Goal: Browse casually: Explore the website without a specific task or goal

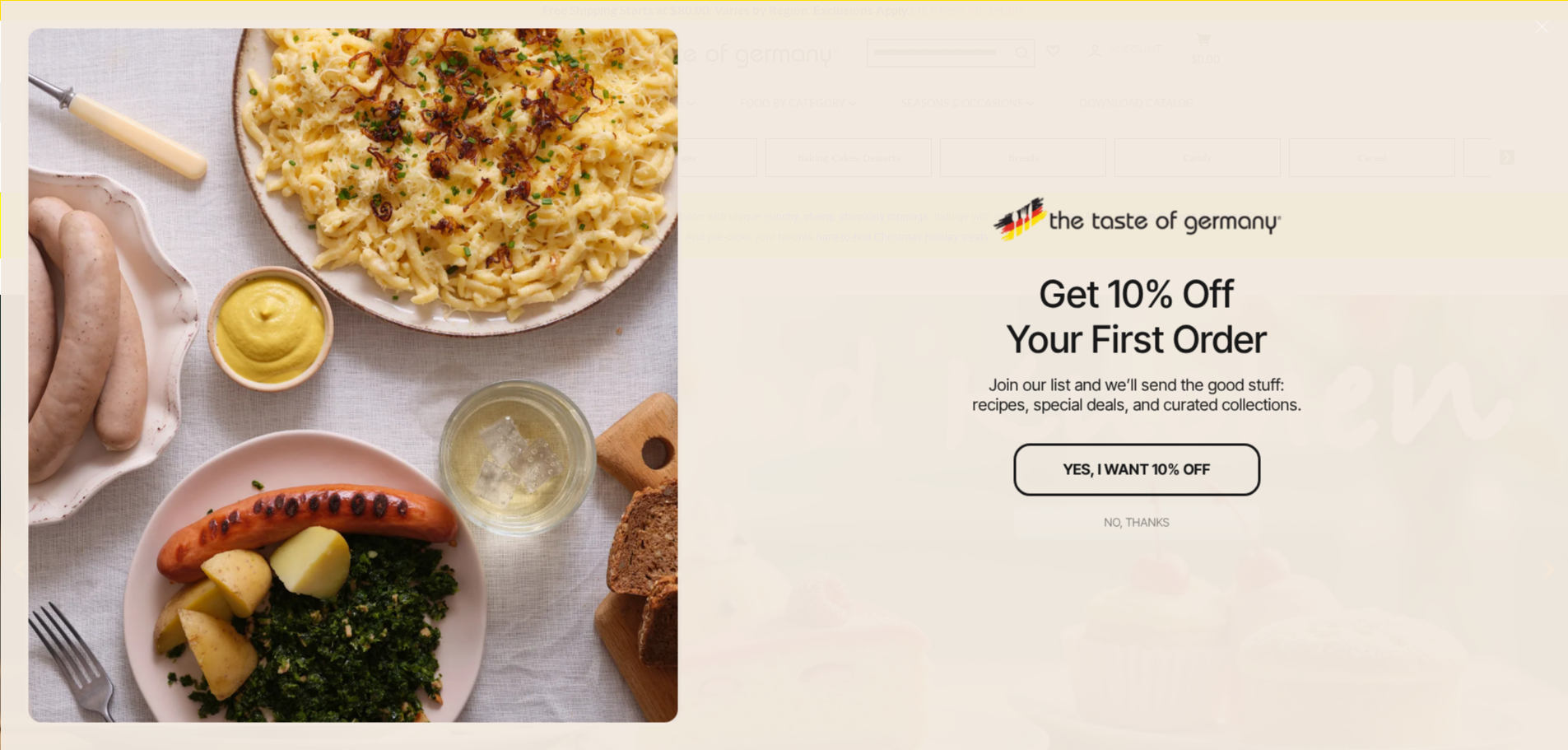
click at [1140, 516] on div "No, thanks" at bounding box center [1137, 522] width 65 height 12
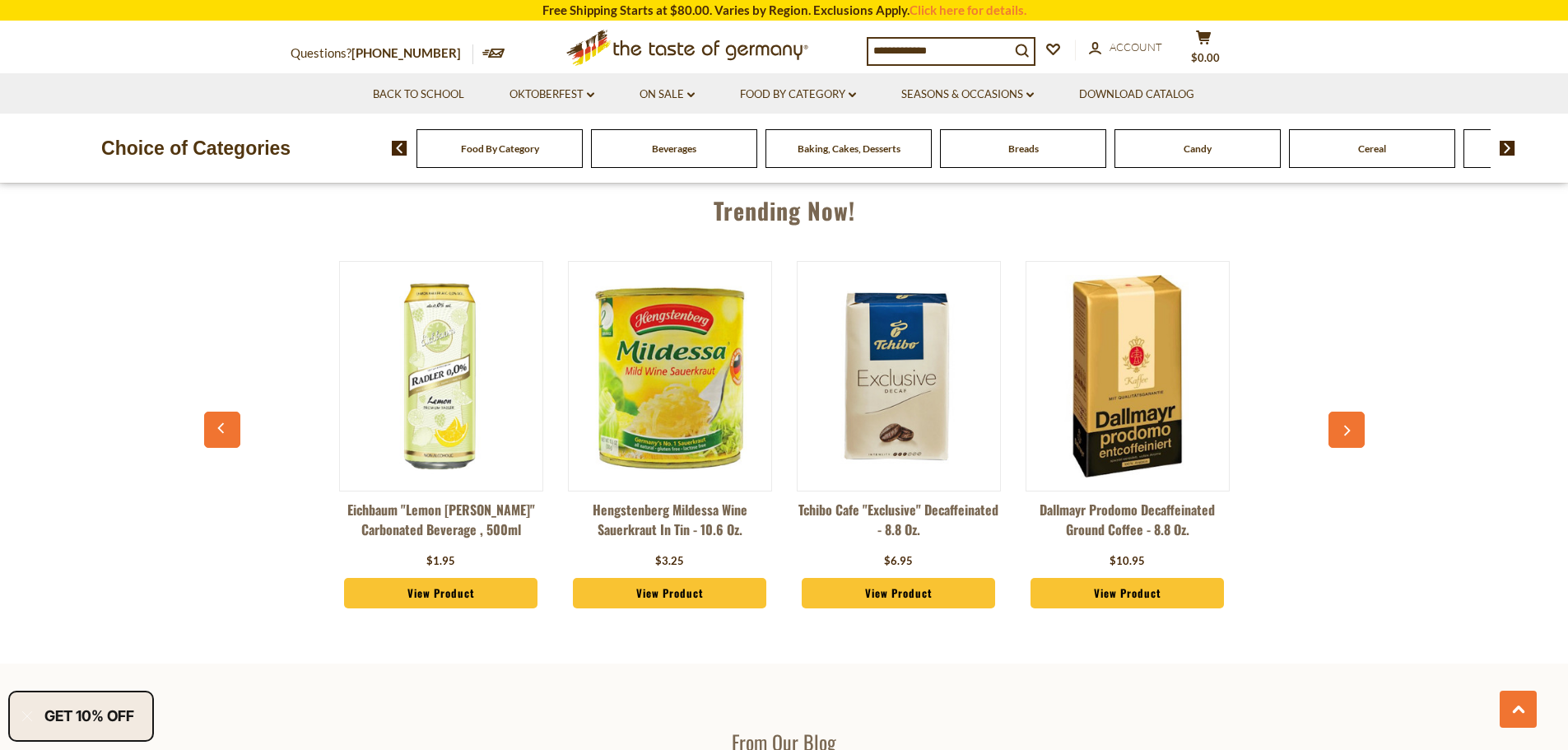
scroll to position [1859, 0]
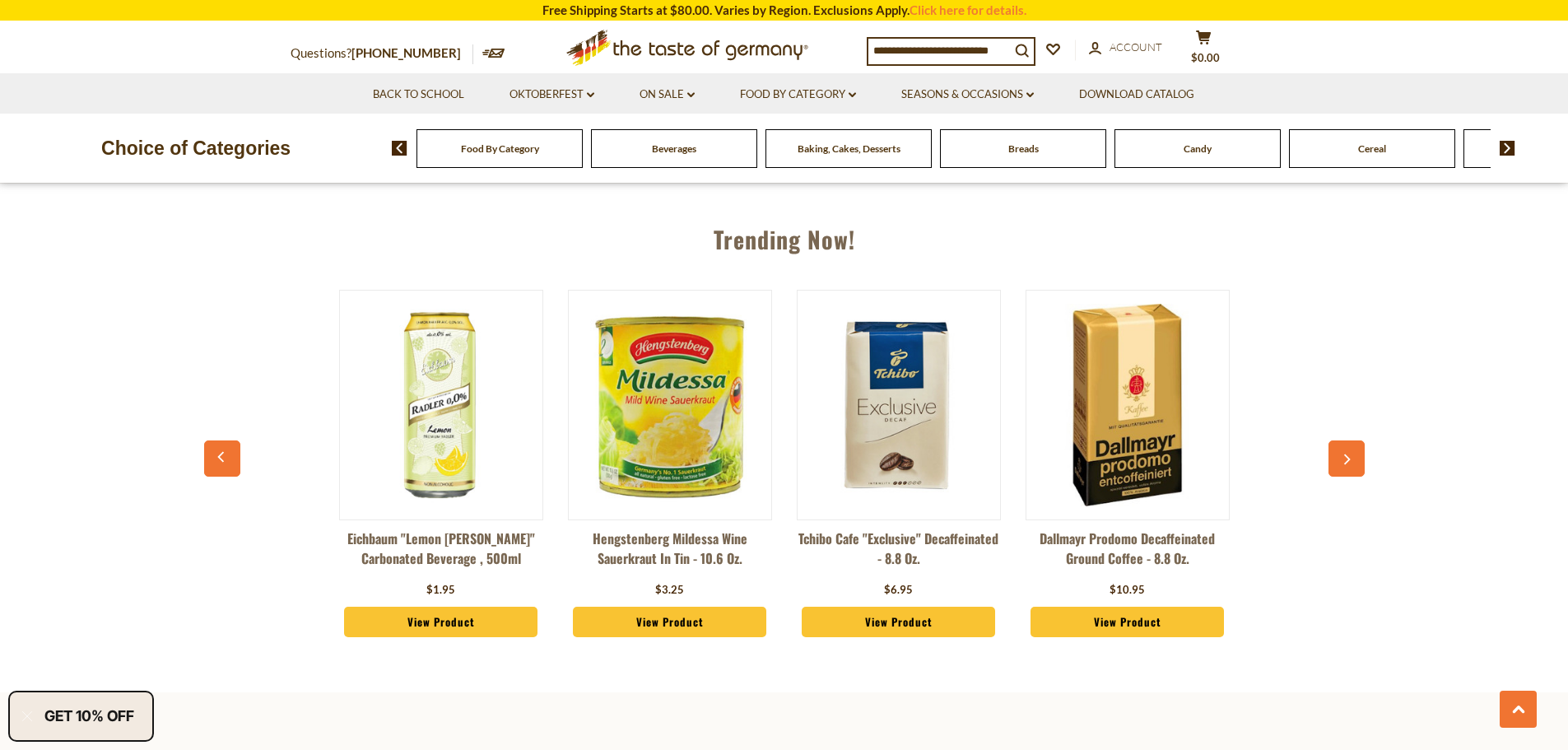
click at [1351, 445] on button "button" at bounding box center [1346, 458] width 36 height 36
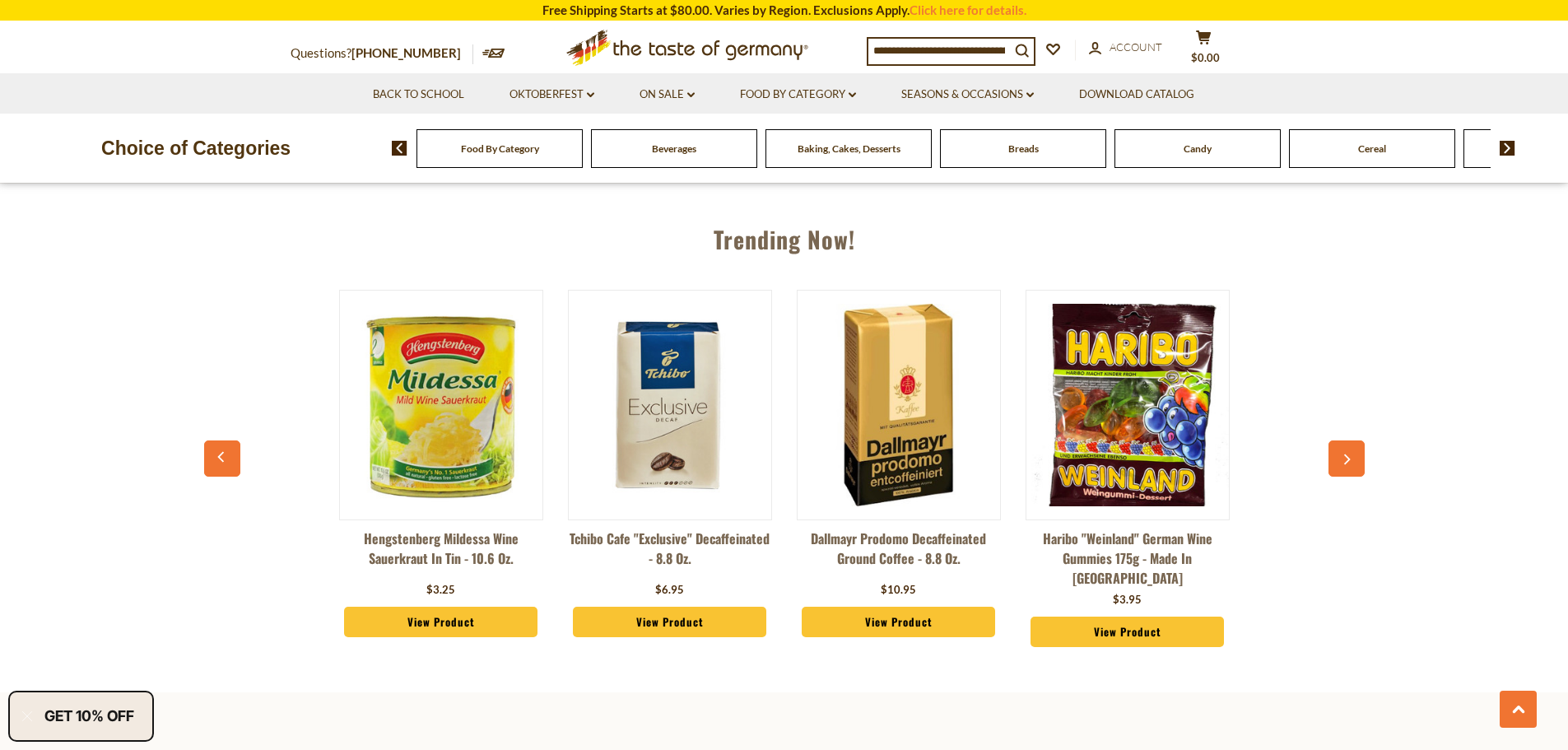
click at [1351, 445] on button "button" at bounding box center [1346, 458] width 36 height 36
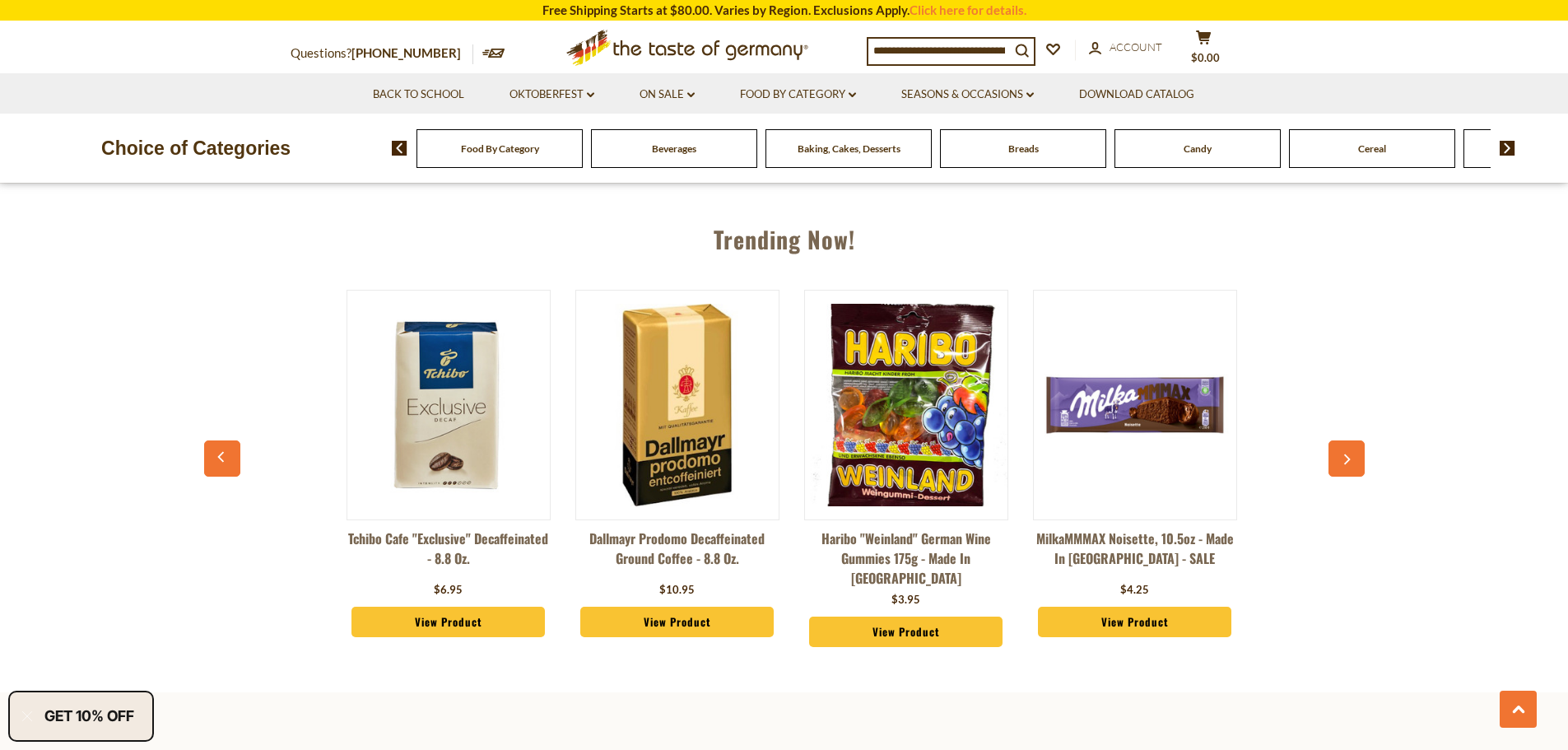
scroll to position [0, 457]
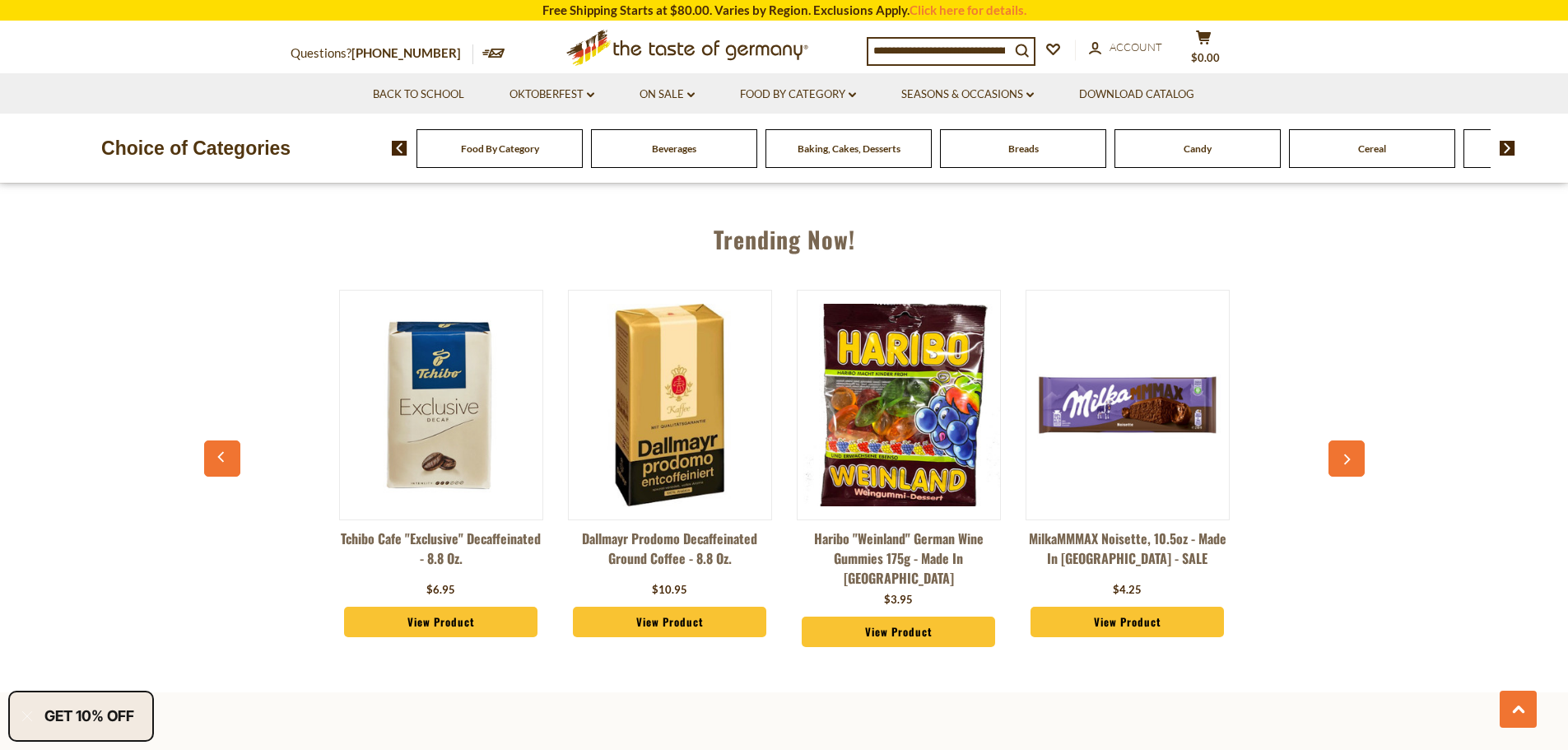
click at [1351, 445] on button "button" at bounding box center [1346, 458] width 36 height 36
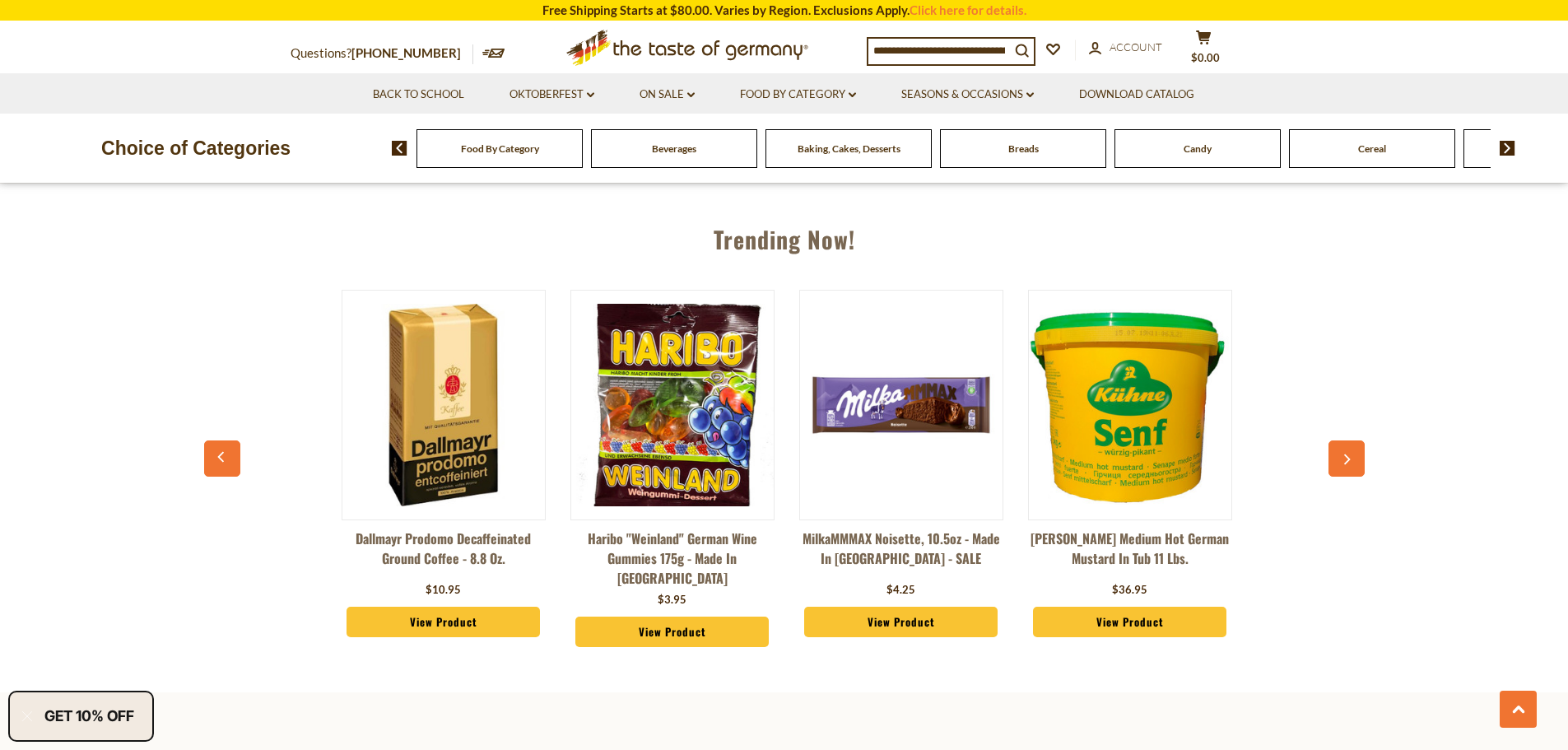
scroll to position [0, 686]
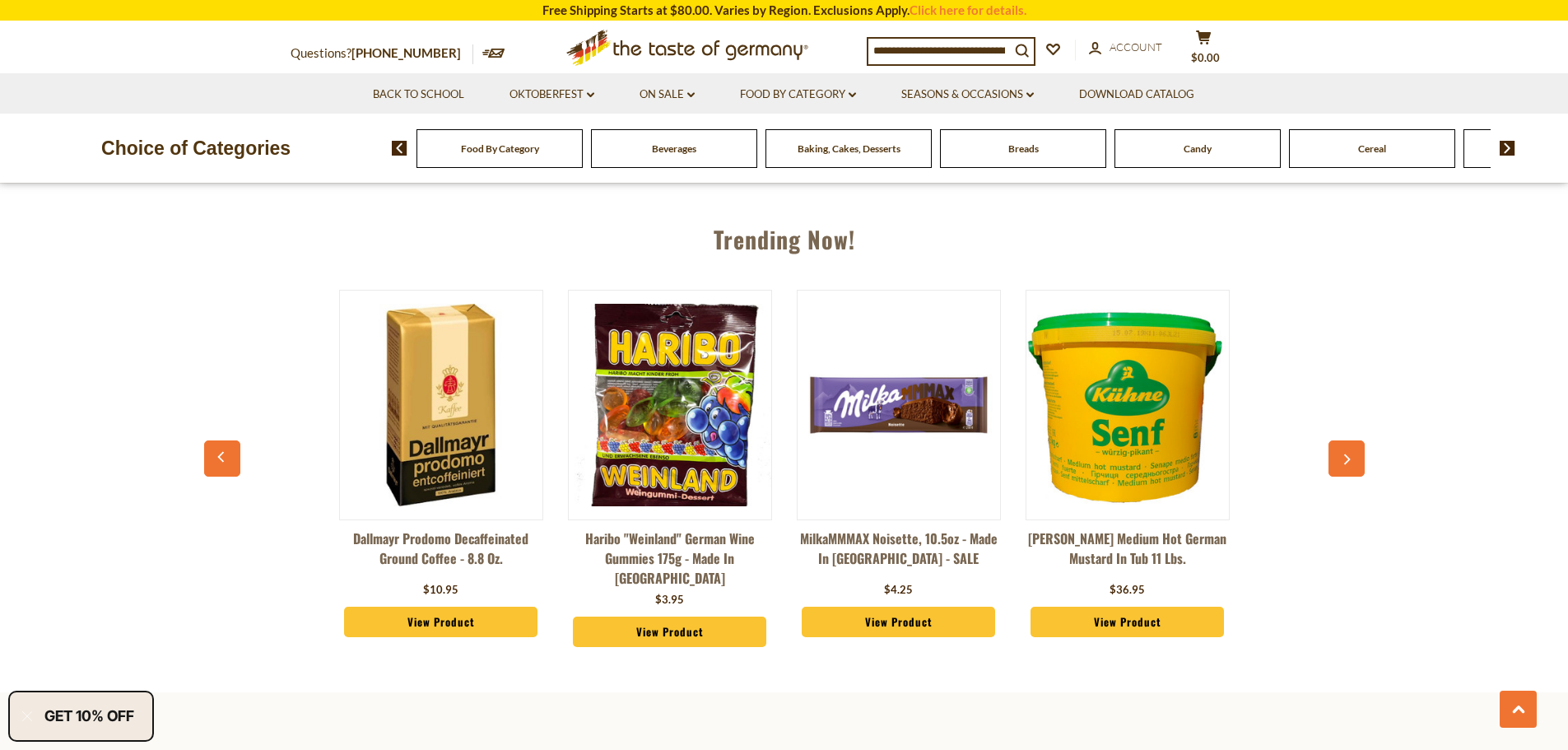
click at [1351, 445] on button "button" at bounding box center [1346, 458] width 36 height 36
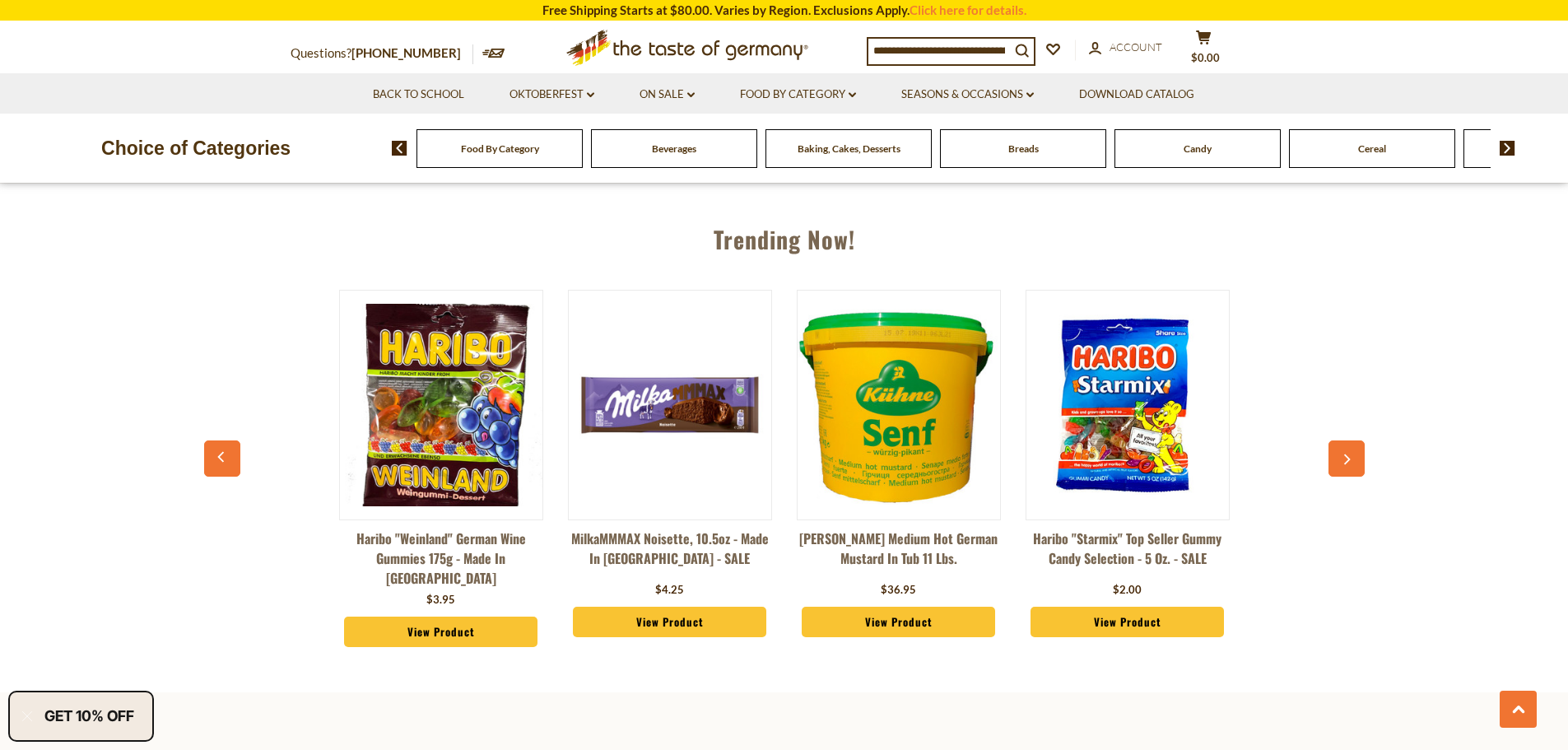
click at [1351, 445] on button "button" at bounding box center [1346, 458] width 36 height 36
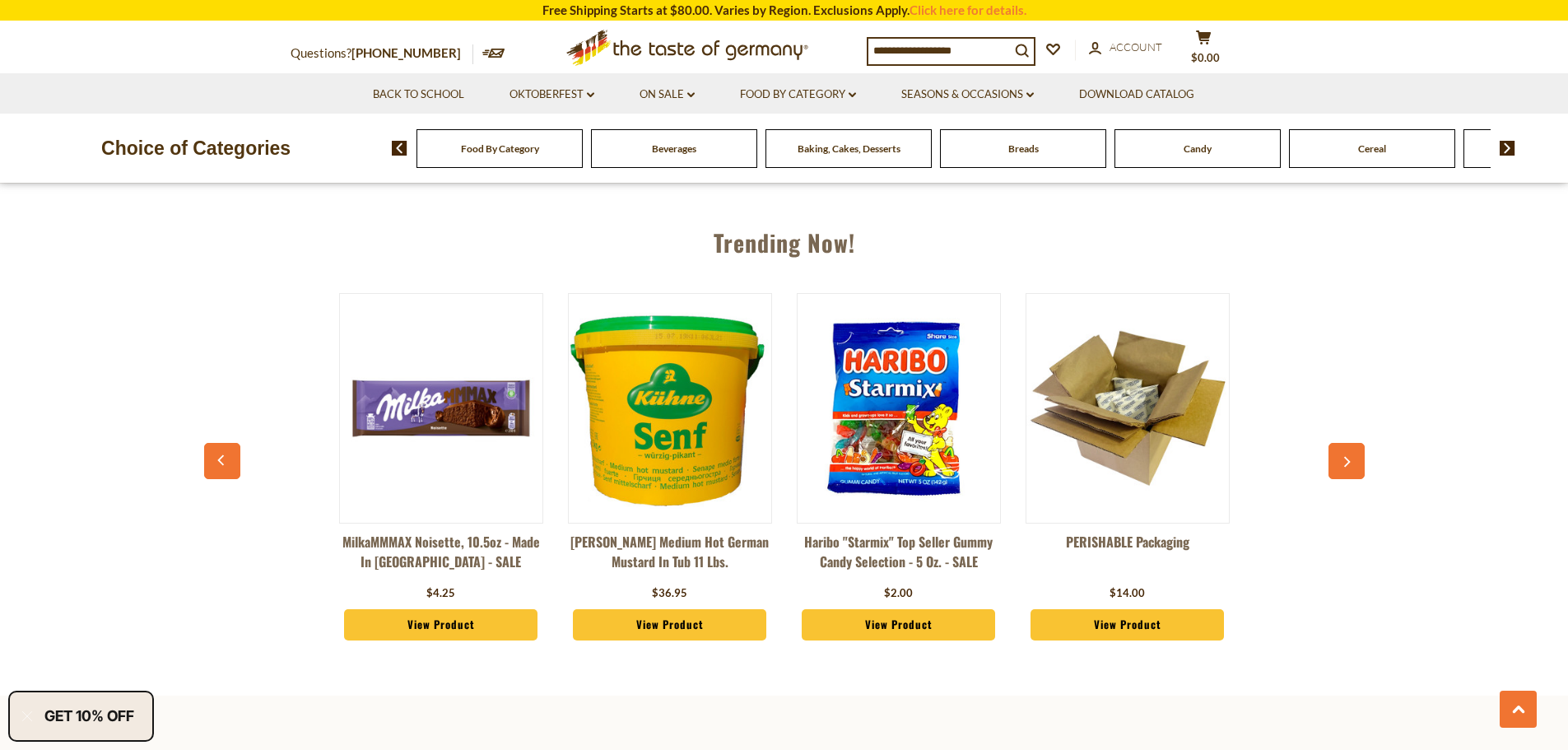
scroll to position [1898, 0]
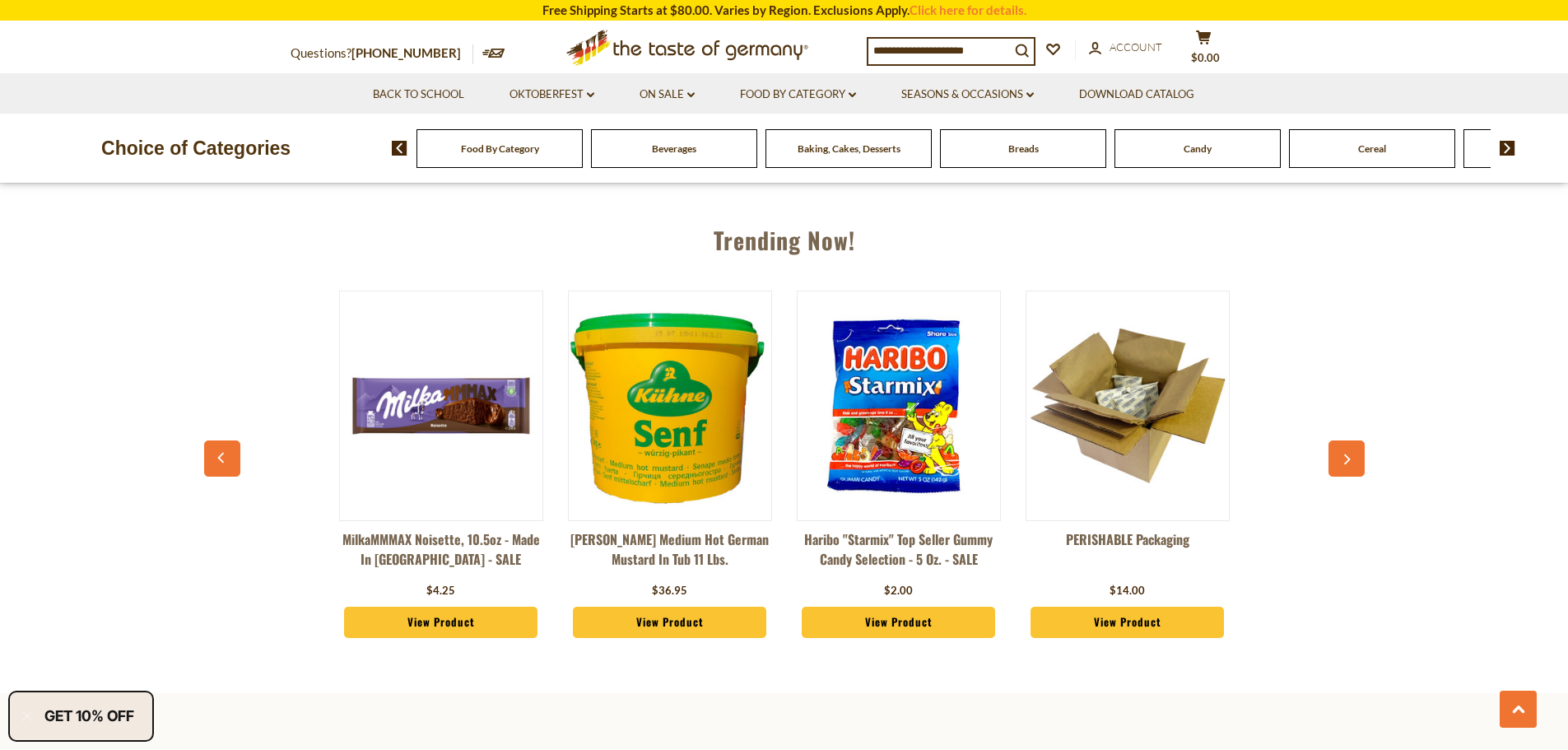
click at [1351, 445] on button "button" at bounding box center [1346, 458] width 36 height 36
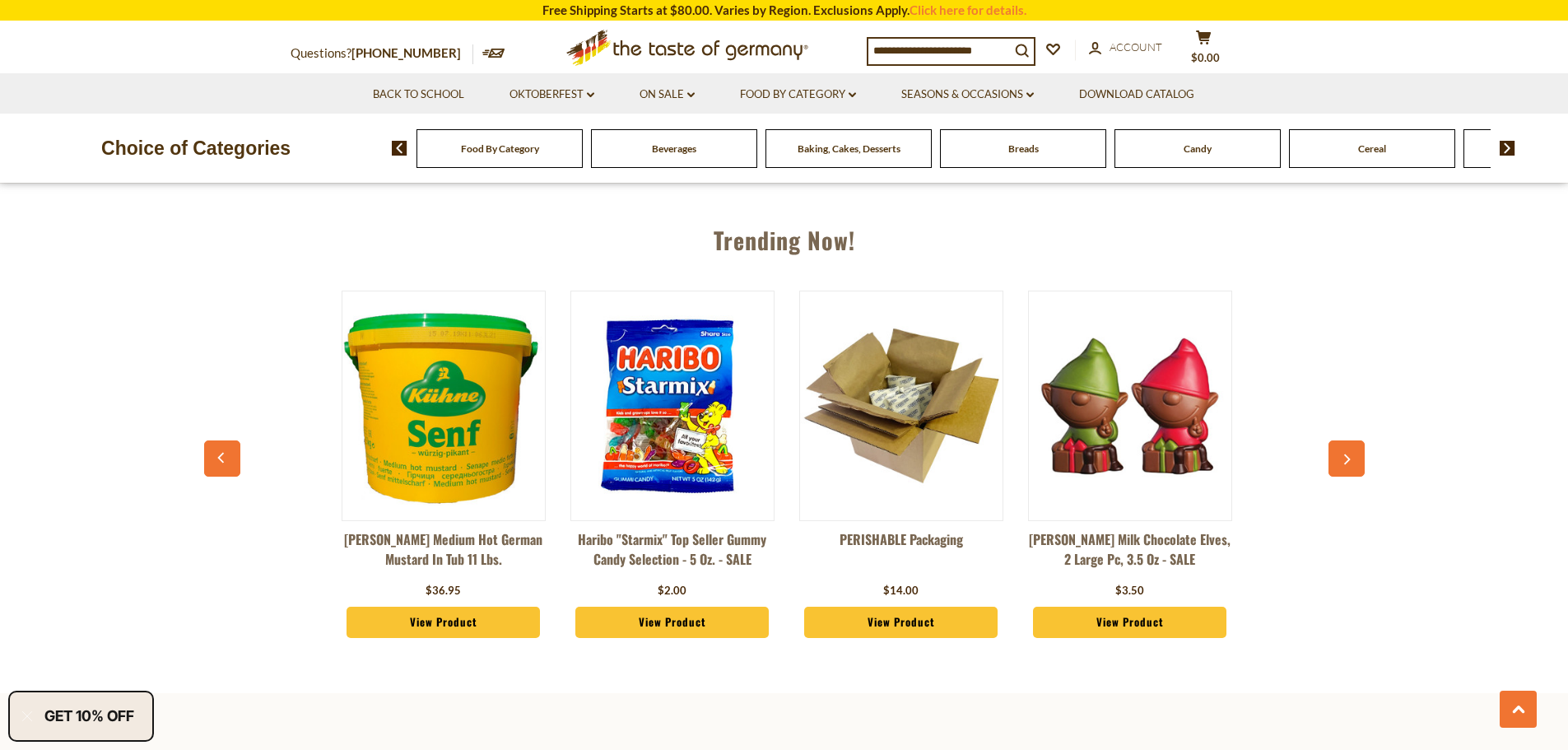
scroll to position [0, 1373]
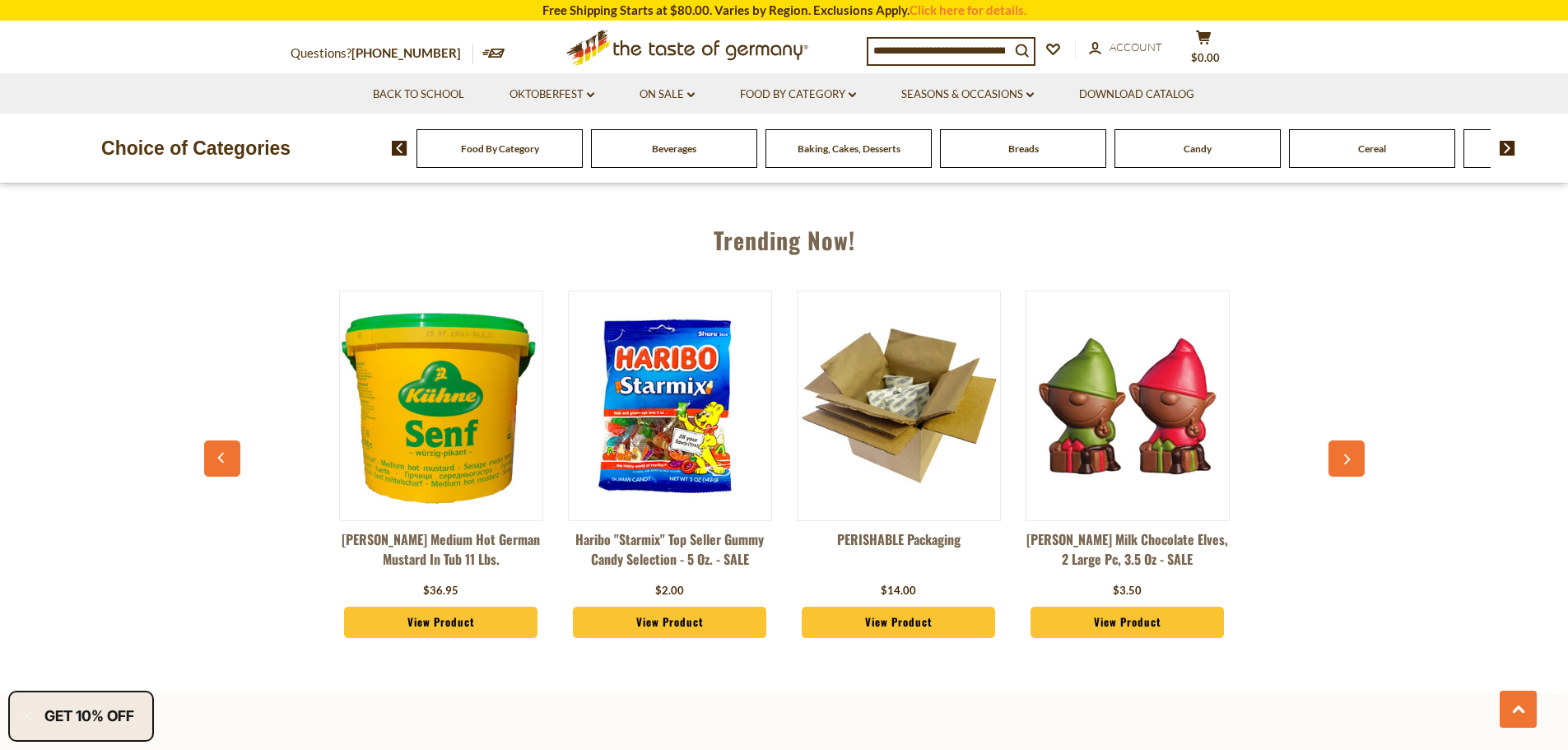
click at [1351, 445] on button "button" at bounding box center [1346, 458] width 36 height 36
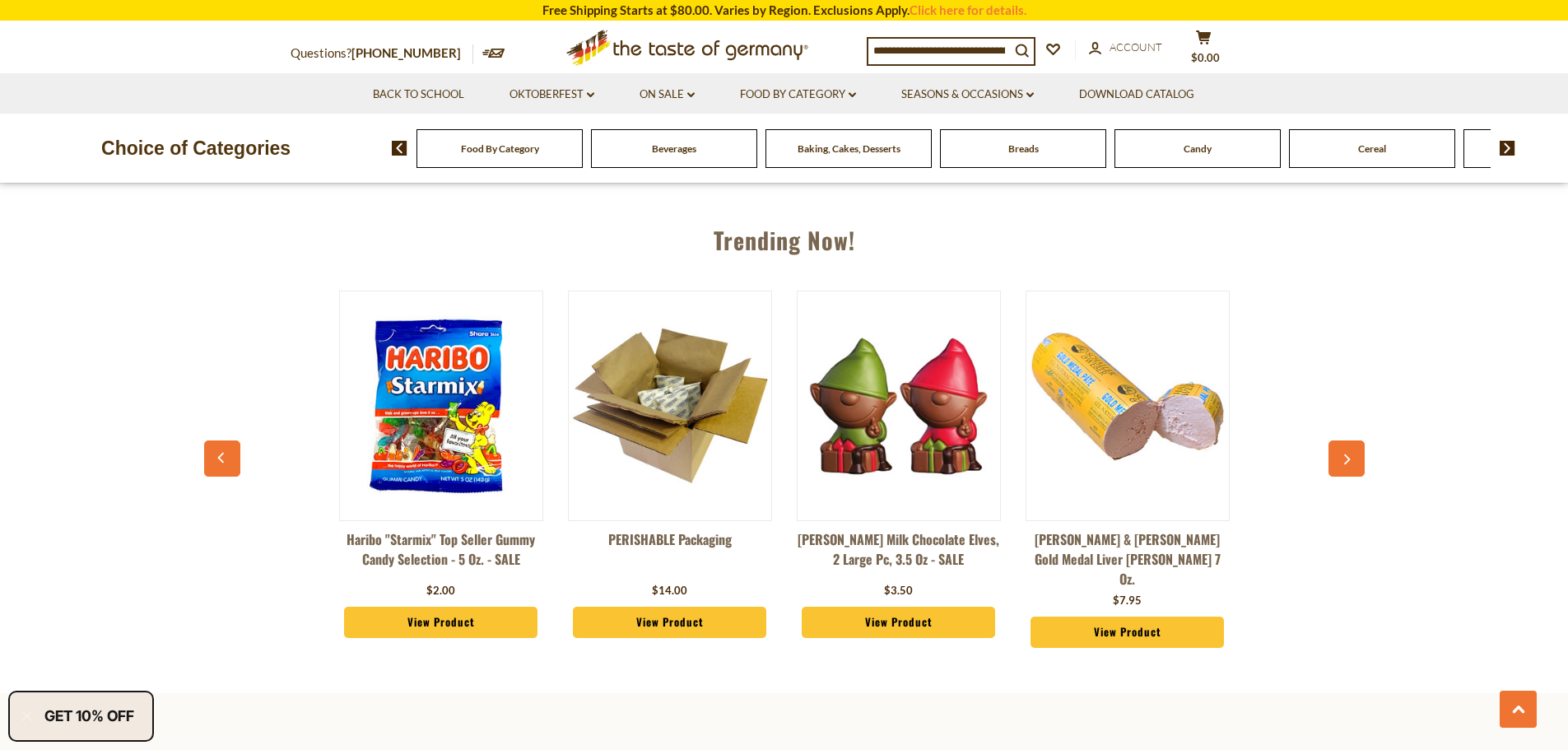
click at [1351, 445] on button "button" at bounding box center [1346, 458] width 36 height 36
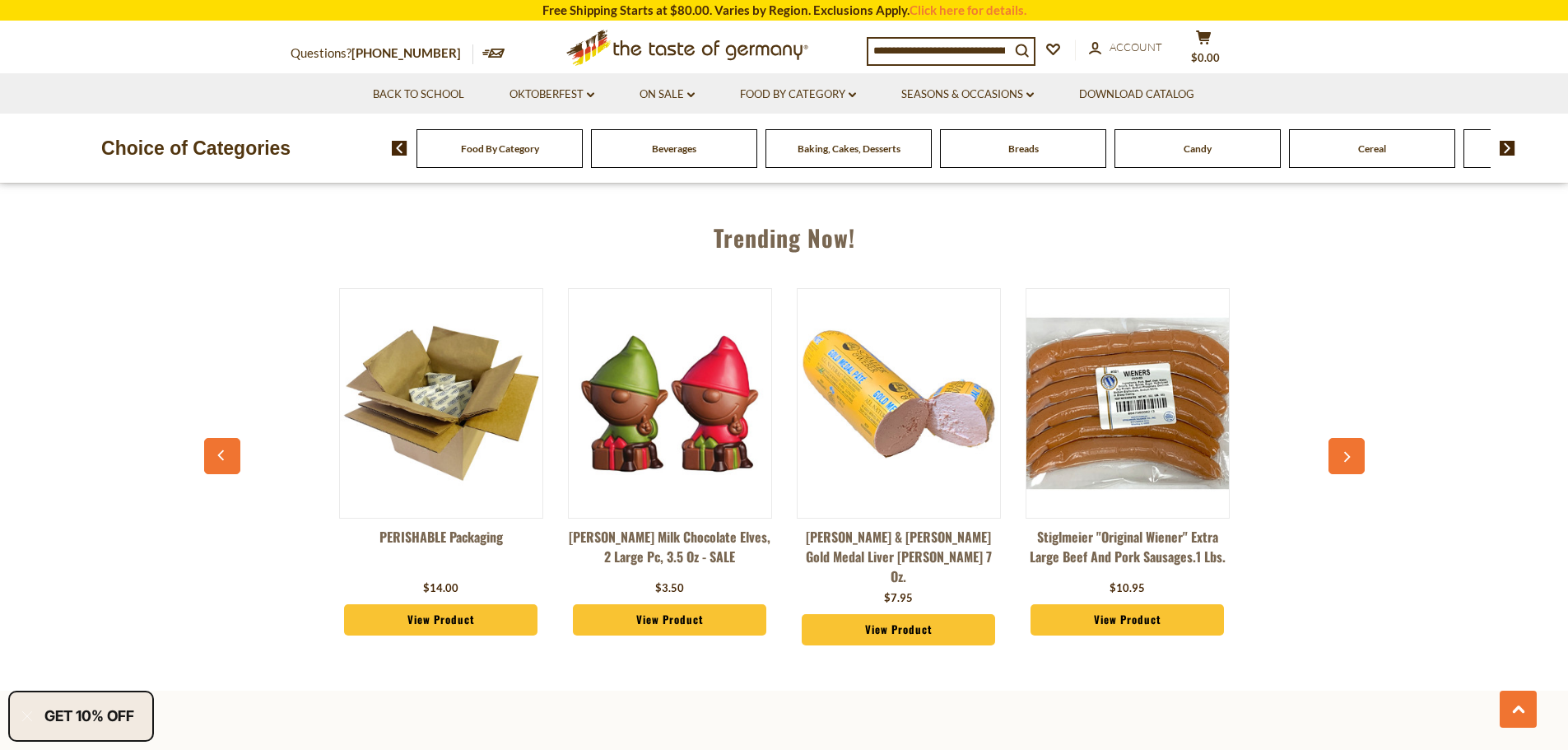
scroll to position [1859, 0]
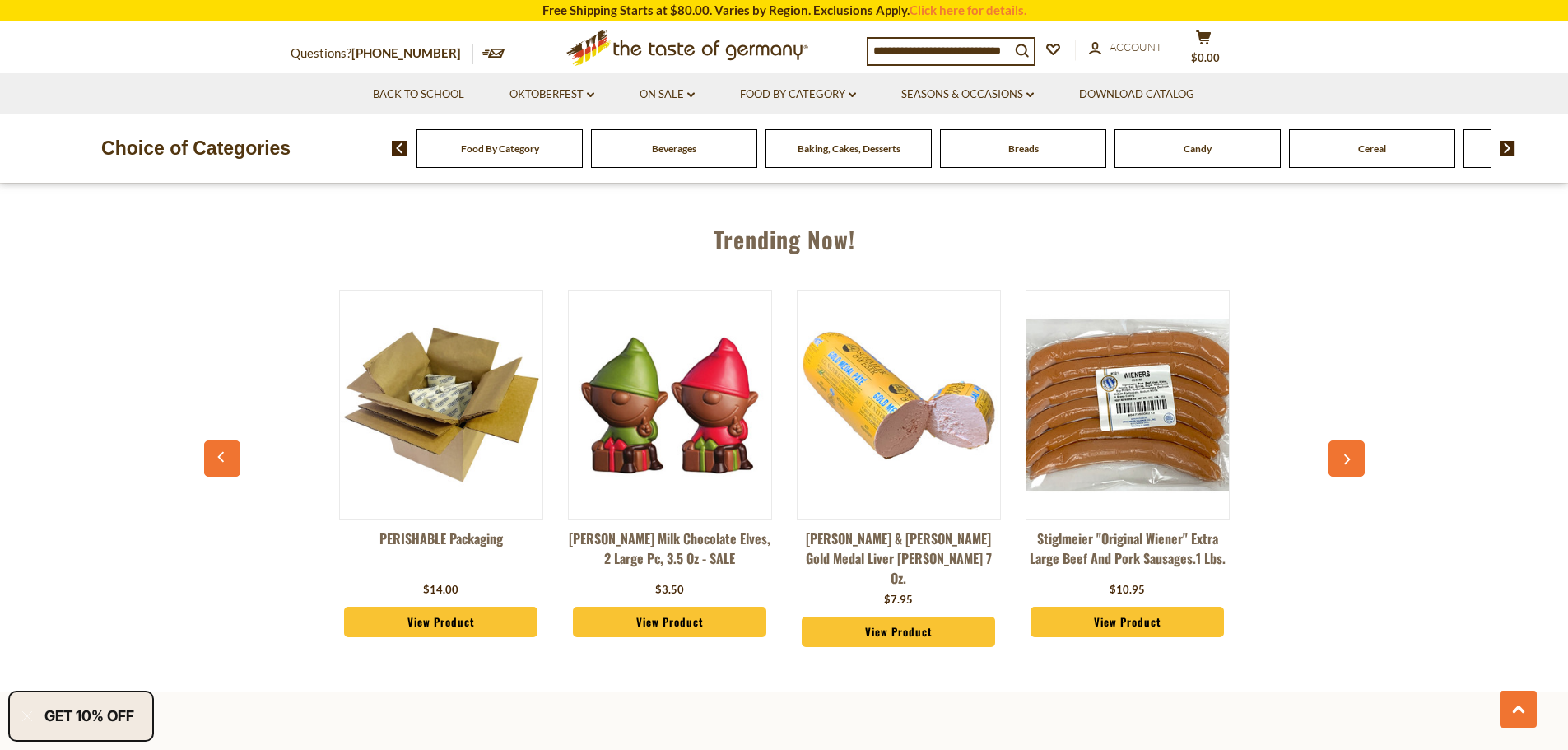
click at [1351, 445] on button "button" at bounding box center [1346, 458] width 36 height 36
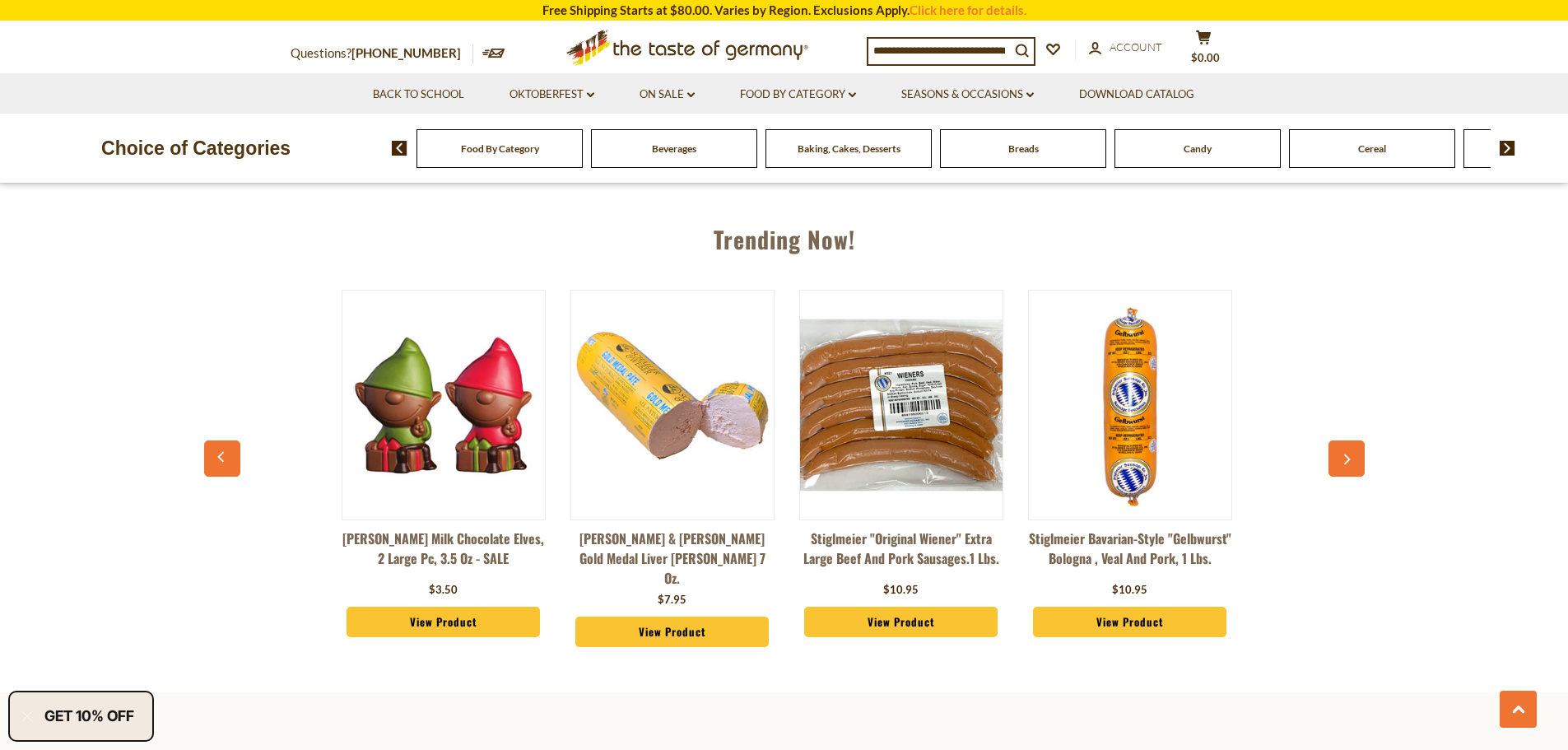
scroll to position [0, 2059]
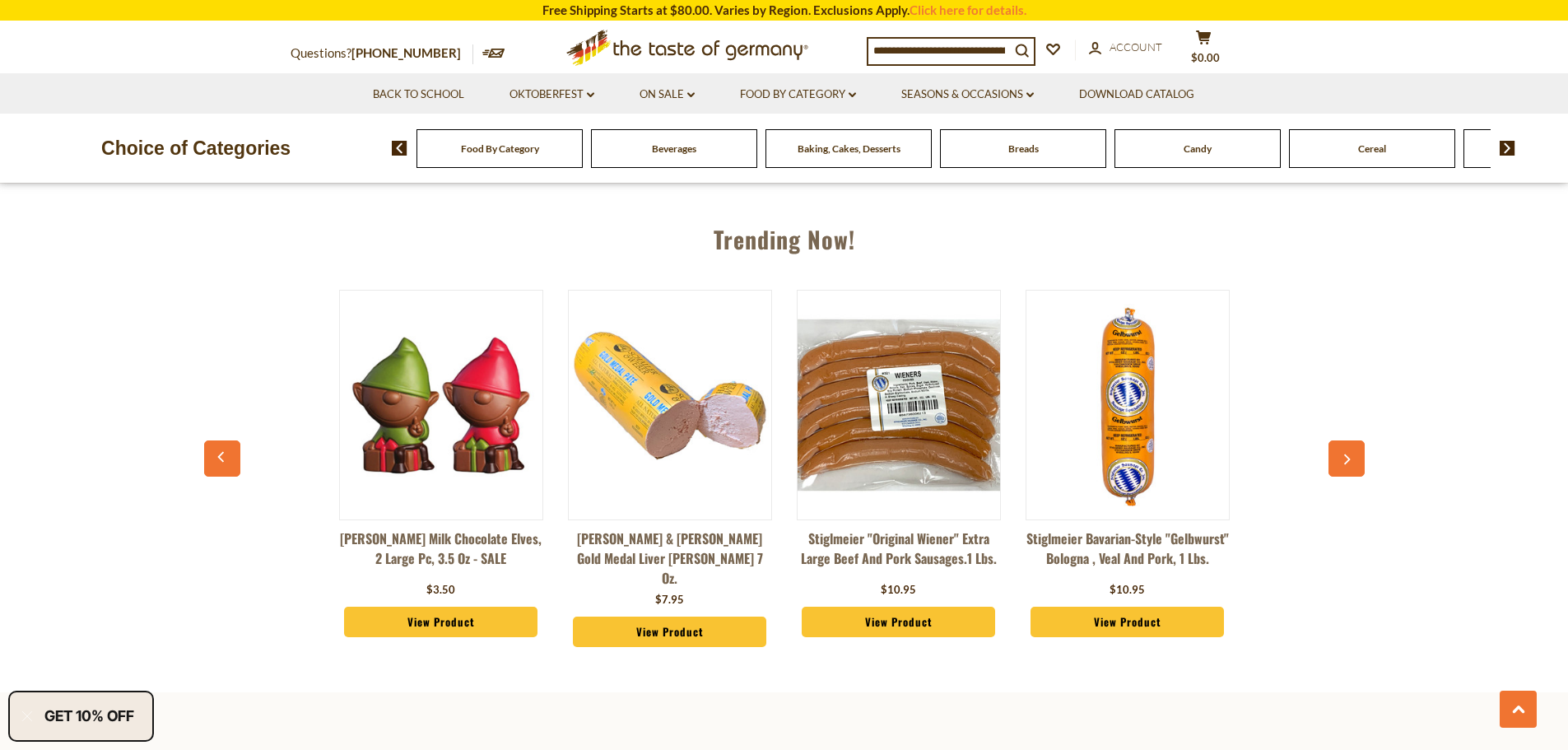
click at [1351, 445] on button "button" at bounding box center [1346, 458] width 36 height 36
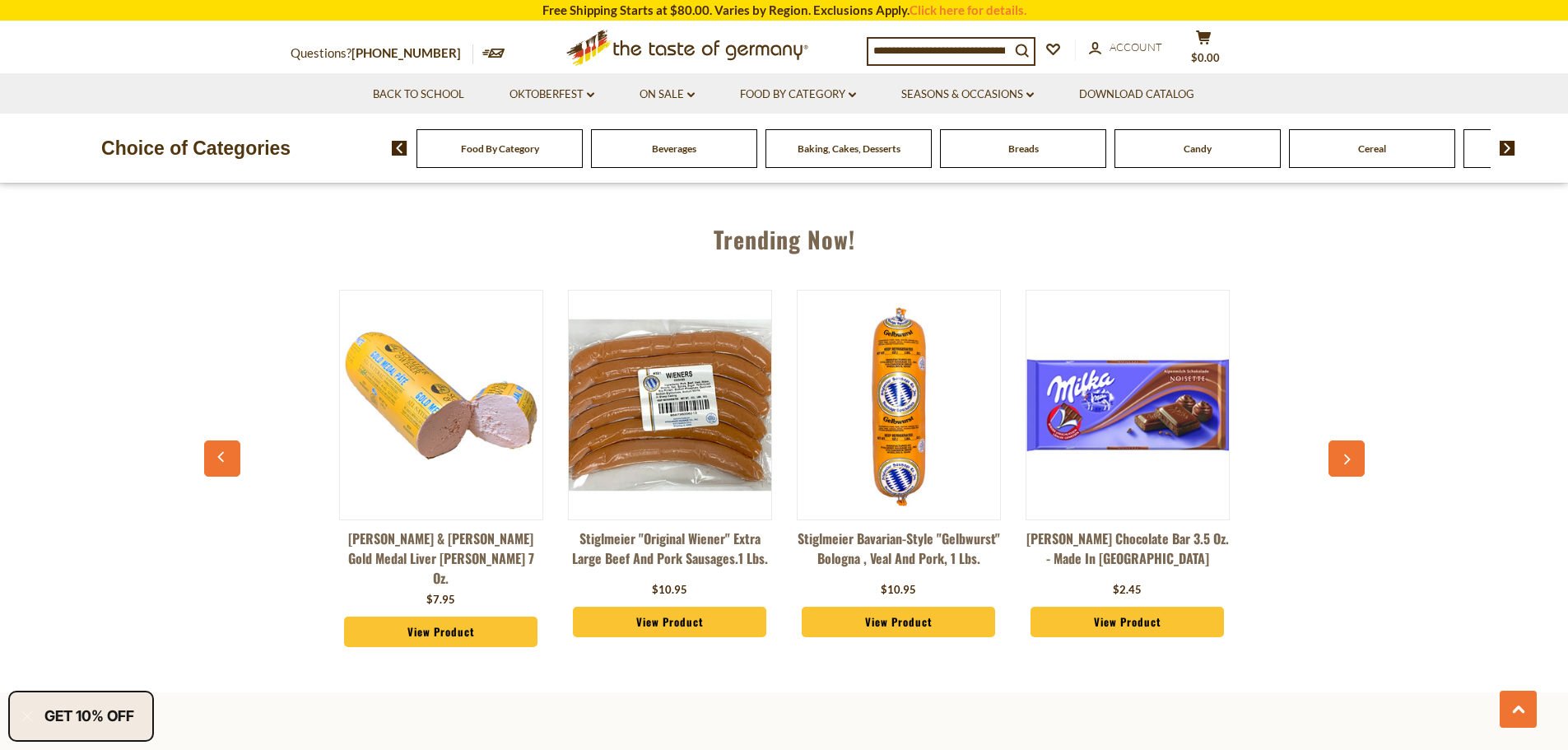
click at [1351, 445] on button "button" at bounding box center [1346, 458] width 36 height 36
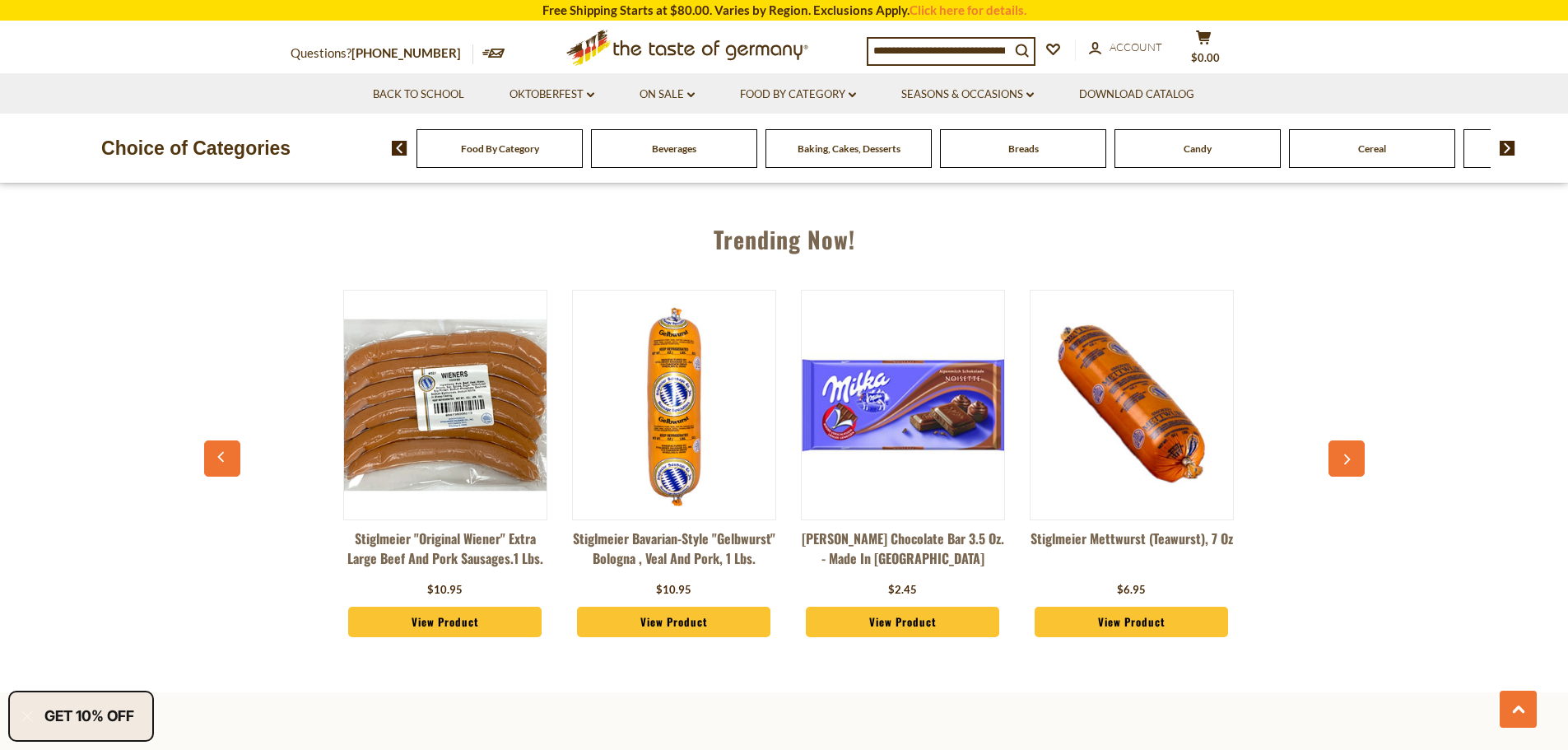
scroll to position [0, 2517]
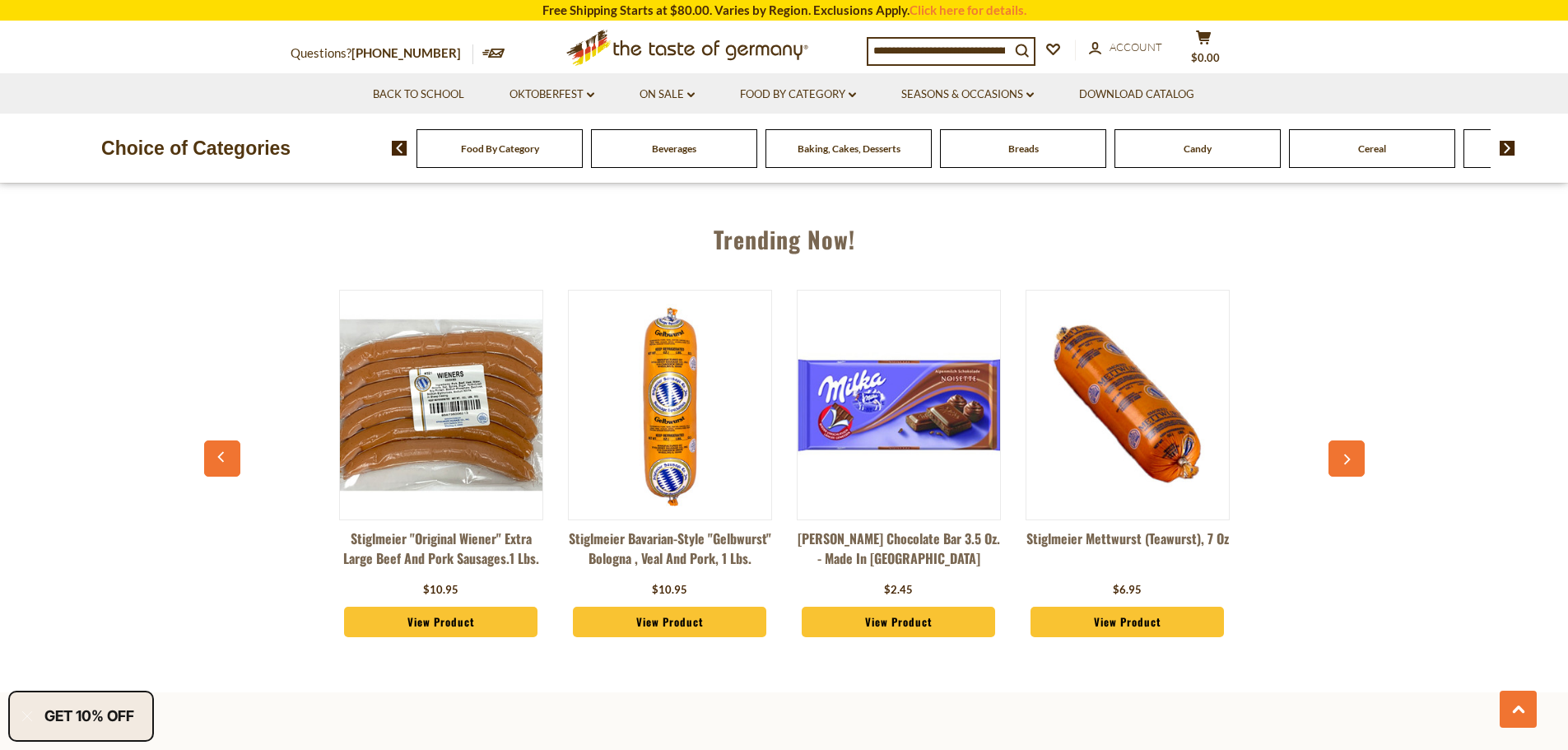
click at [1351, 445] on button "button" at bounding box center [1346, 458] width 36 height 36
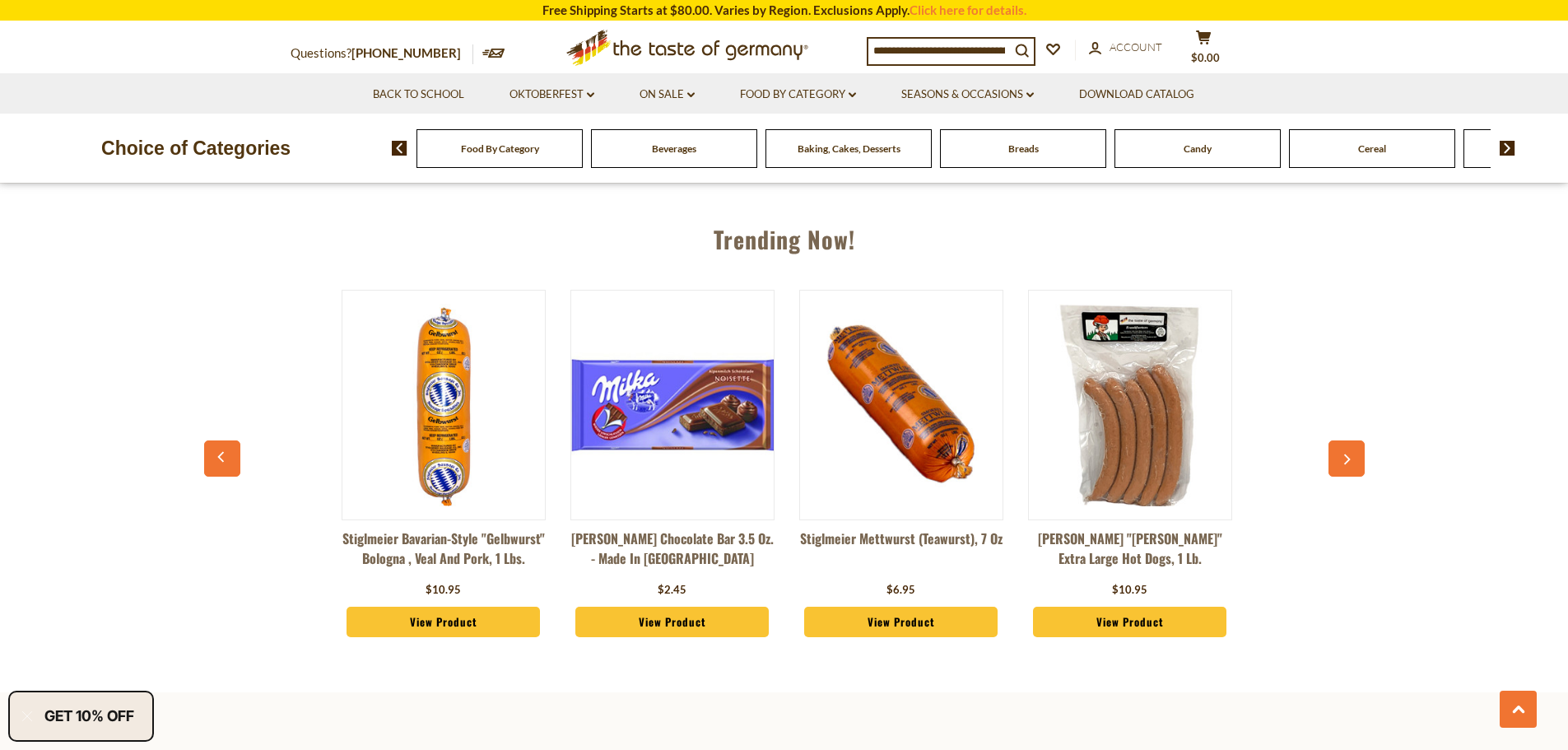
scroll to position [0, 2746]
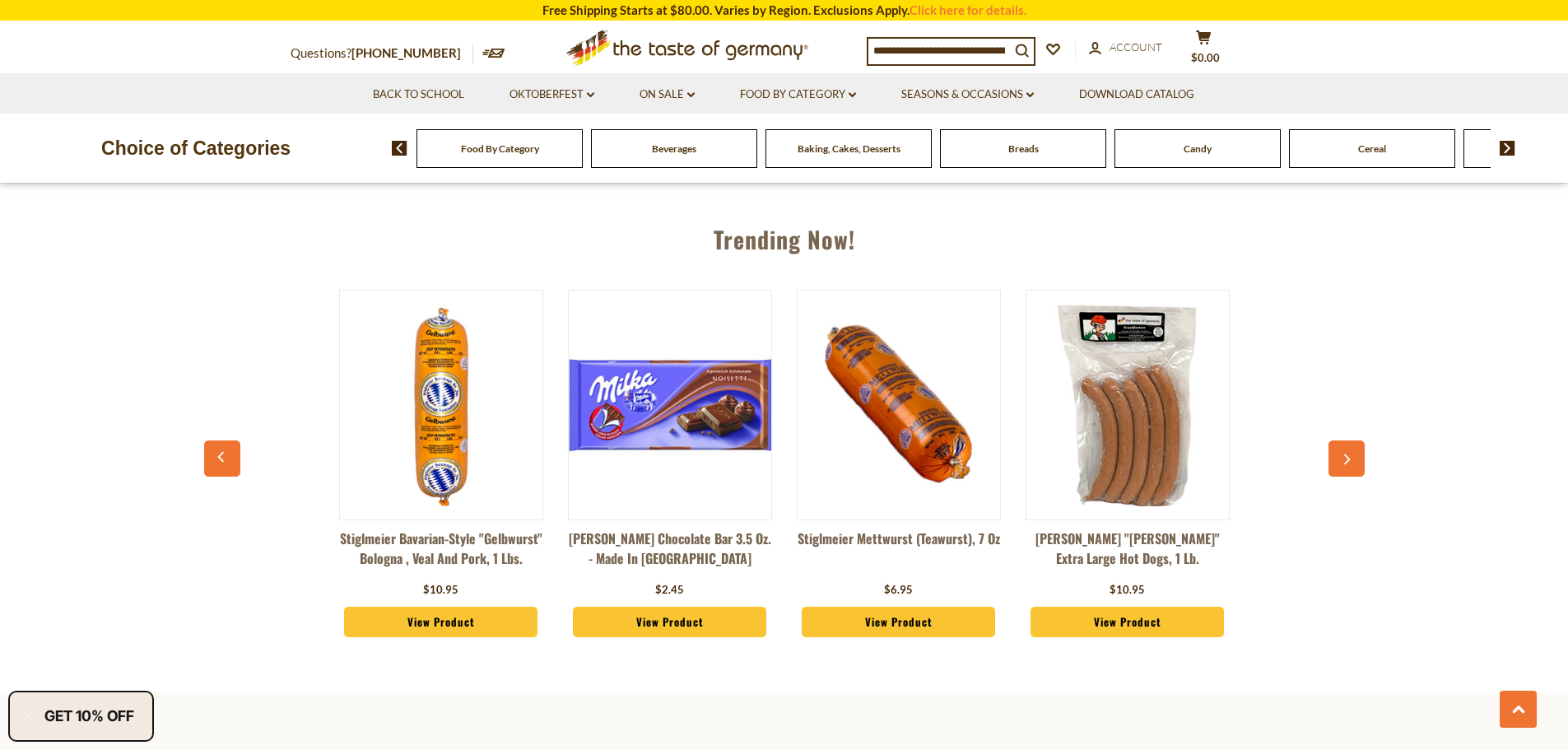
click at [1351, 445] on button "button" at bounding box center [1346, 458] width 36 height 36
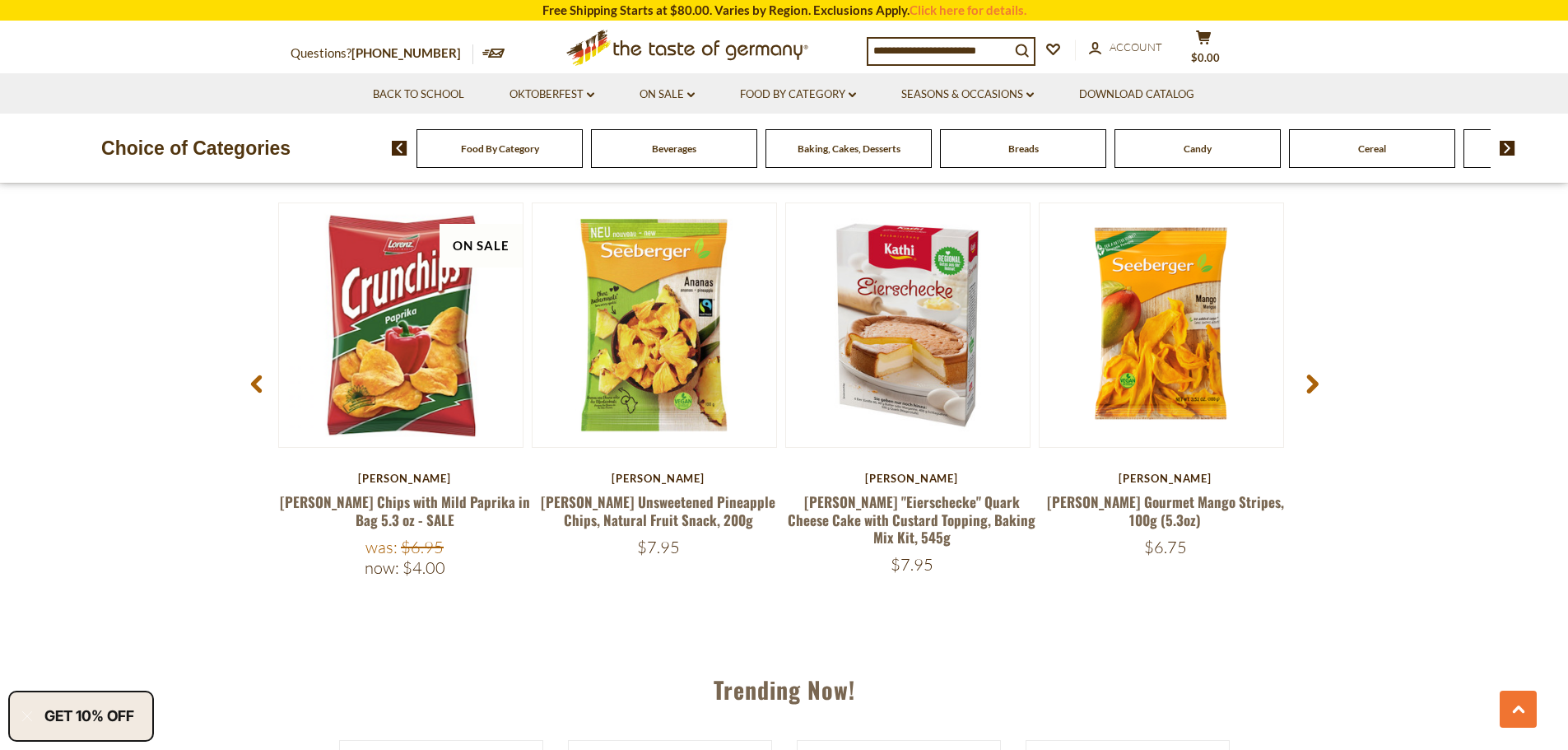
scroll to position [1415, 0]
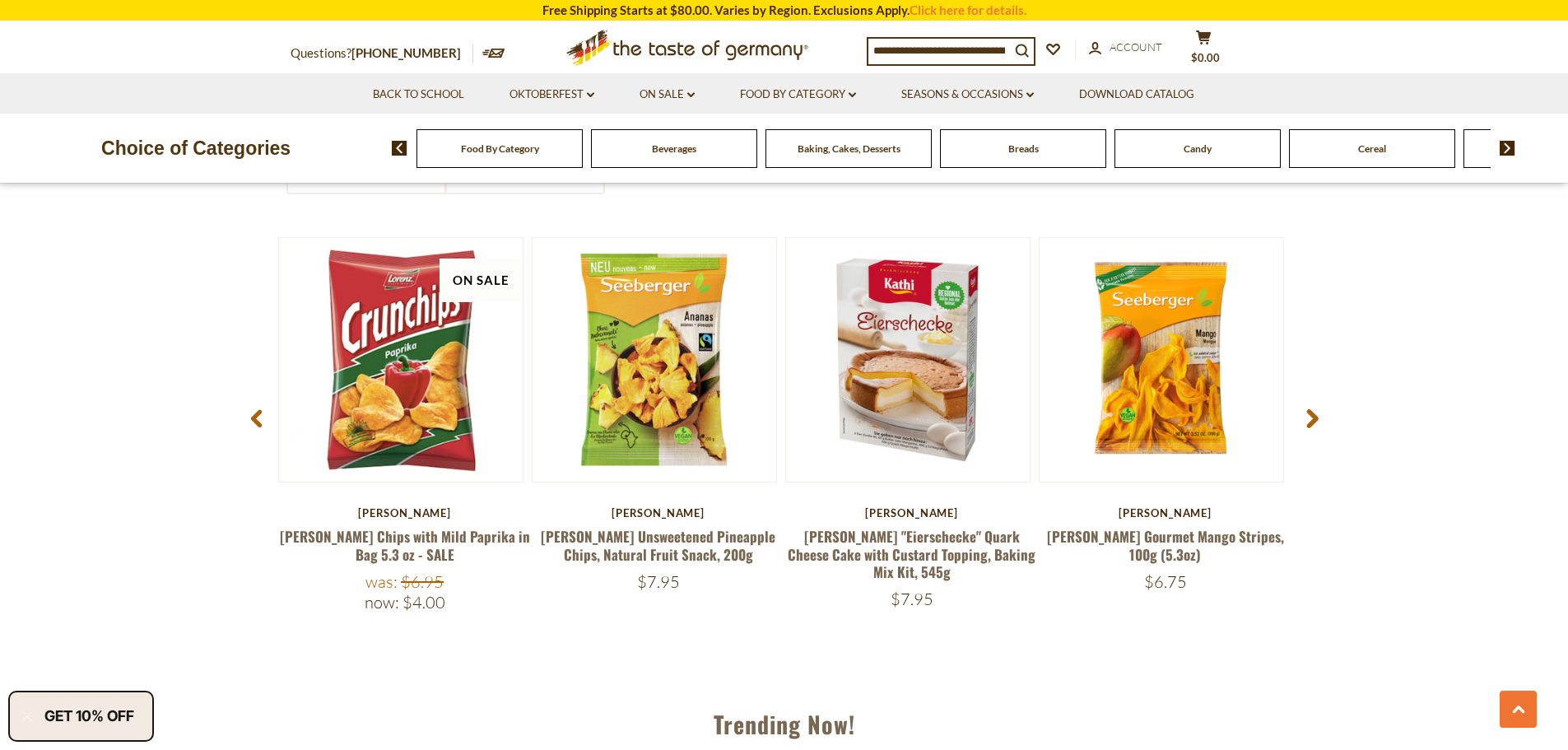
click at [1313, 418] on use at bounding box center [1312, 418] width 12 height 19
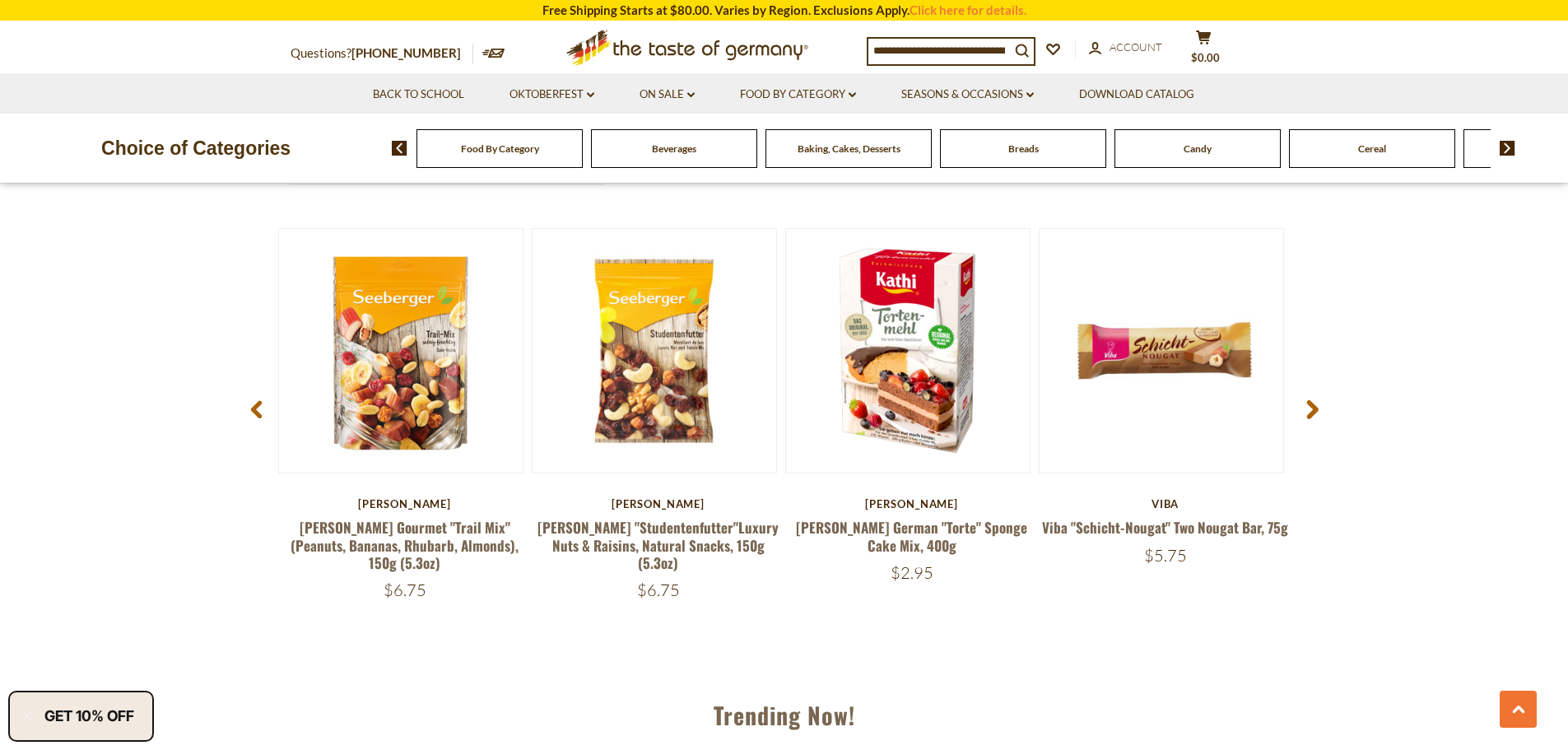
scroll to position [1375, 0]
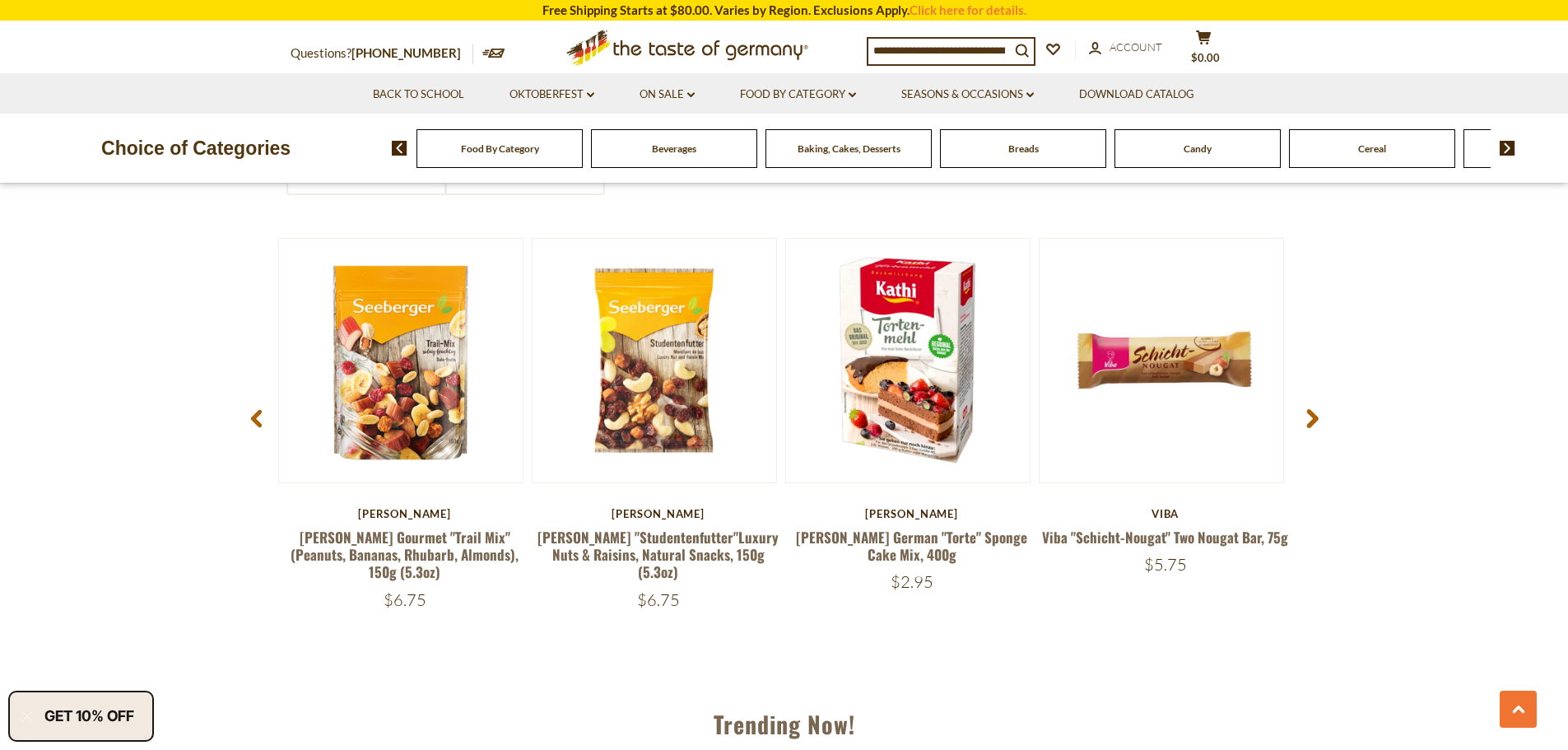
click at [1313, 418] on use at bounding box center [1312, 418] width 12 height 19
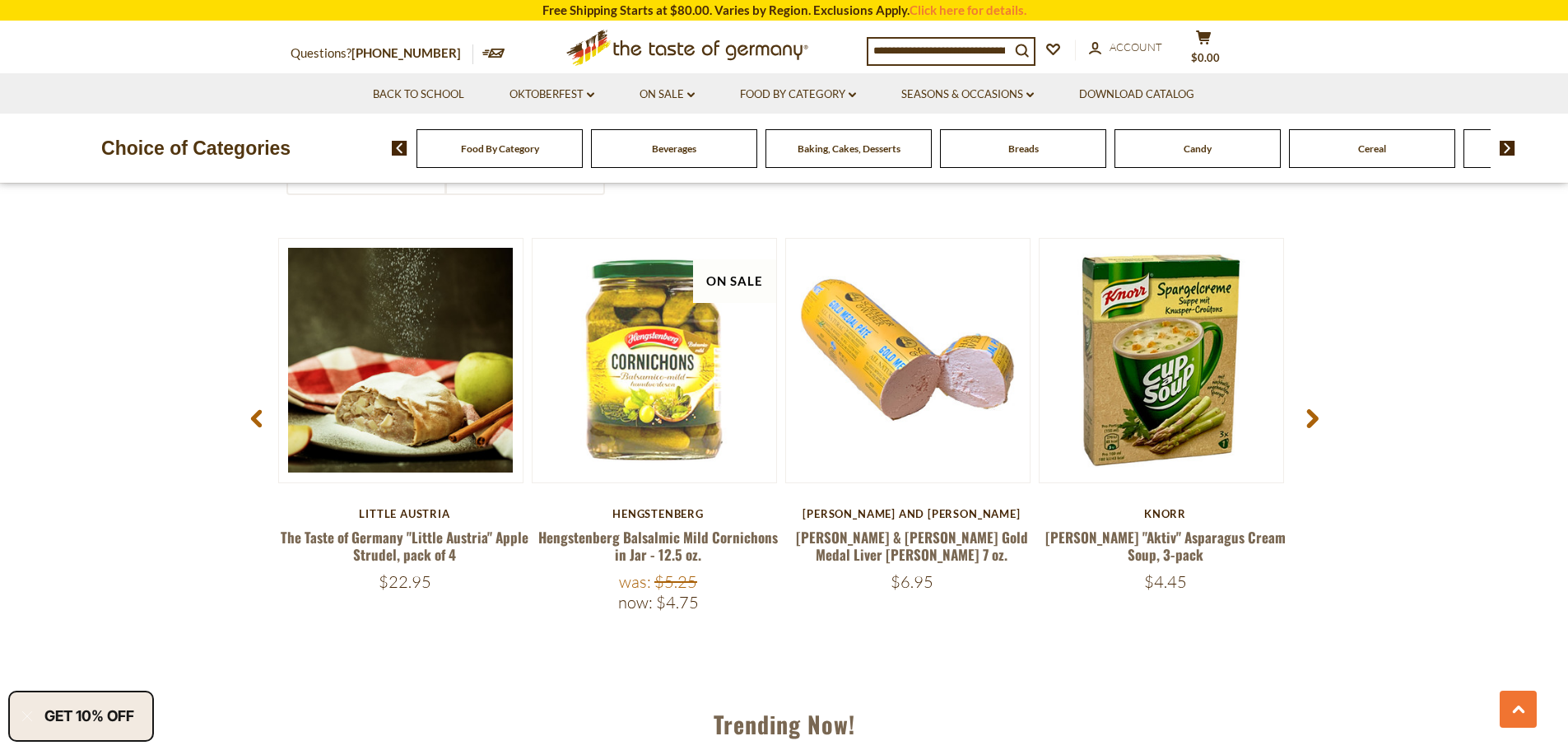
click at [1313, 418] on use at bounding box center [1312, 418] width 12 height 19
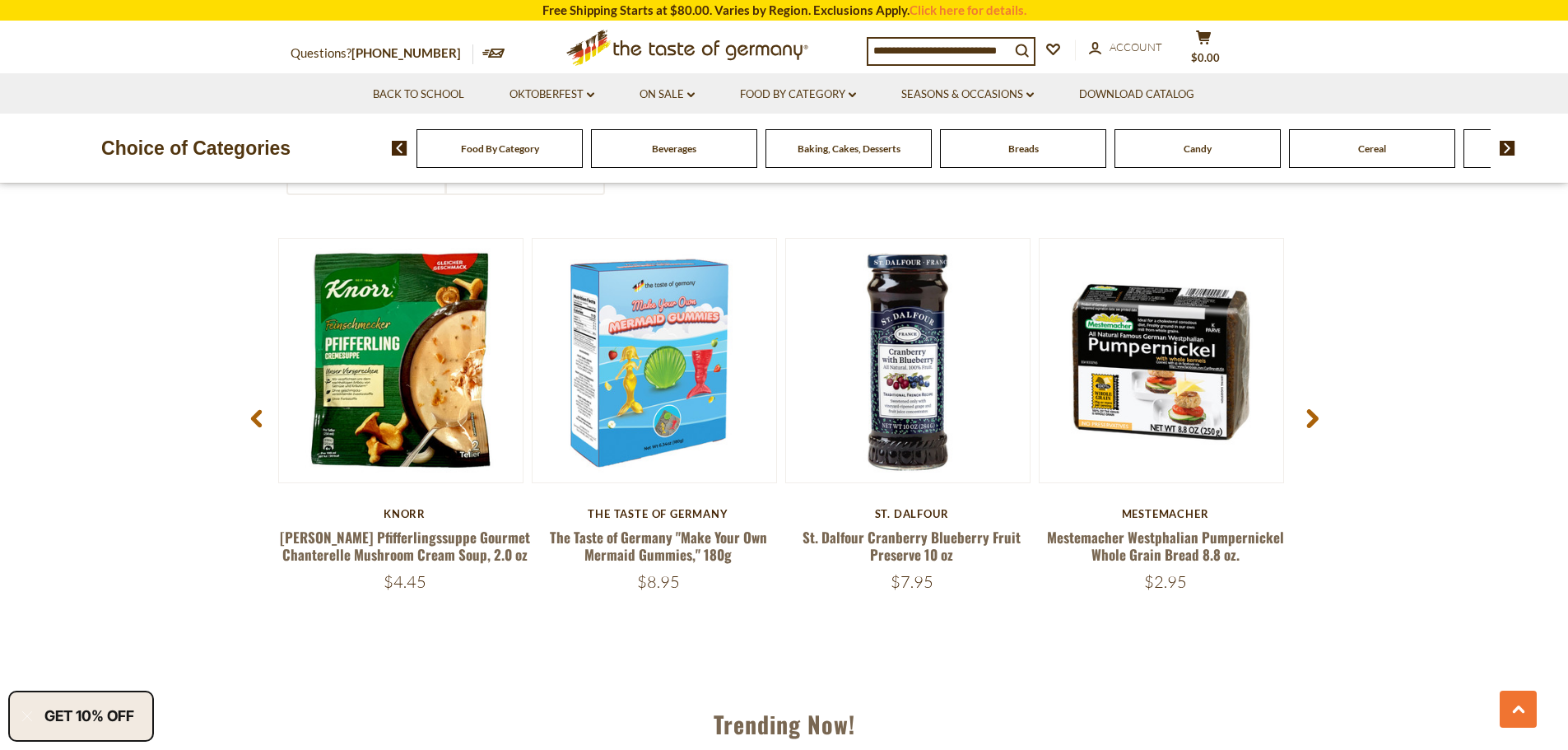
click at [1313, 418] on use at bounding box center [1312, 418] width 12 height 19
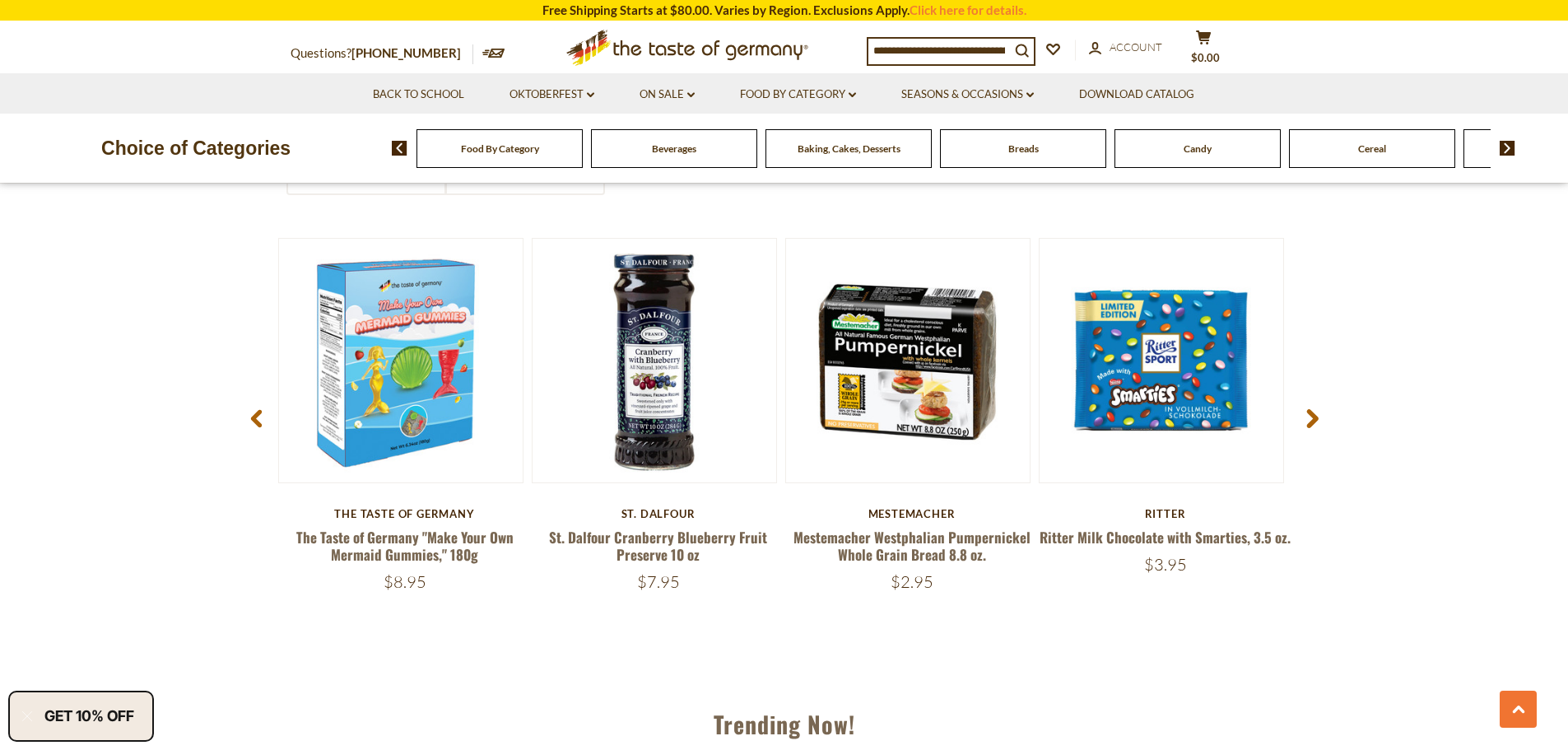
click at [1313, 418] on use at bounding box center [1312, 418] width 12 height 19
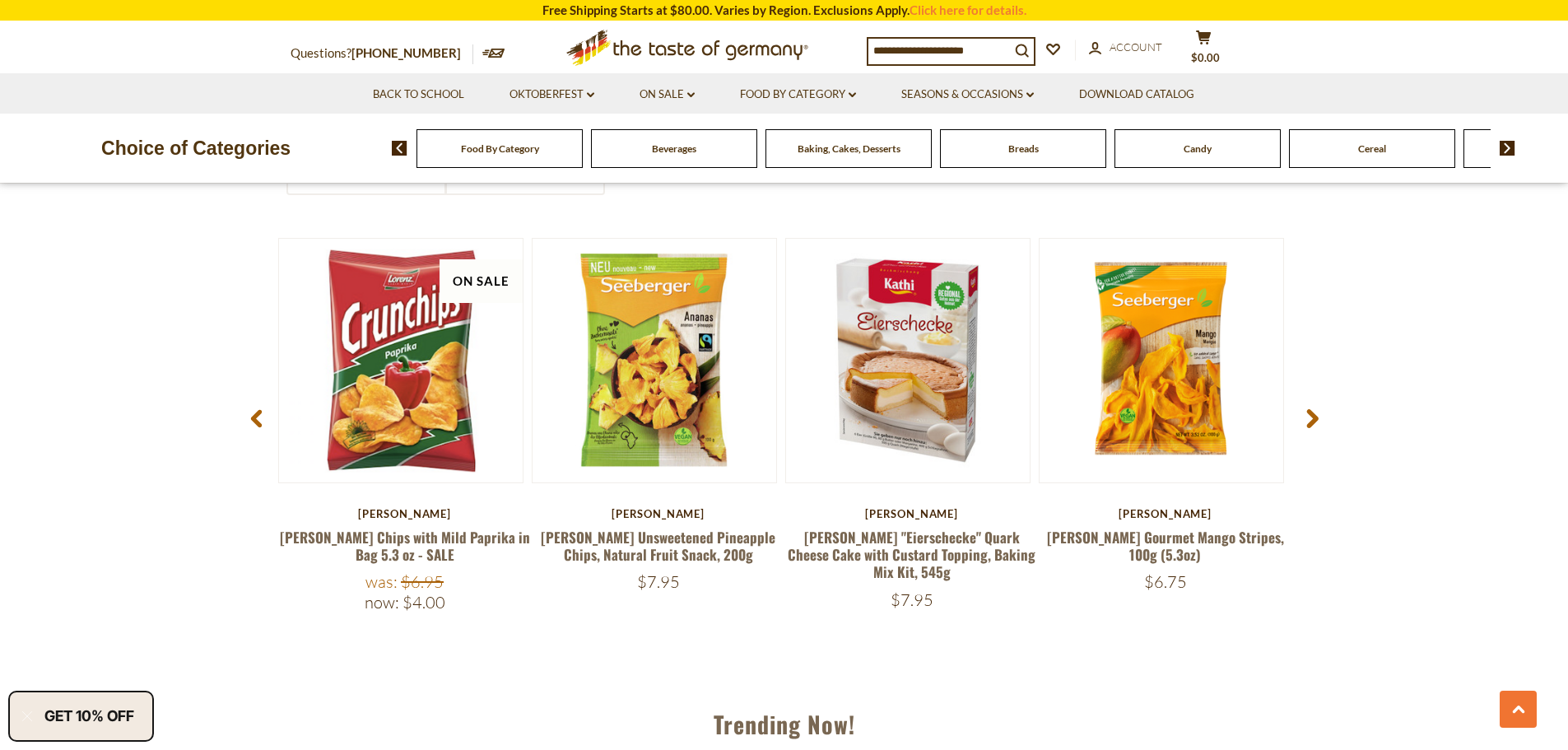
click at [845, 153] on span "Baking, Cakes, Desserts" at bounding box center [849, 148] width 103 height 13
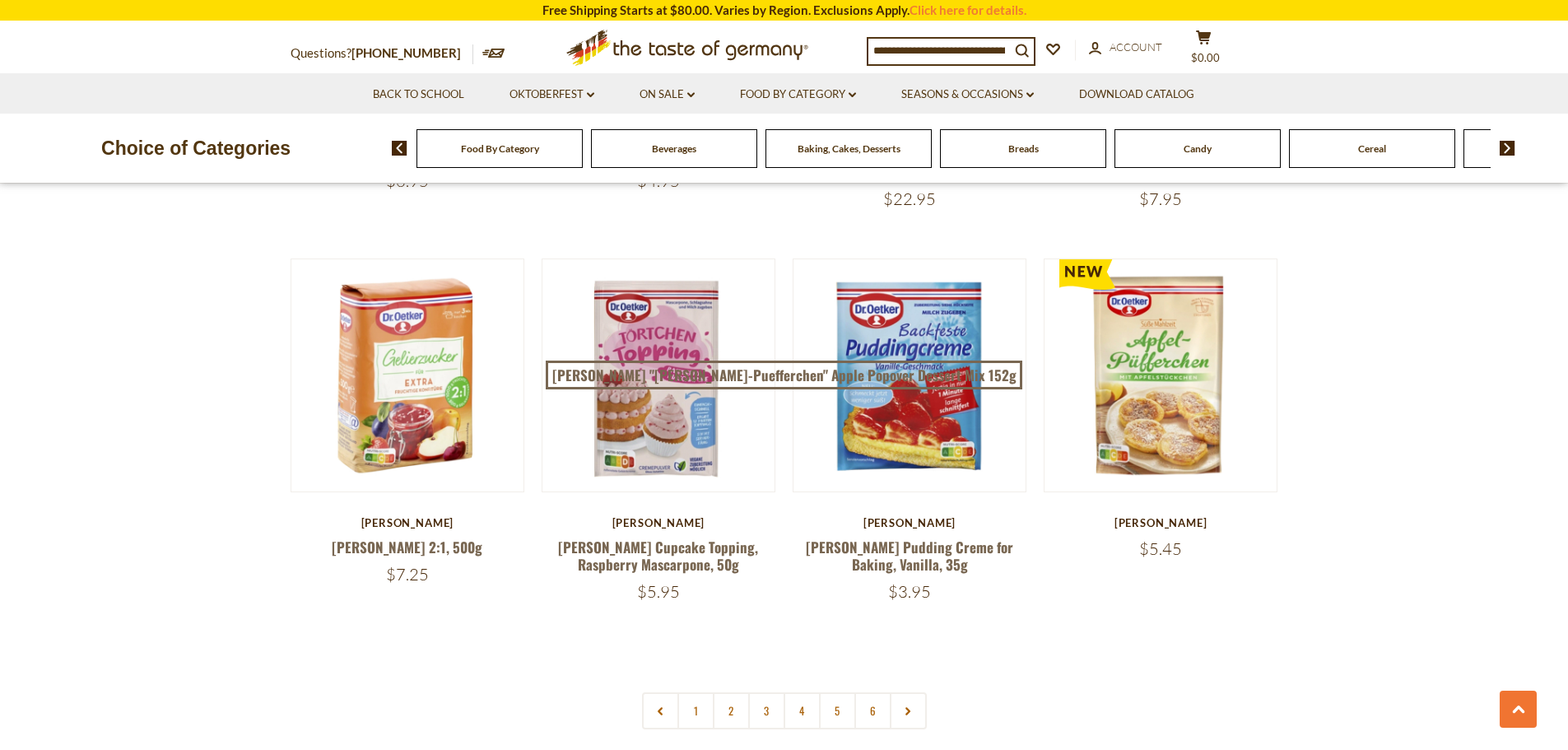
scroll to position [3722, 0]
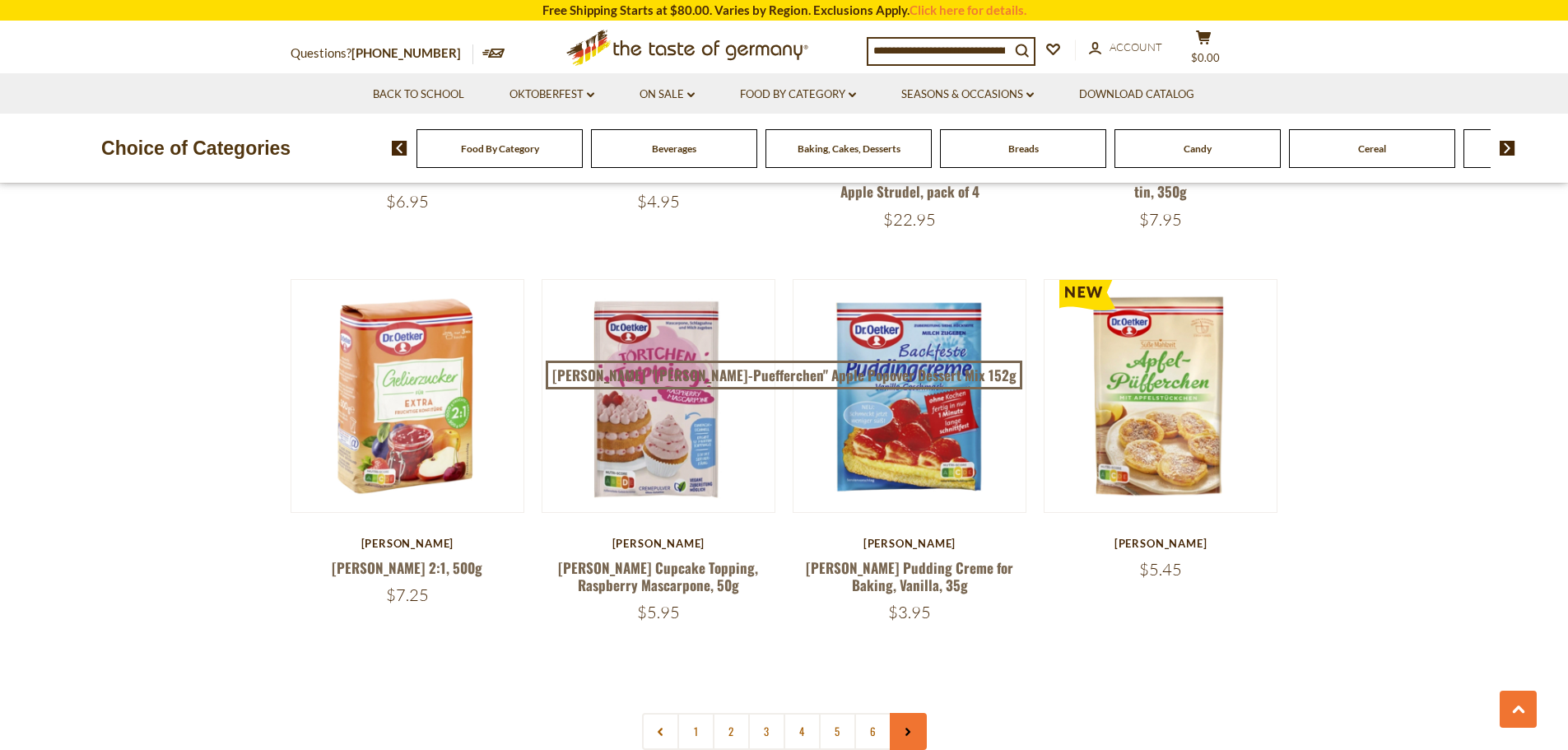
click at [907, 713] on link at bounding box center [908, 731] width 37 height 37
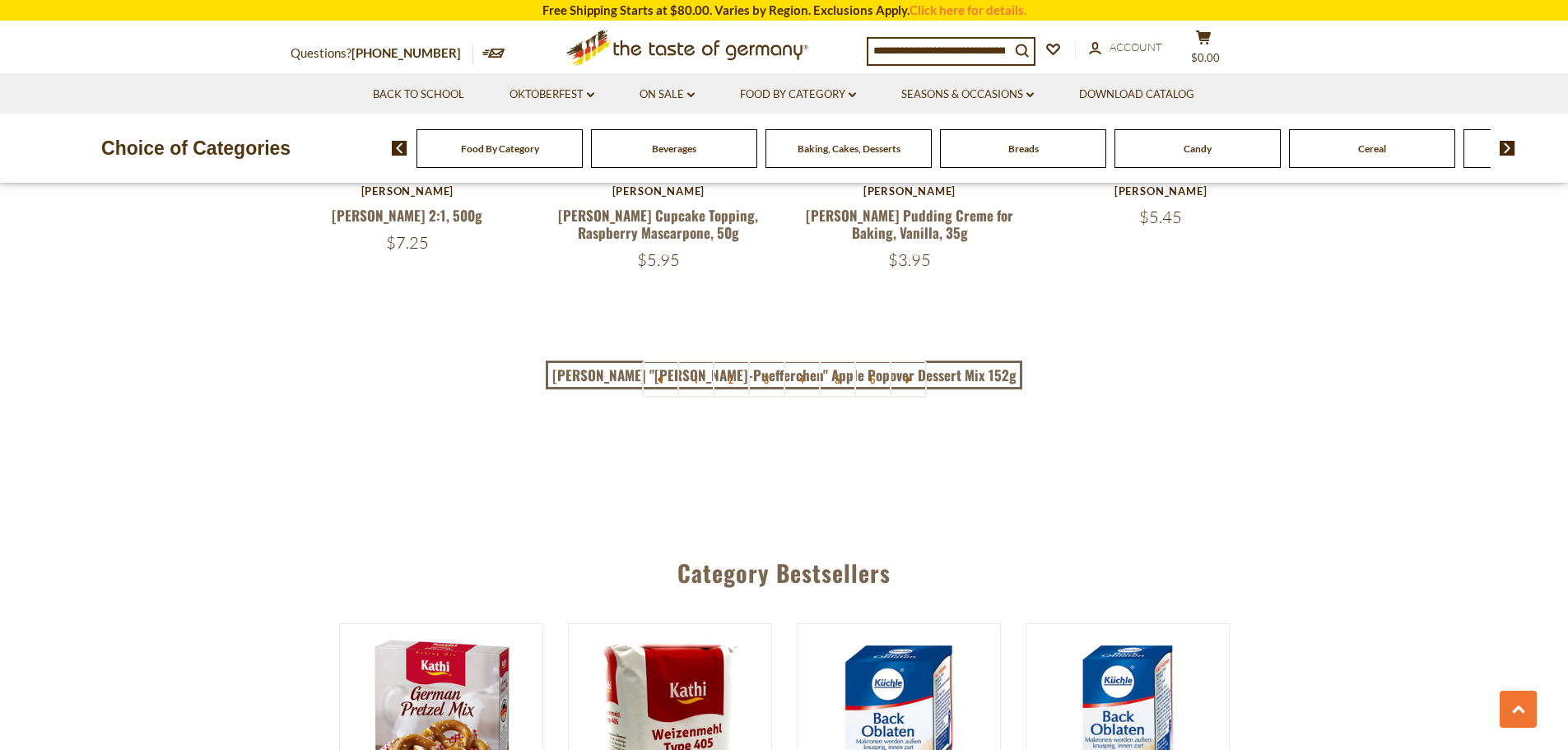
scroll to position [4137, 0]
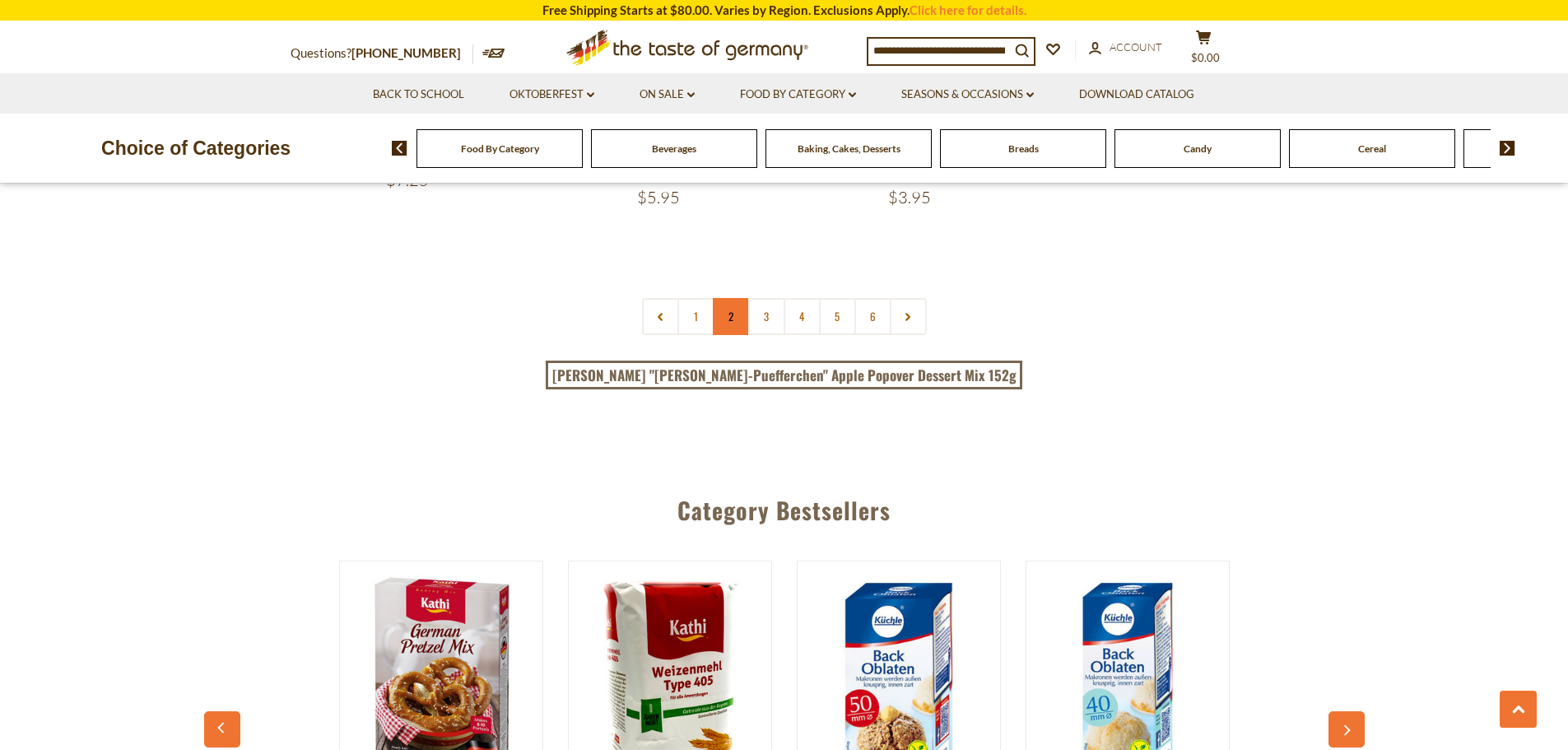
click at [716, 298] on link "2" at bounding box center [732, 316] width 37 height 37
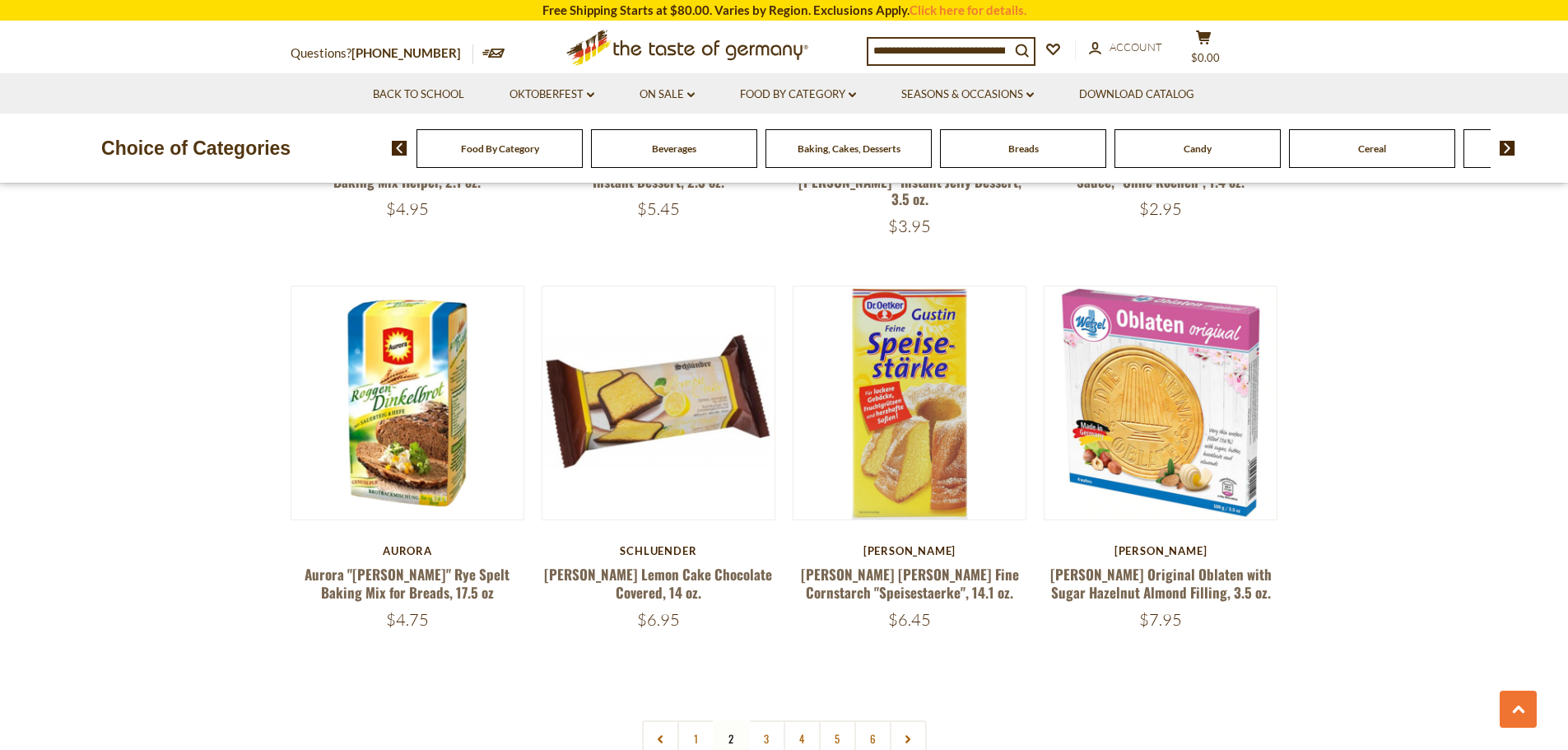
scroll to position [3732, 0]
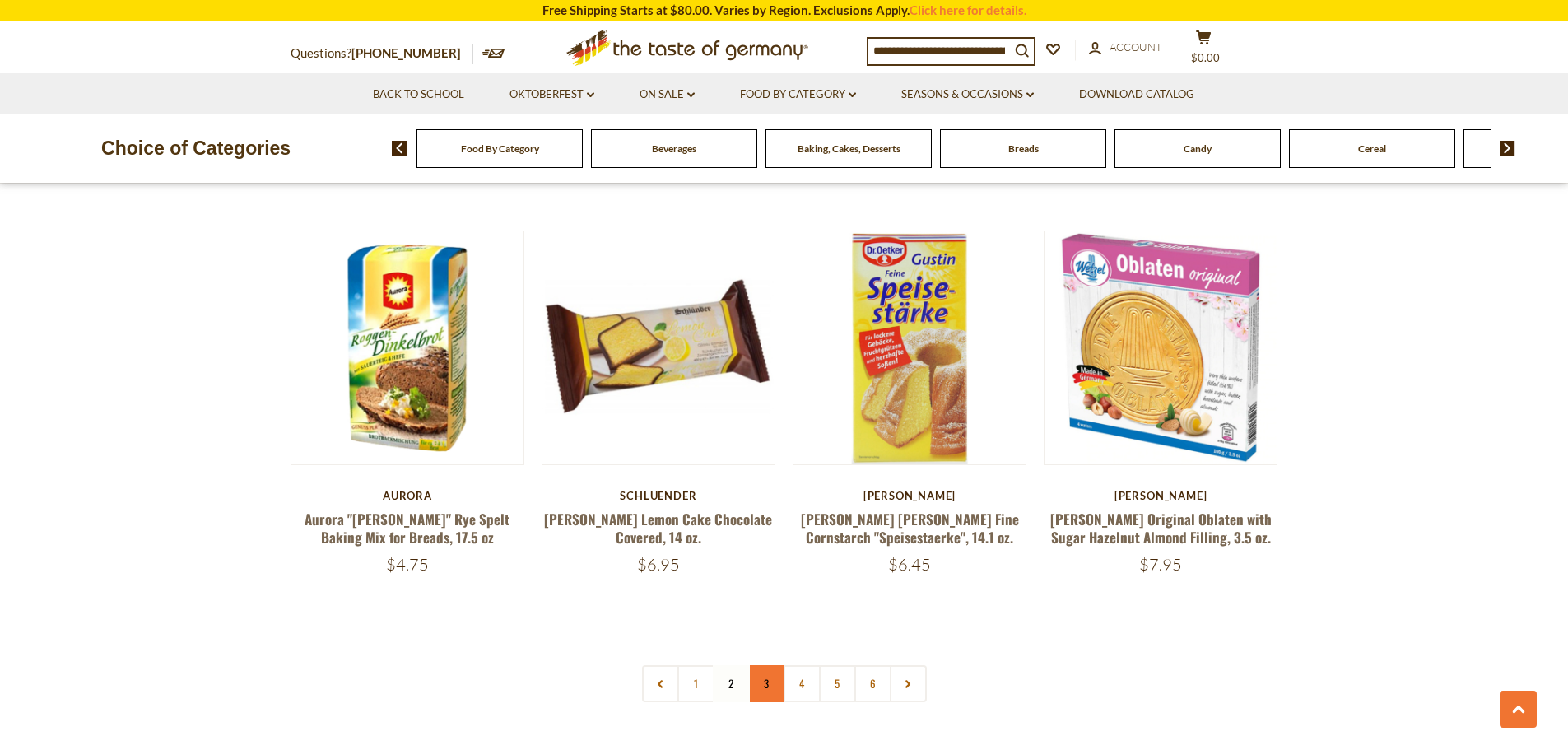
click at [770, 665] on link "3" at bounding box center [767, 683] width 37 height 37
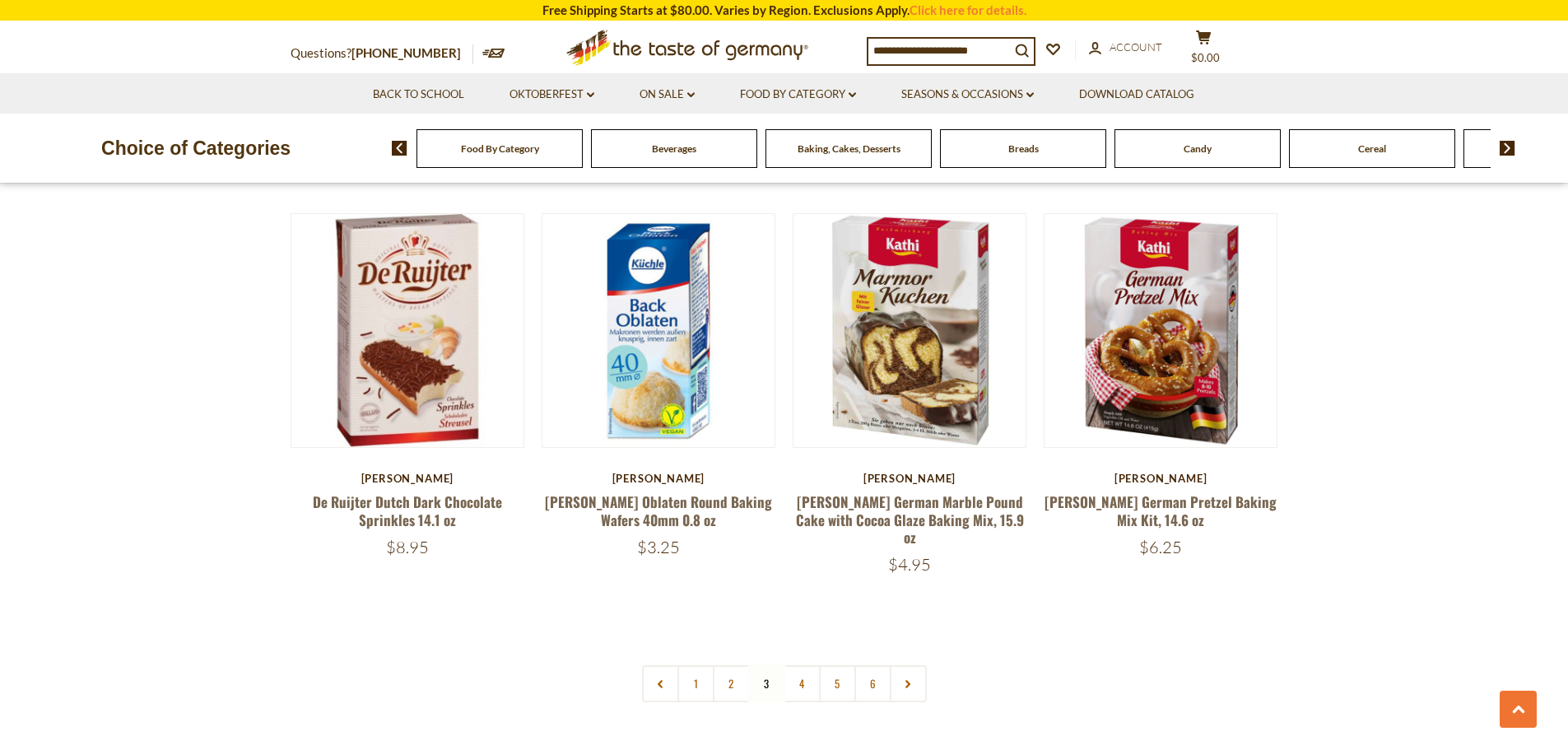
scroll to position [3770, 0]
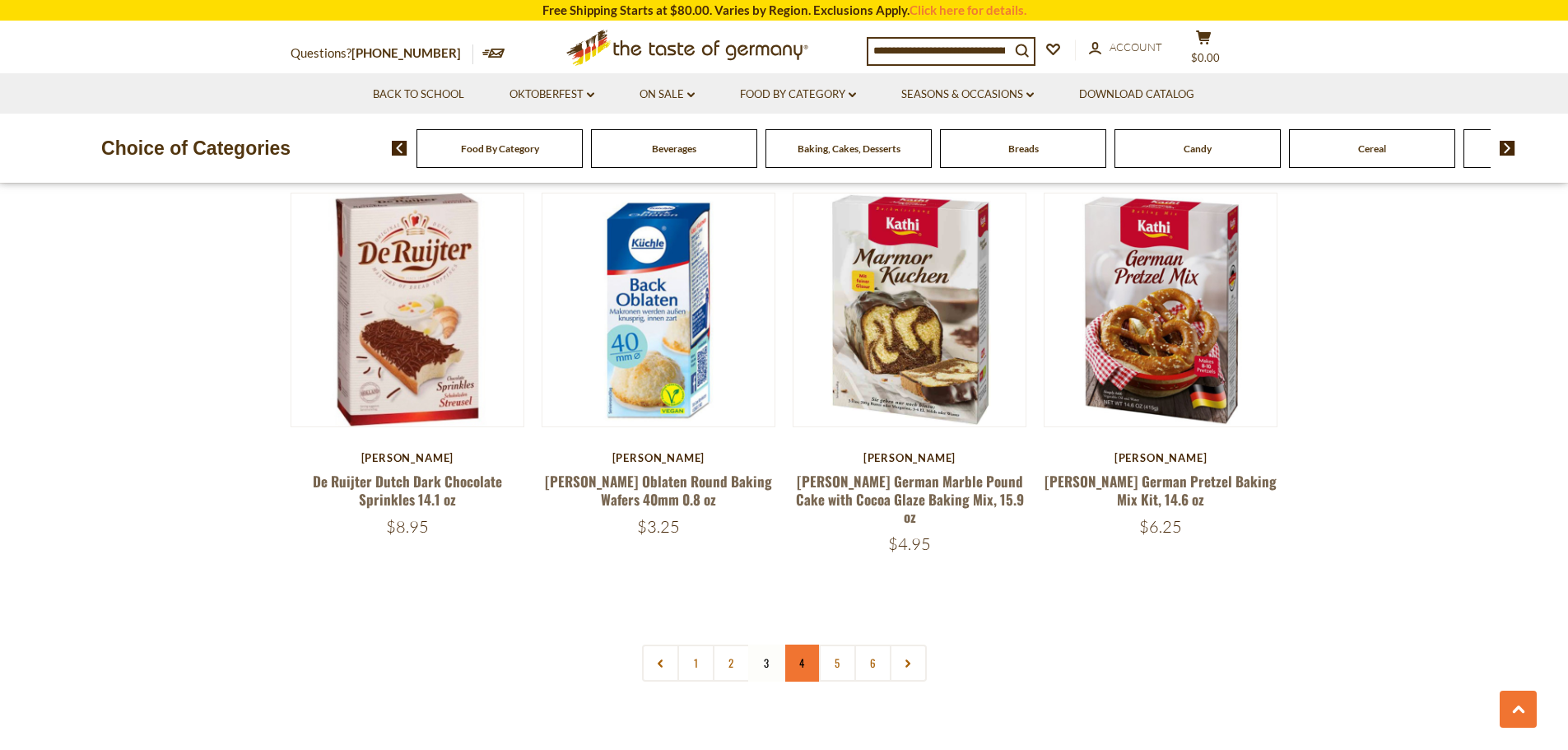
click at [797, 645] on link "4" at bounding box center [802, 663] width 37 height 37
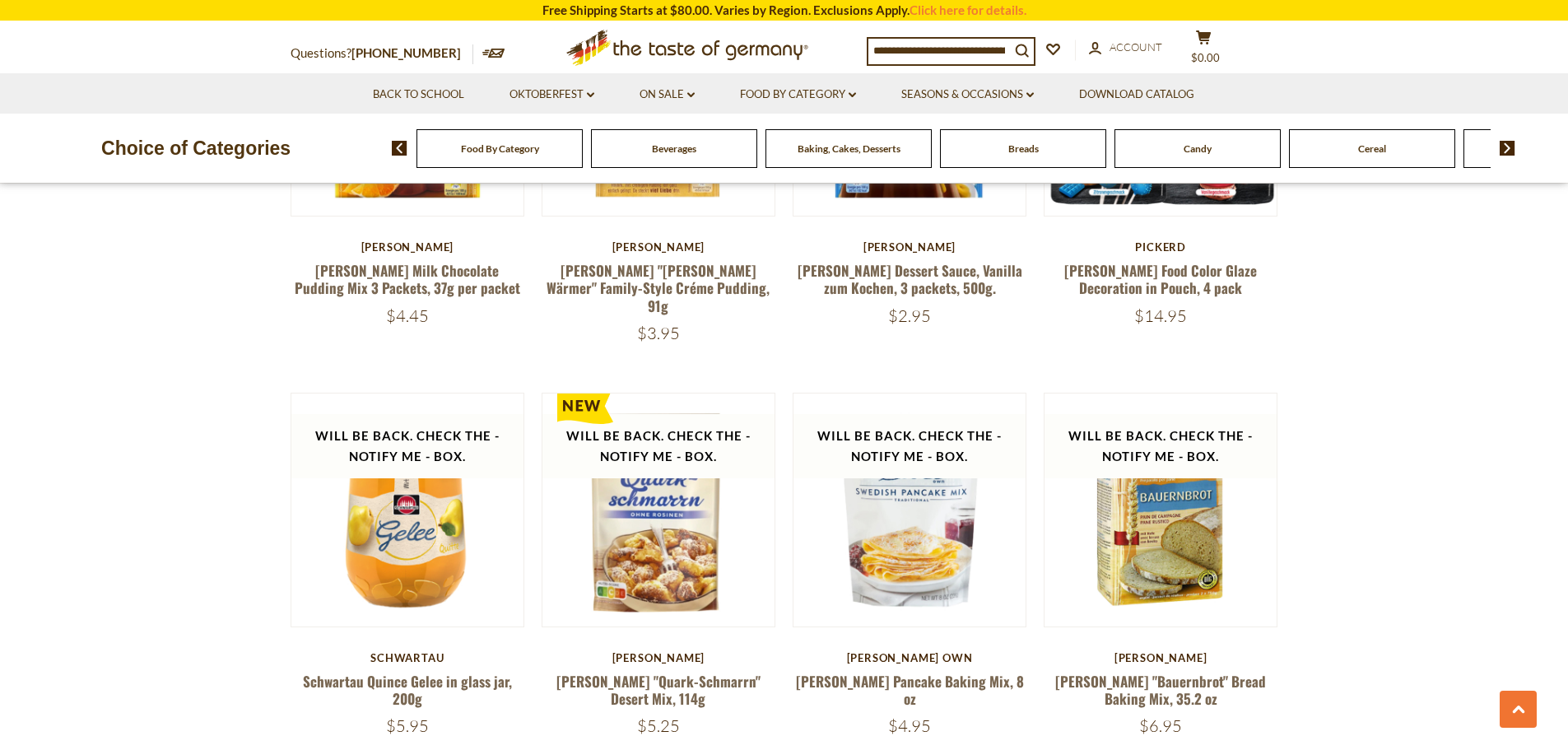
scroll to position [692, 0]
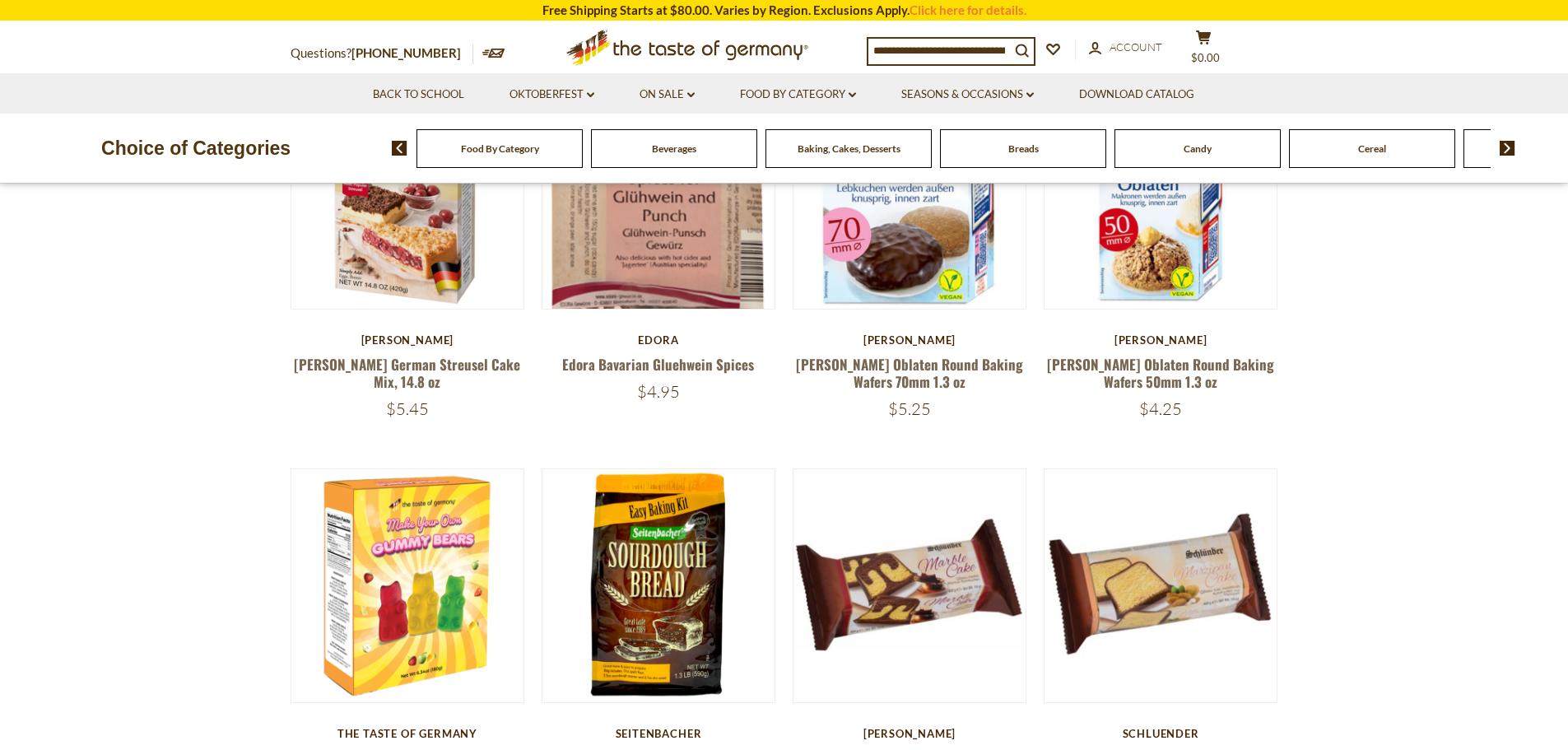
click at [500, 158] on div "Food By Category" at bounding box center [500, 148] width 166 height 39
click at [500, 159] on div "Food By Category" at bounding box center [500, 148] width 166 height 39
click at [668, 88] on link "On Sale dropdown_arrow" at bounding box center [667, 94] width 55 height 18
click at [657, 133] on link "All On Sale" at bounding box center [660, 138] width 59 height 15
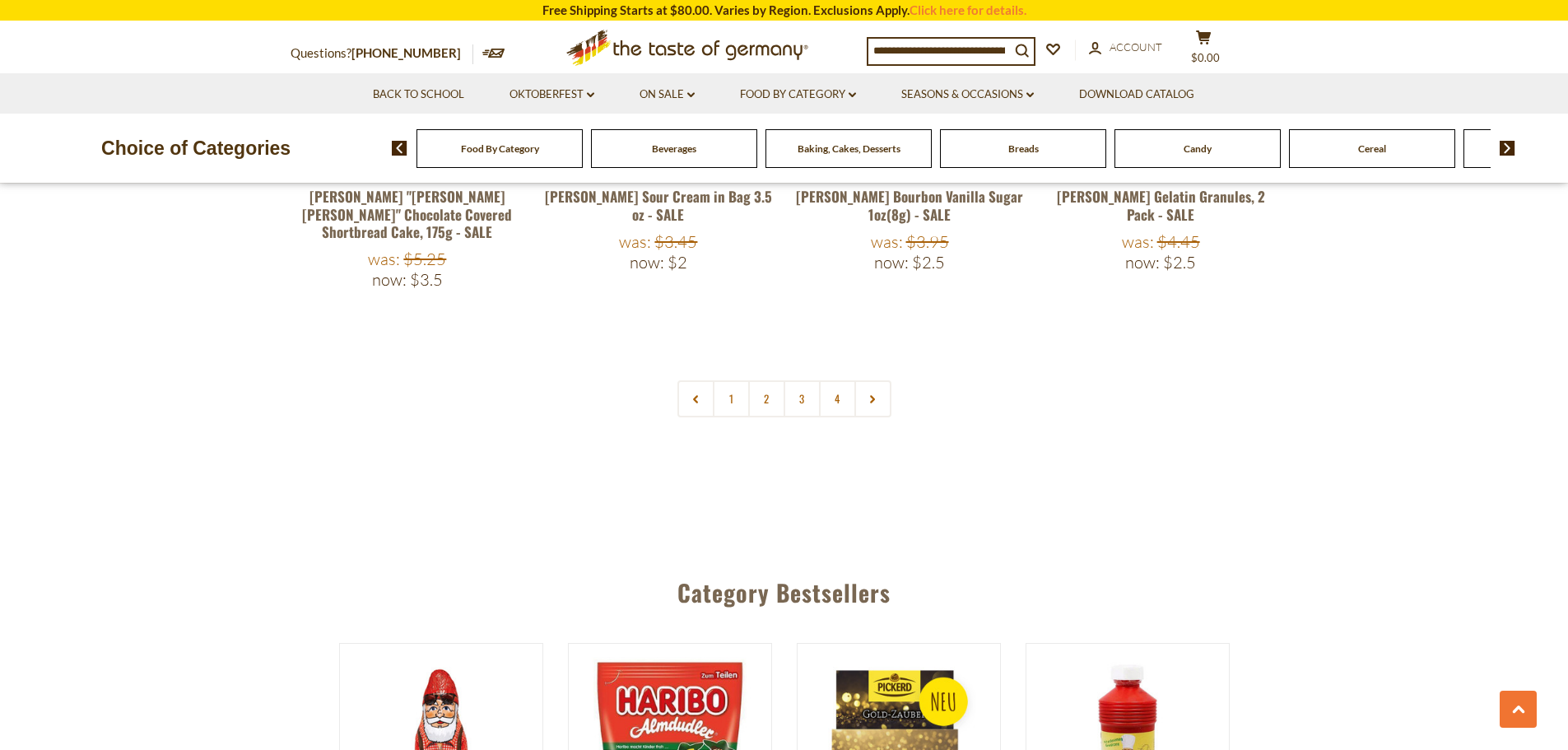
scroll to position [4005, 0]
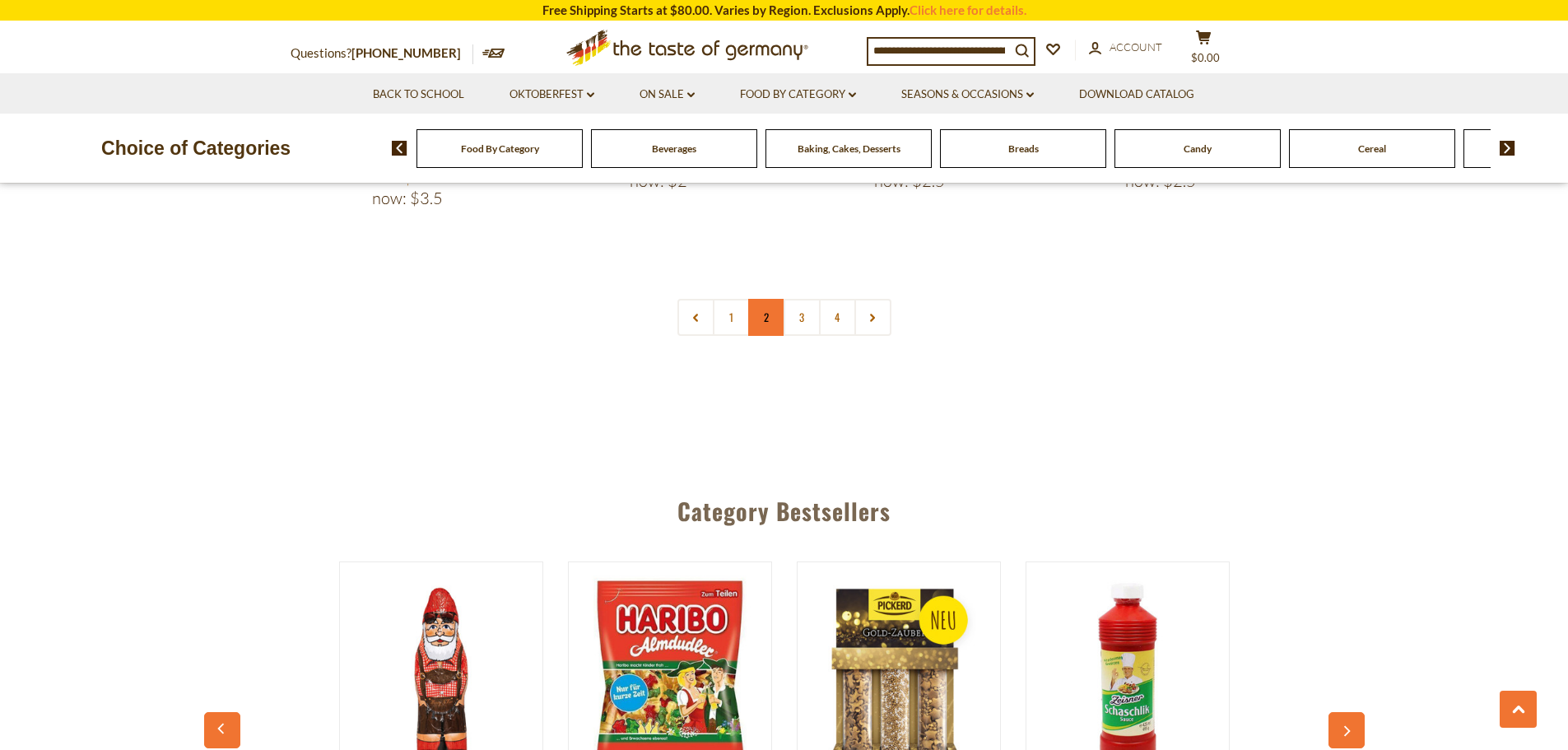
click at [756, 299] on link "2" at bounding box center [767, 317] width 37 height 37
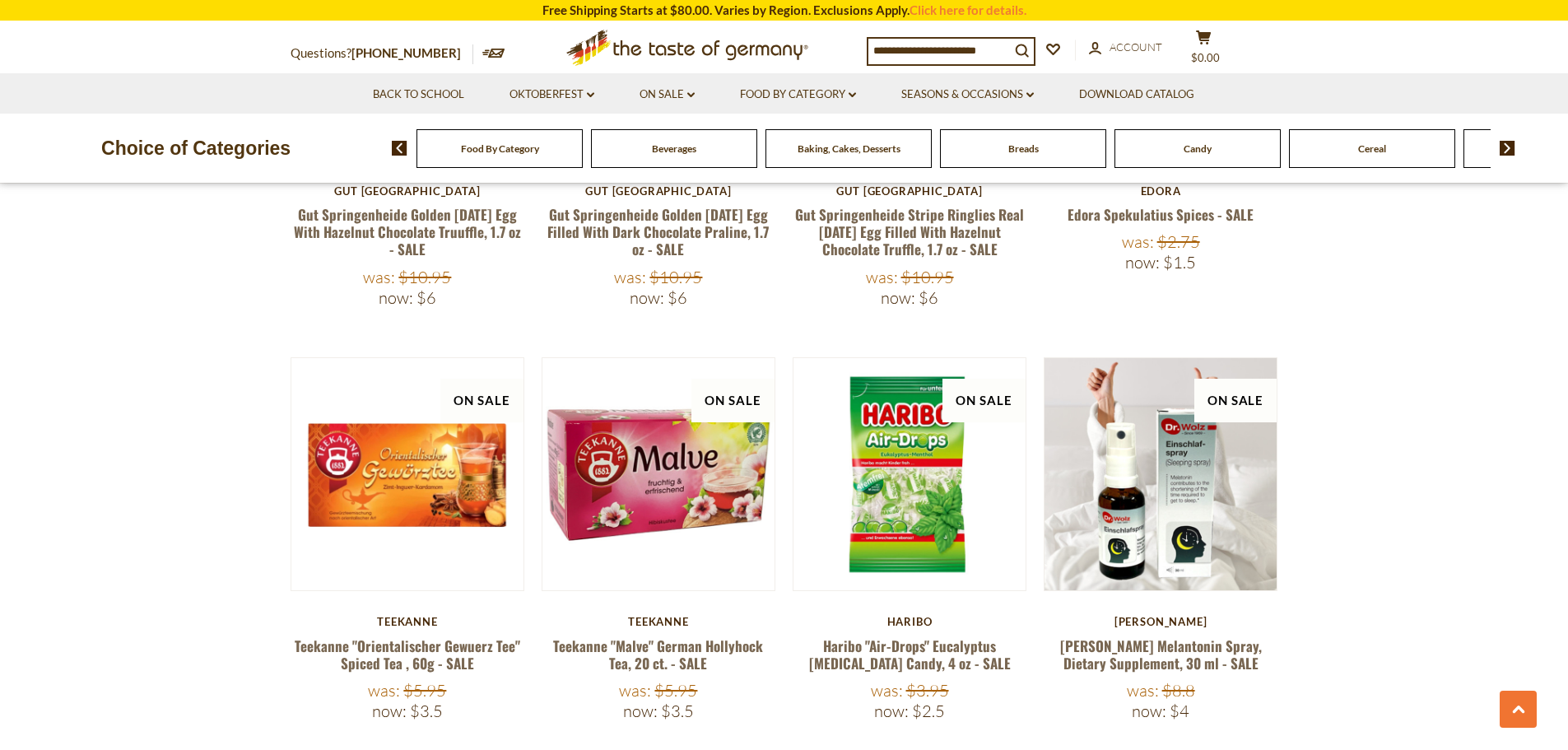
scroll to position [3050, 0]
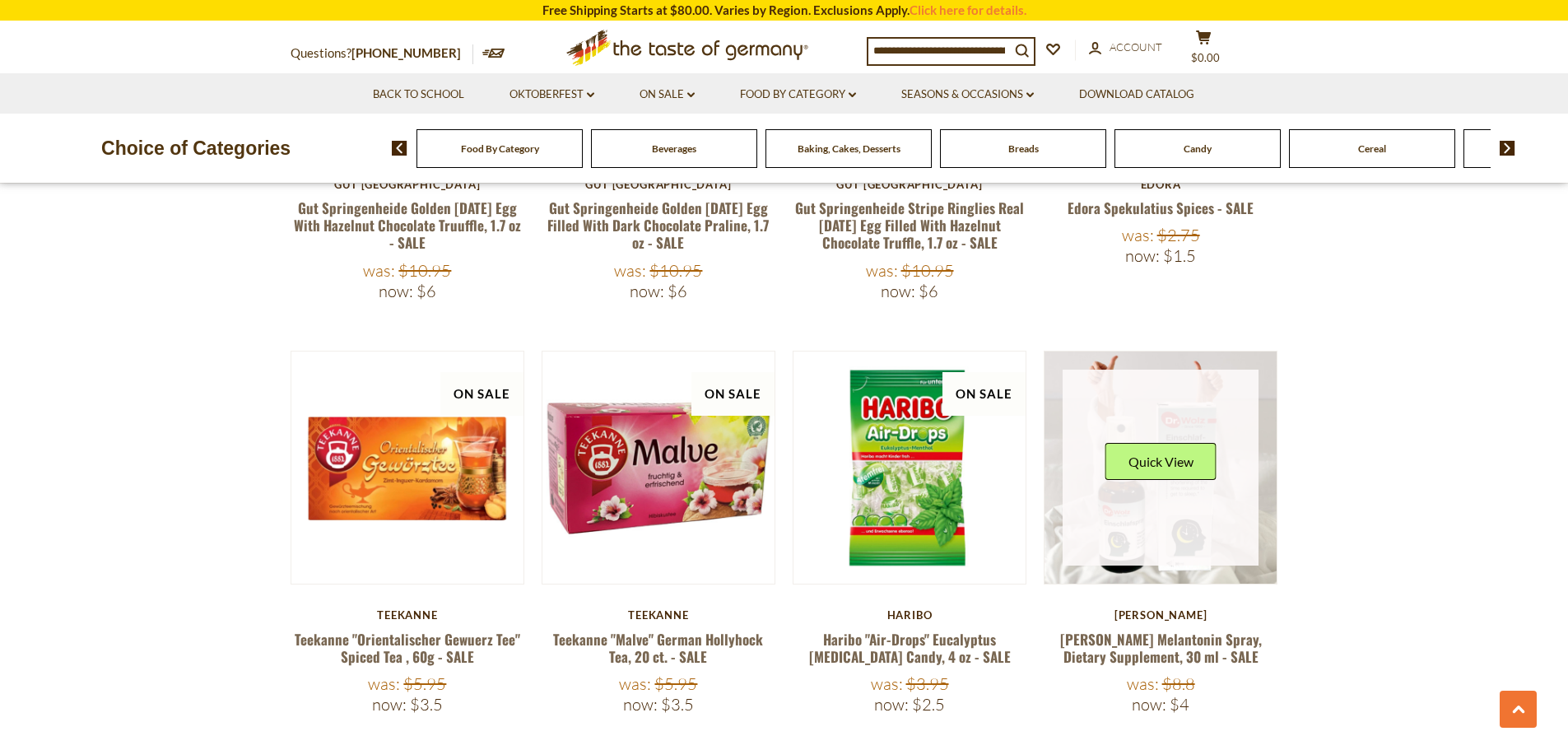
click at [1148, 517] on link at bounding box center [1160, 467] width 196 height 196
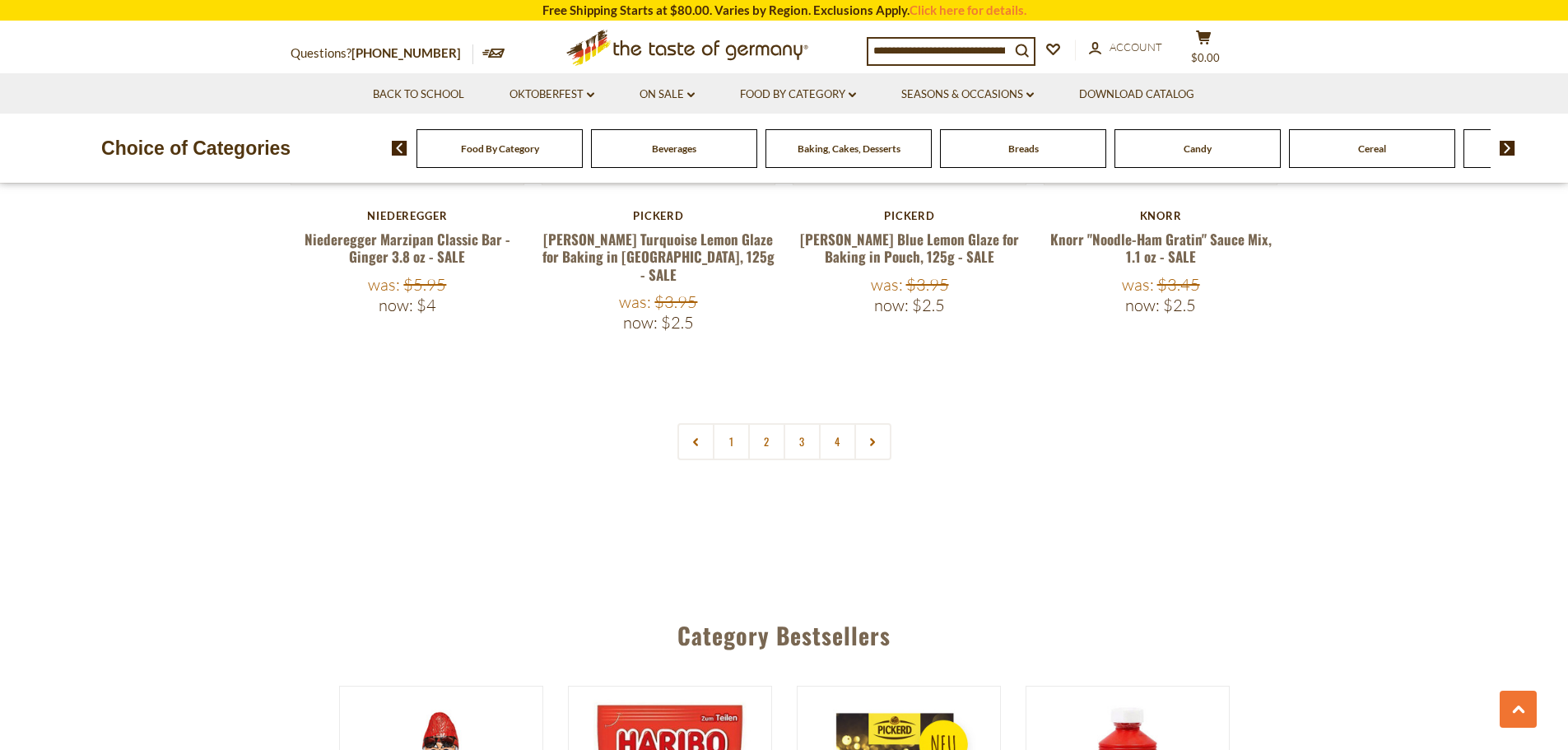
scroll to position [3870, 0]
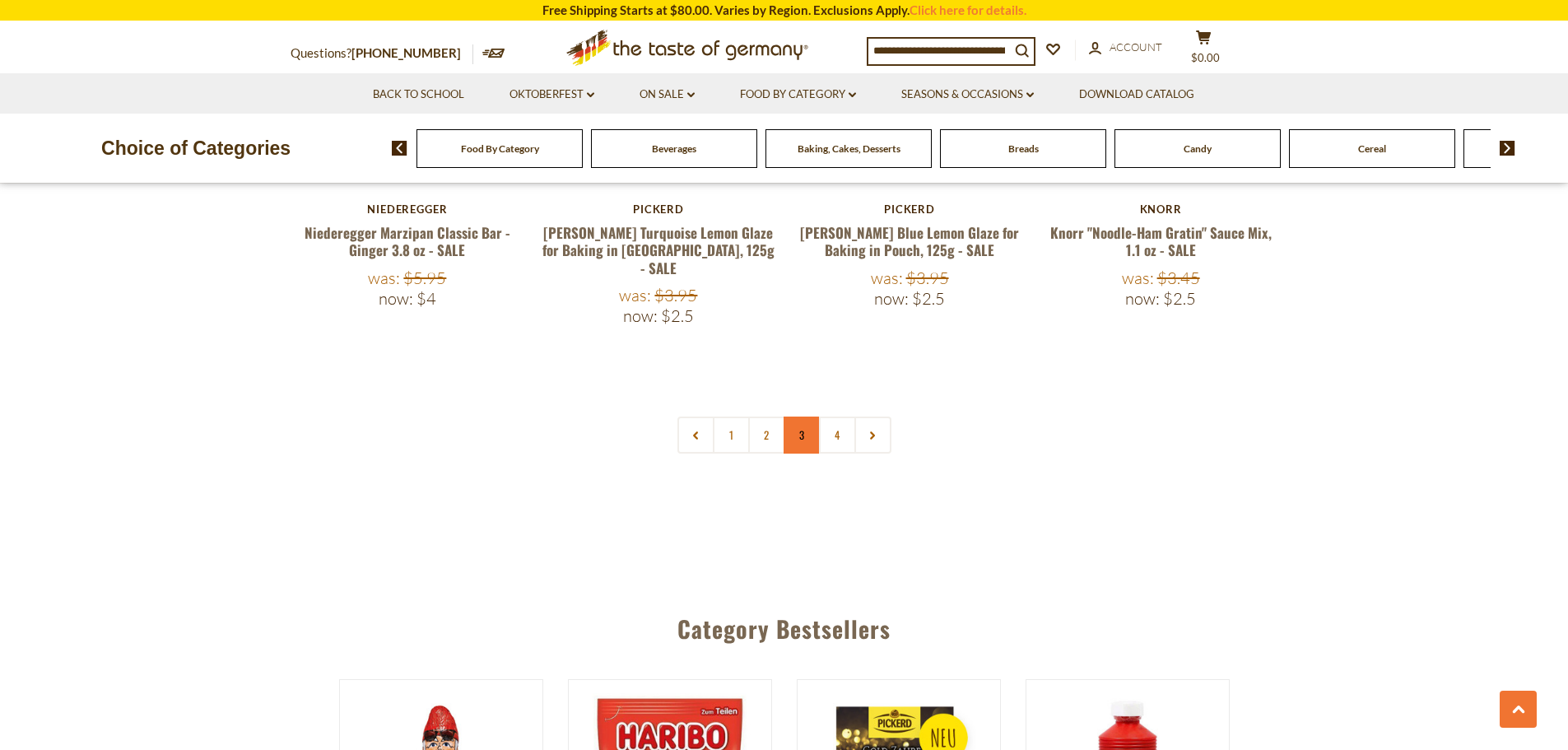
click at [792, 417] on link "3" at bounding box center [802, 435] width 37 height 37
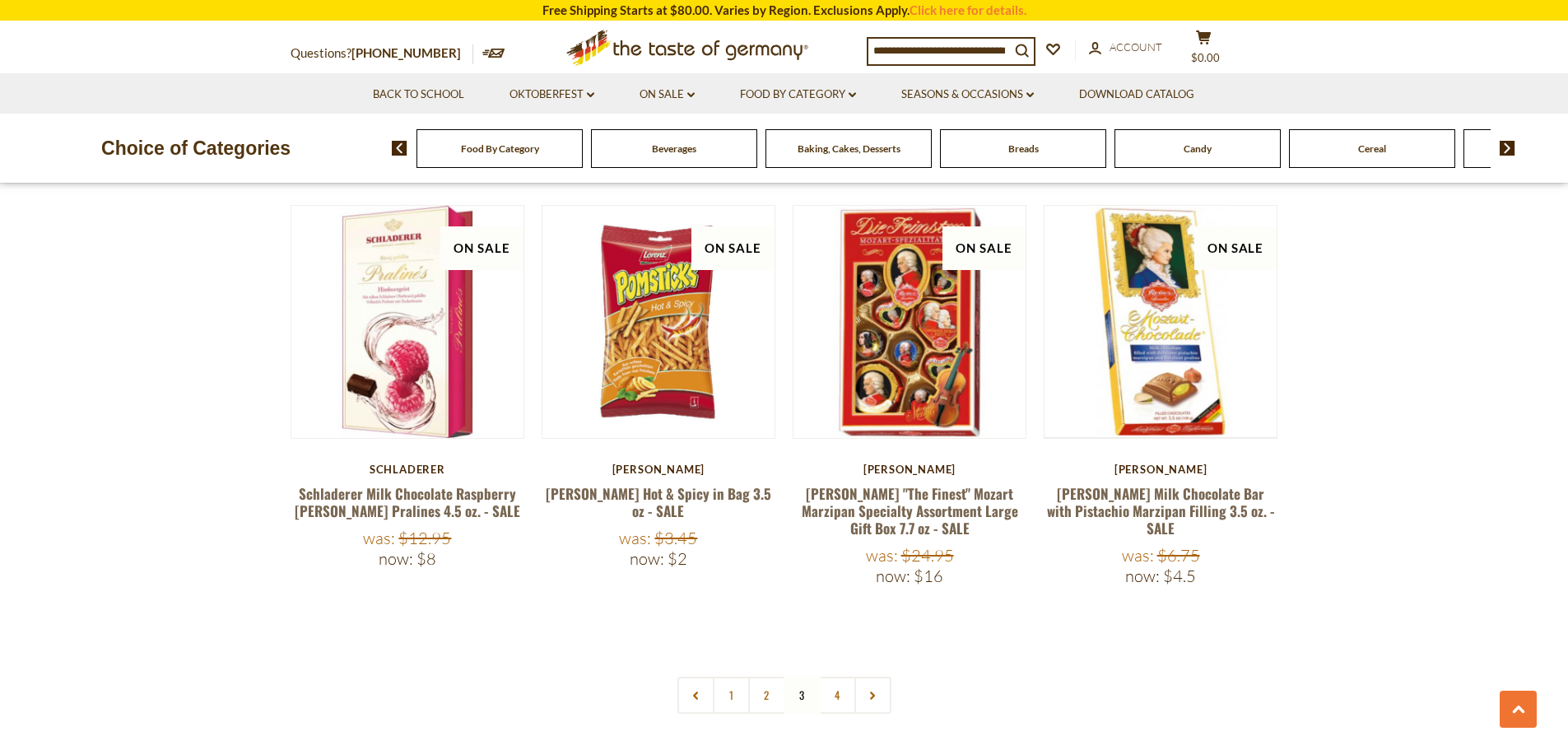
scroll to position [3755, 0]
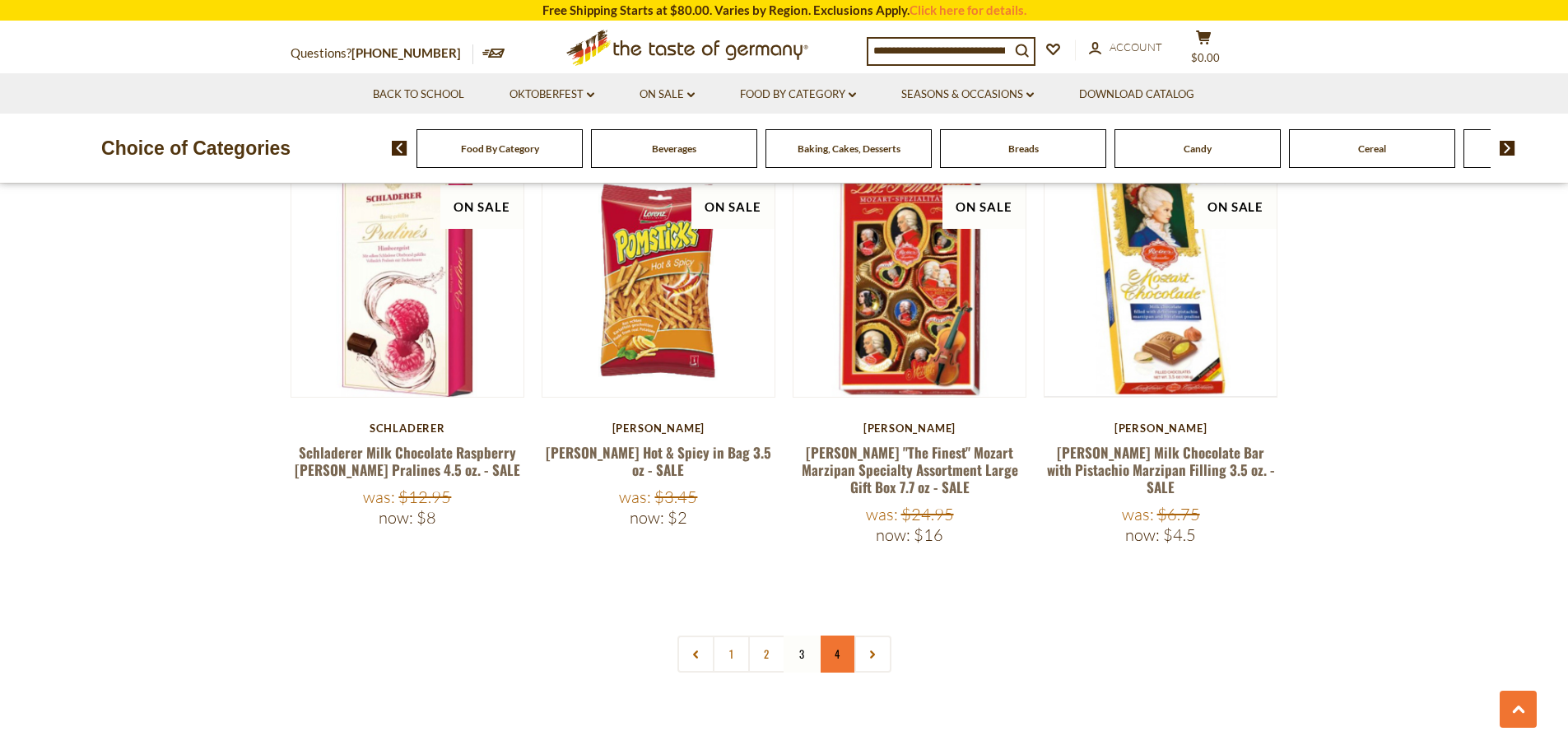
click at [835, 635] on link "4" at bounding box center [837, 654] width 37 height 37
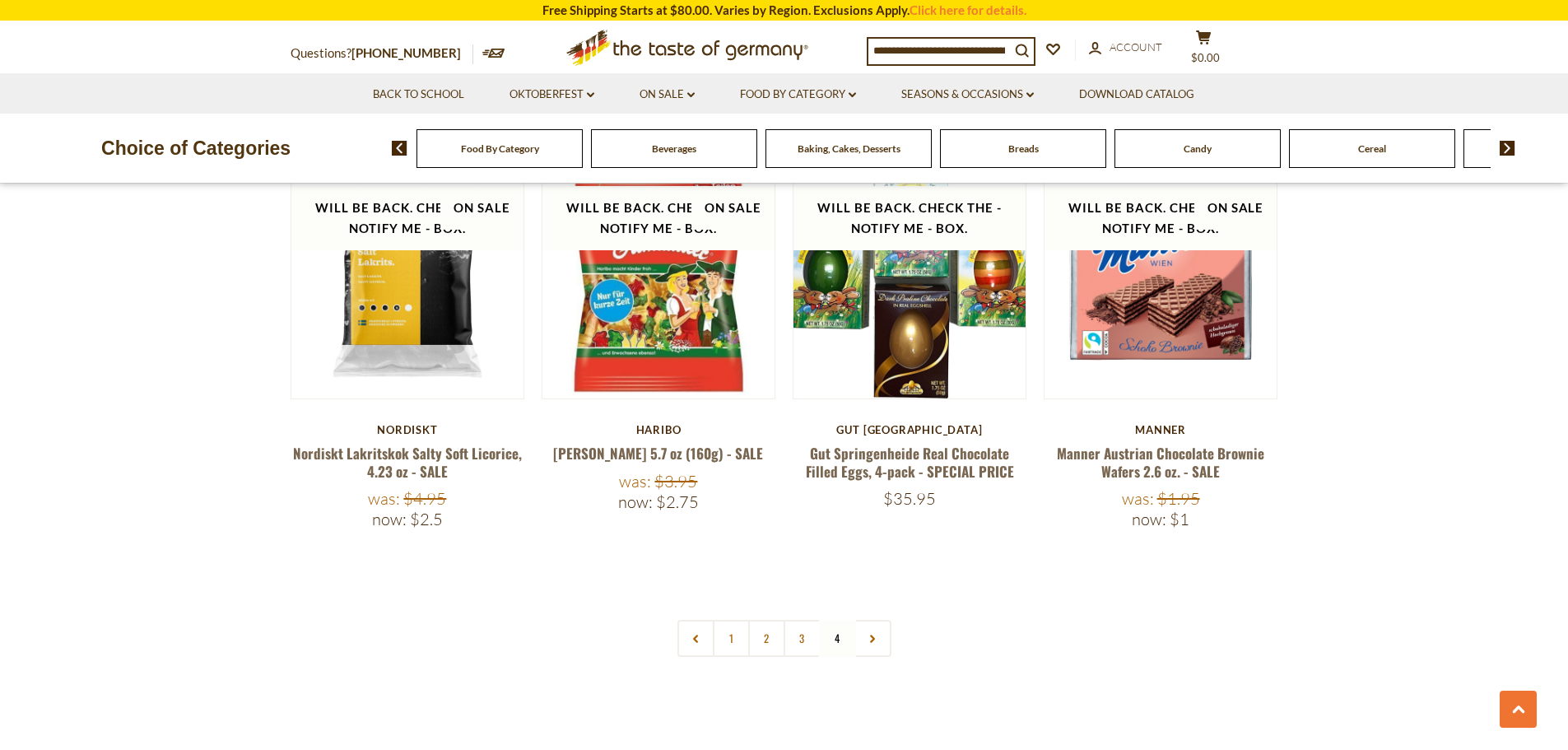
scroll to position [3230, 0]
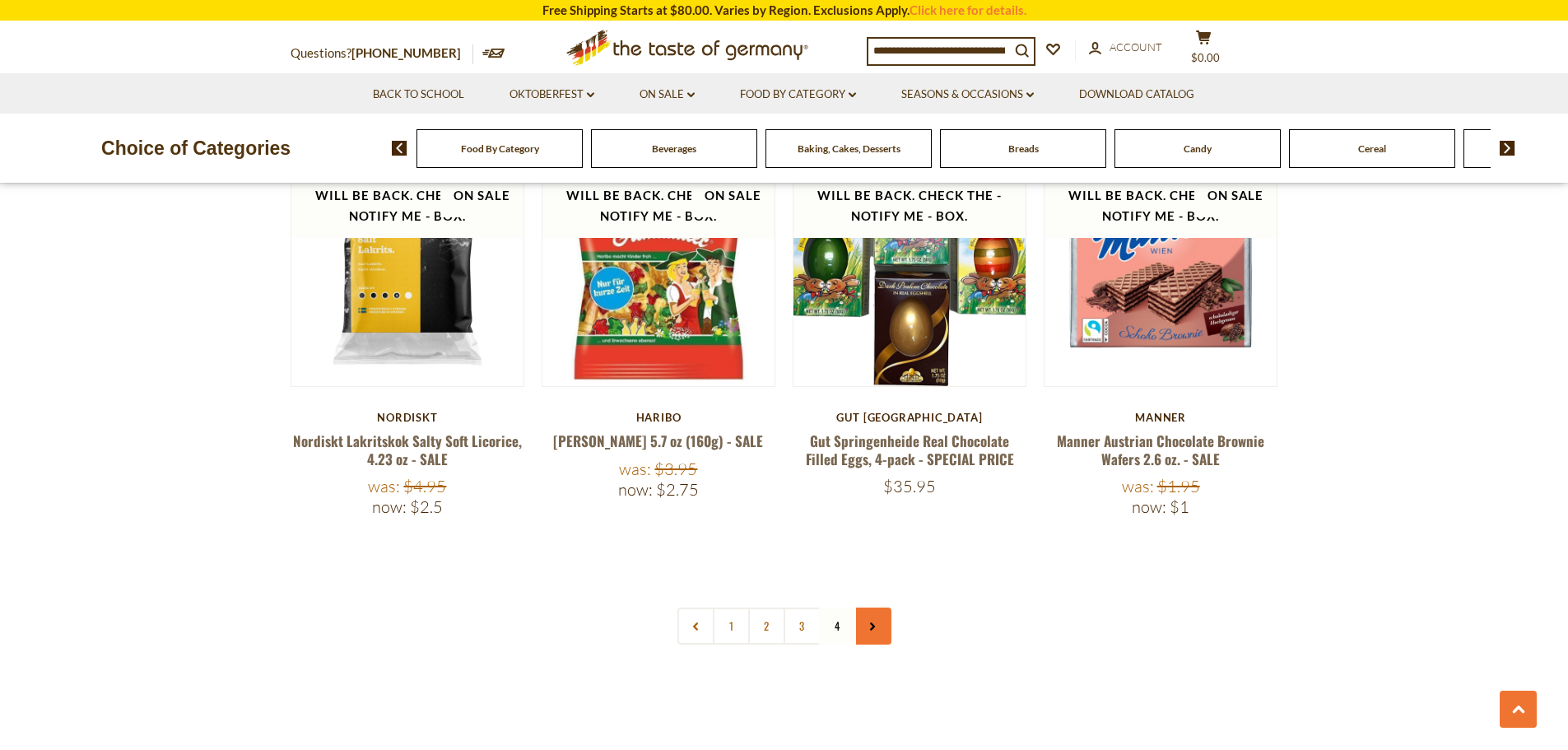
click at [876, 622] on link at bounding box center [873, 626] width 37 height 37
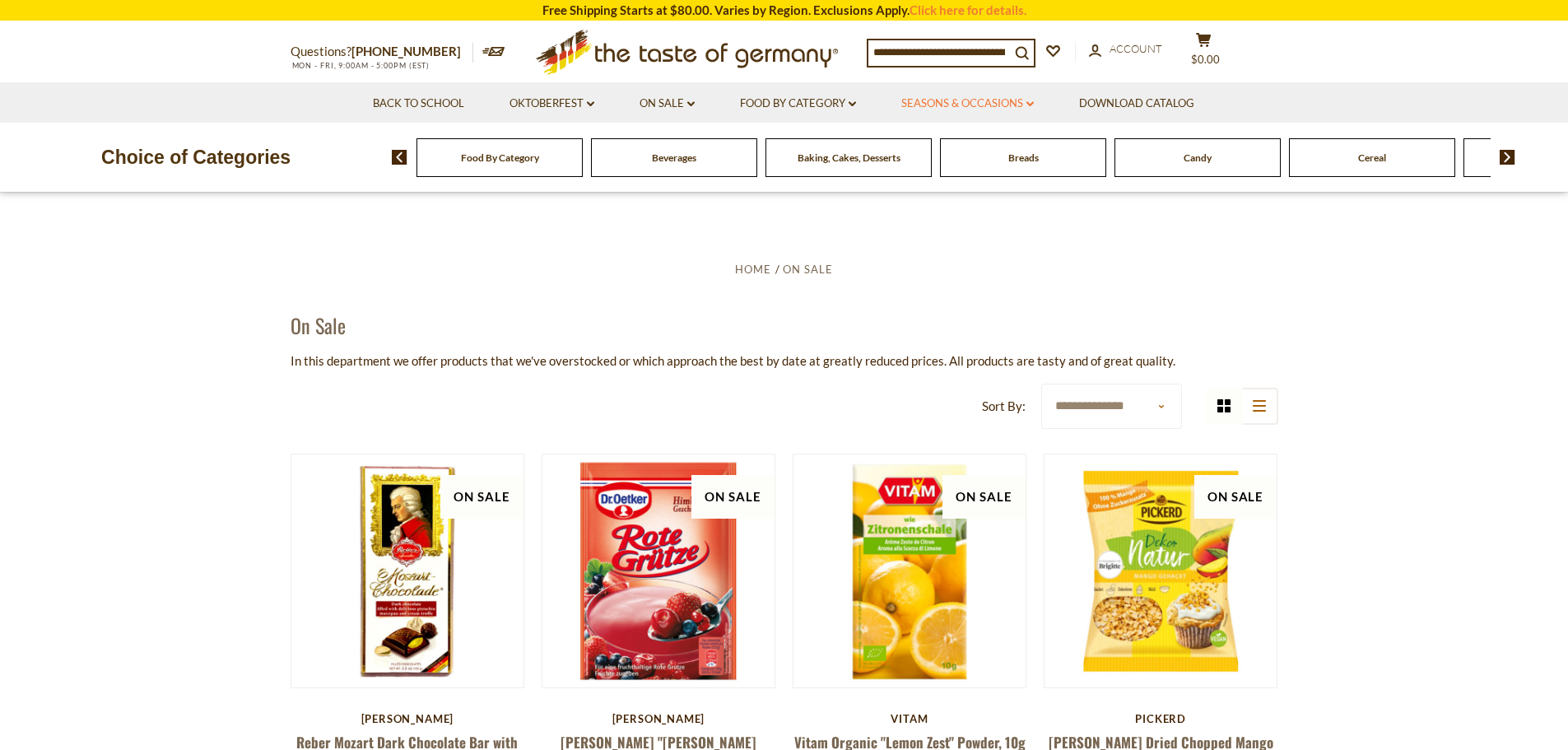
click at [985, 99] on link "Seasons & Occasions dropdown_arrow" at bounding box center [967, 103] width 132 height 18
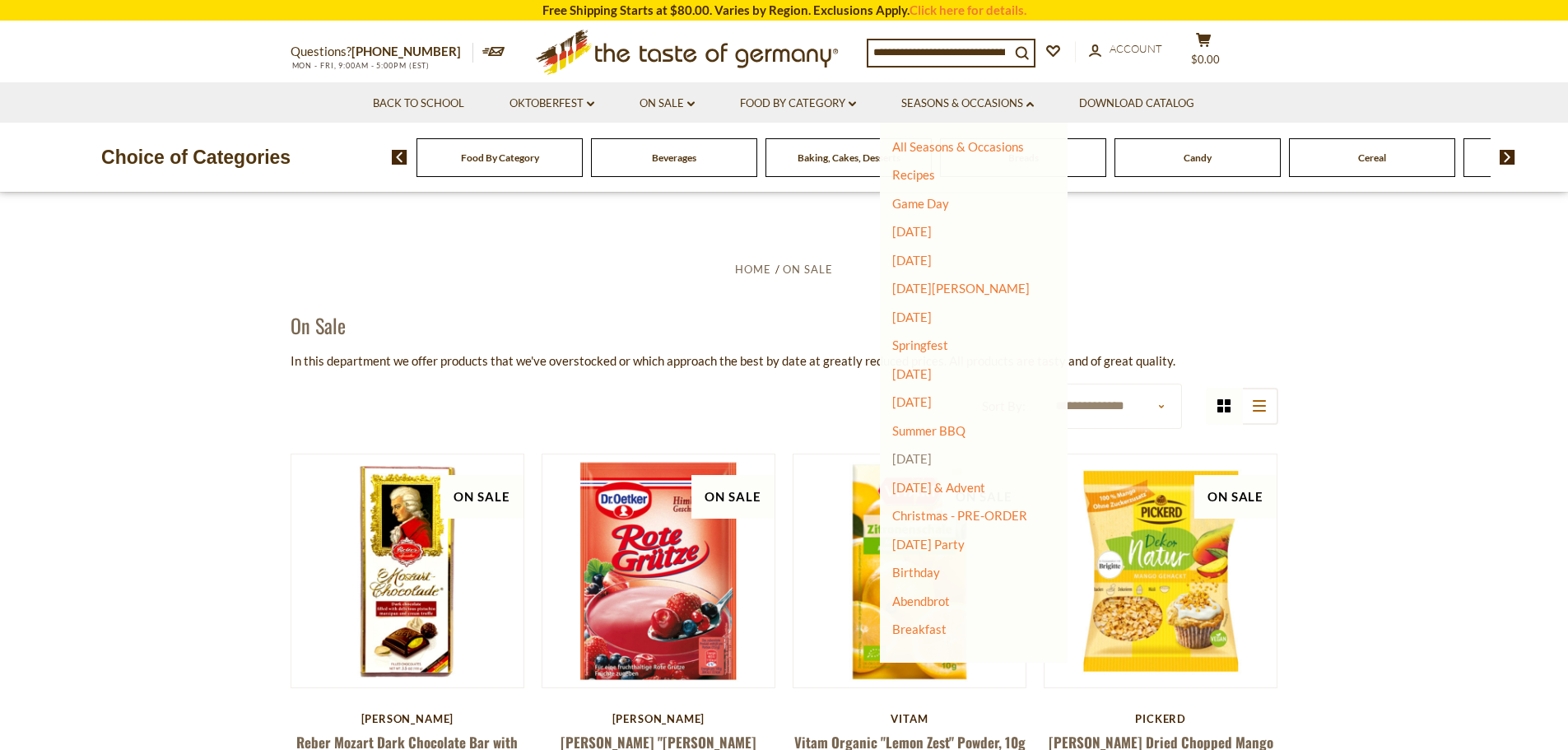
click at [916, 458] on link "[DATE]" at bounding box center [911, 458] width 40 height 15
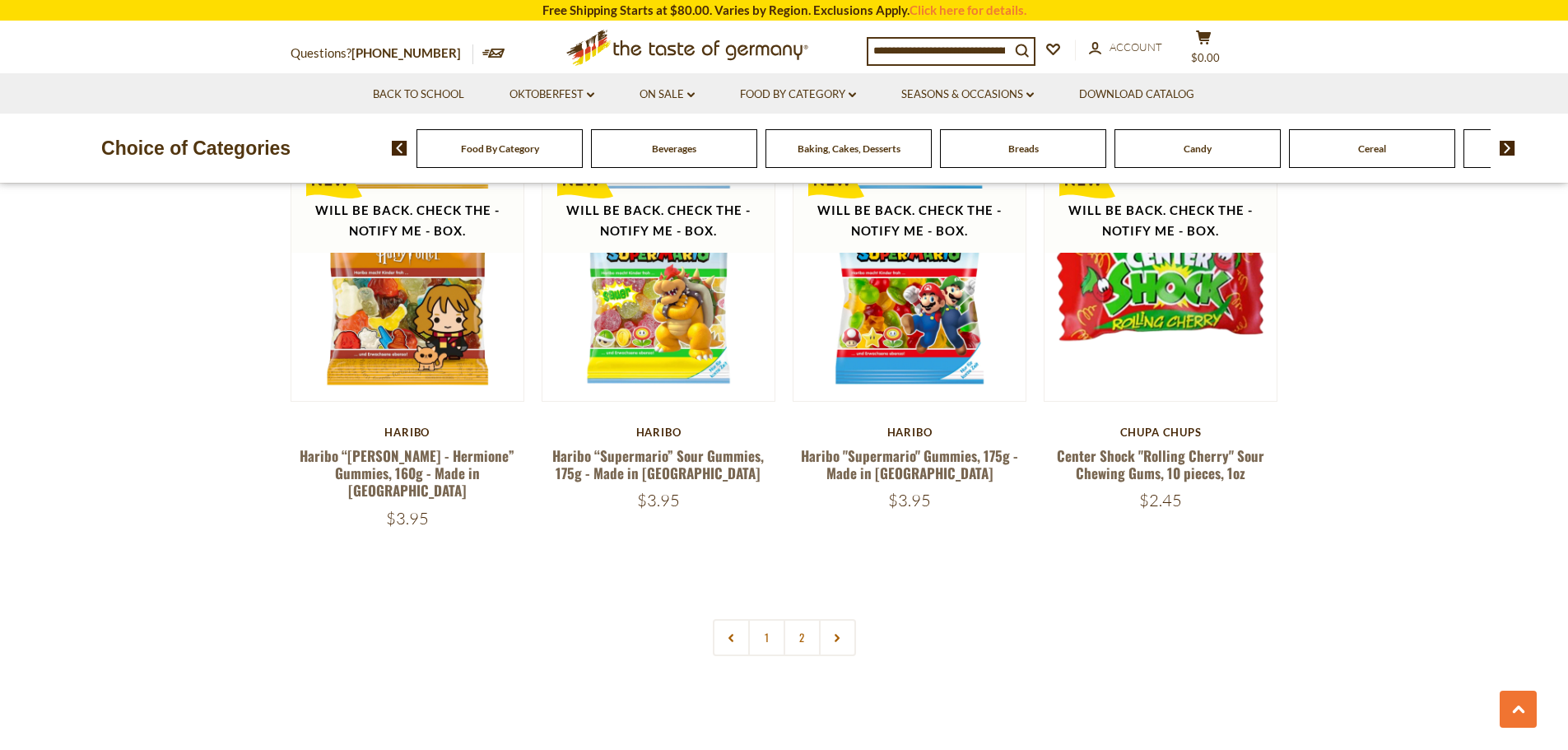
scroll to position [1216, 0]
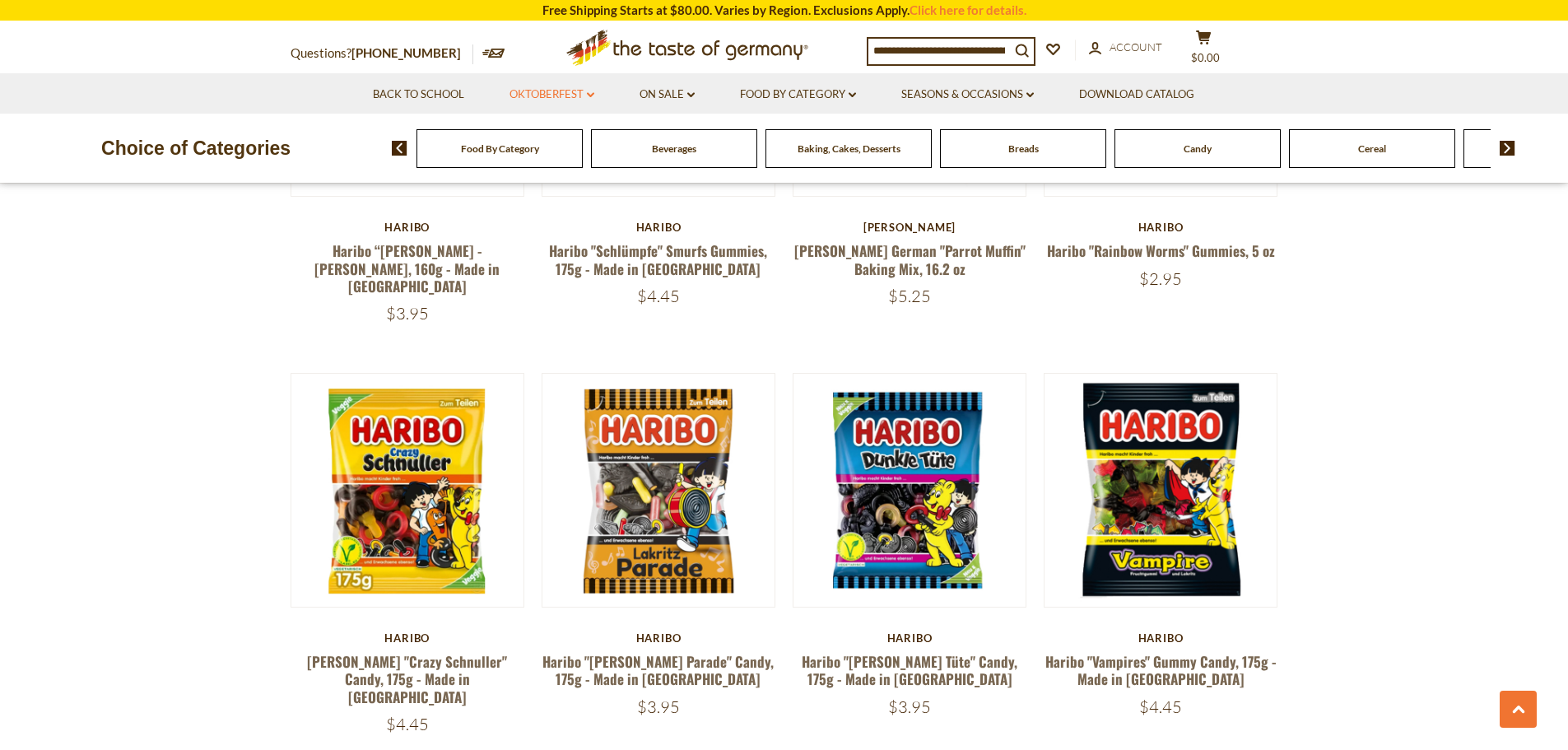
click at [571, 89] on link "Oktoberfest dropdown_arrow" at bounding box center [552, 94] width 84 height 18
click at [531, 136] on link "All Oktoberfest" at bounding box center [543, 138] width 84 height 15
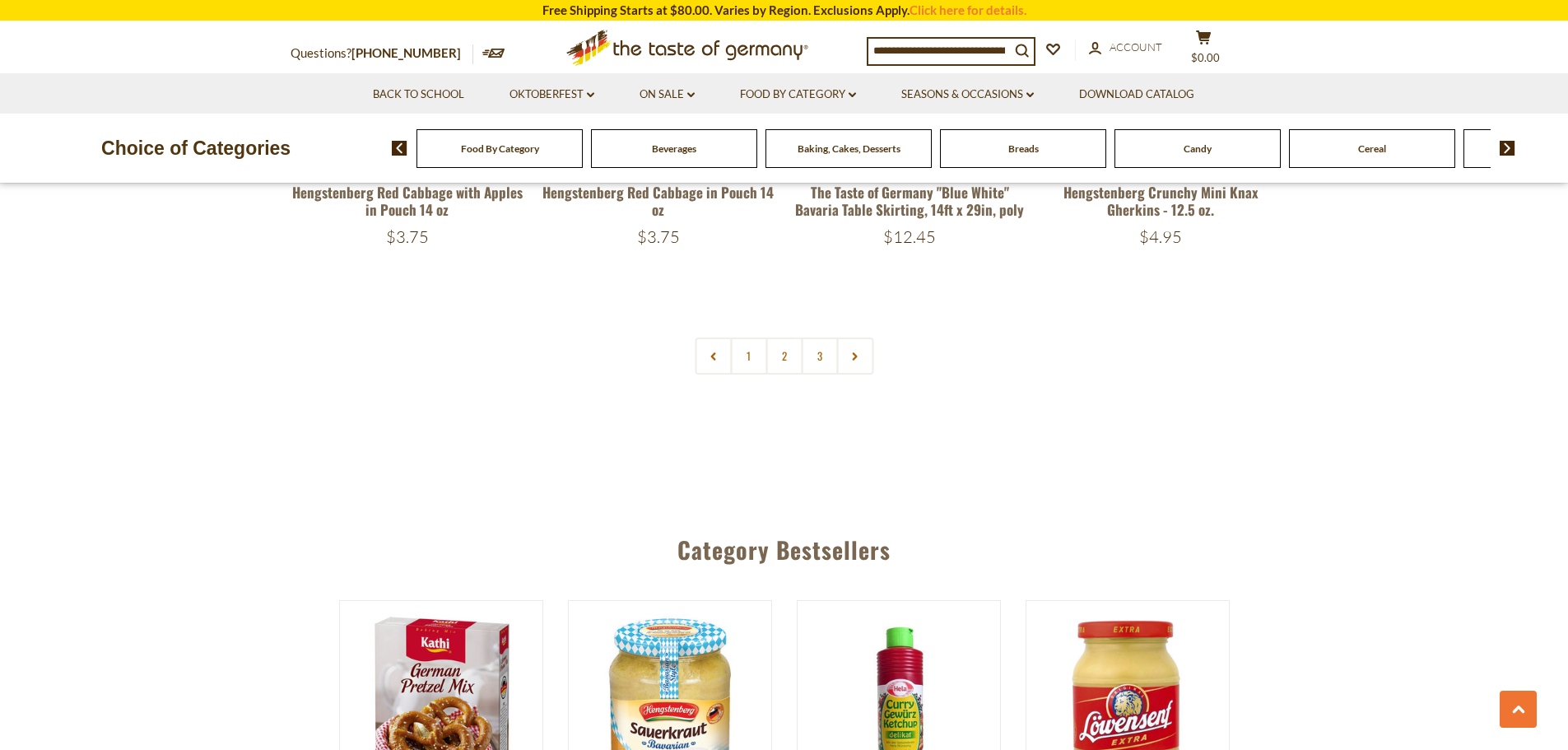
scroll to position [4074, 0]
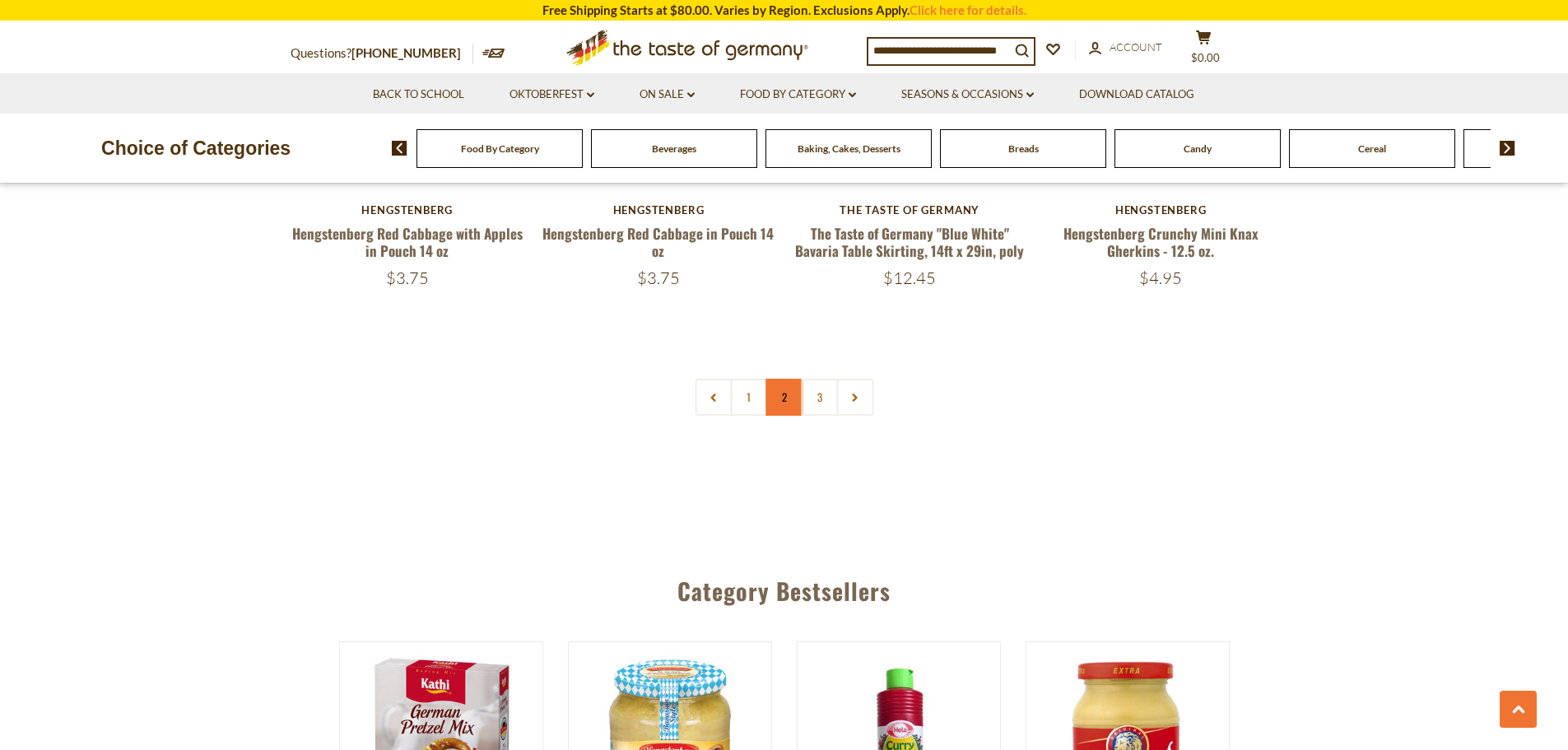
click at [787, 379] on link "2" at bounding box center [784, 397] width 37 height 37
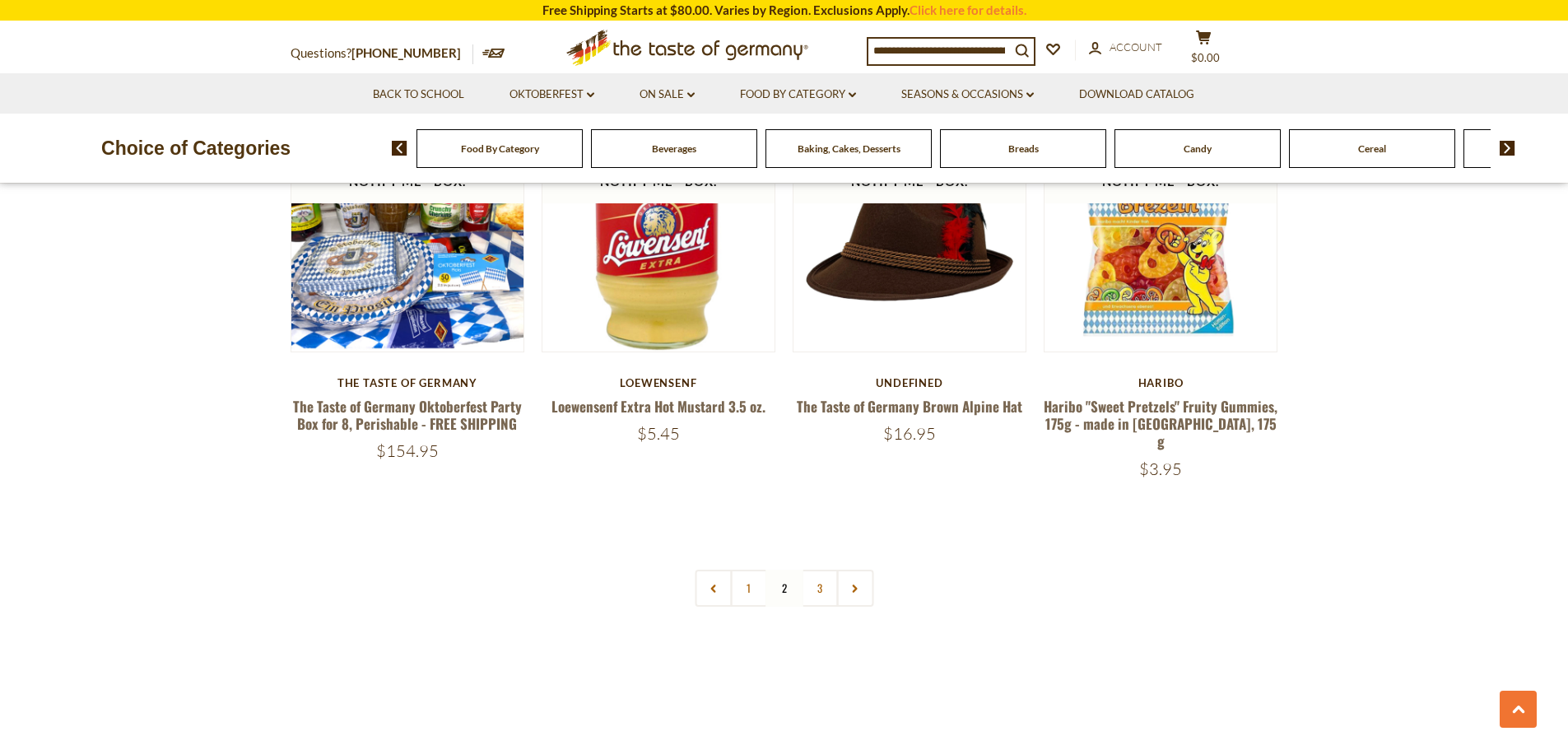
scroll to position [3922, 0]
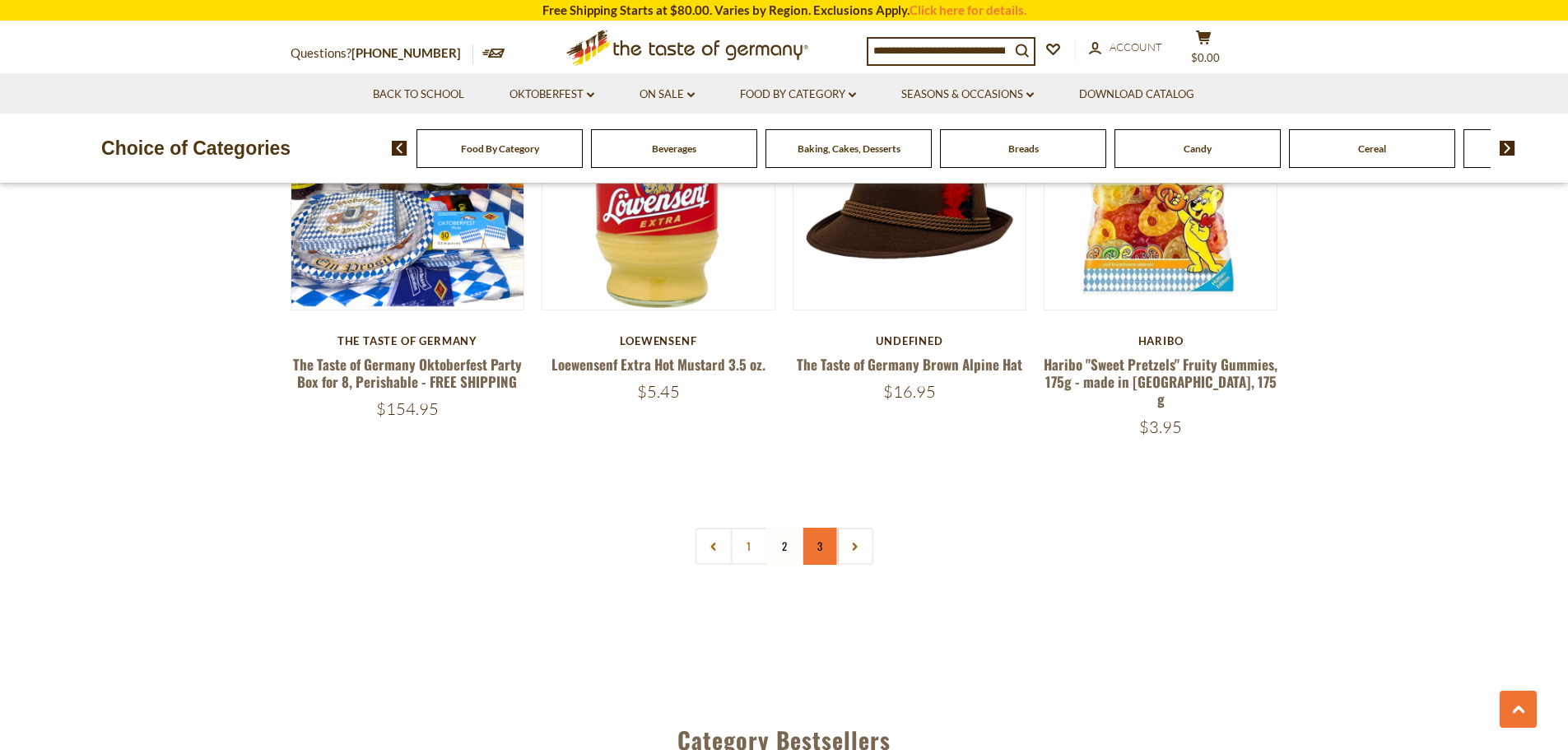
click at [819, 527] on link "3" at bounding box center [819, 546] width 37 height 37
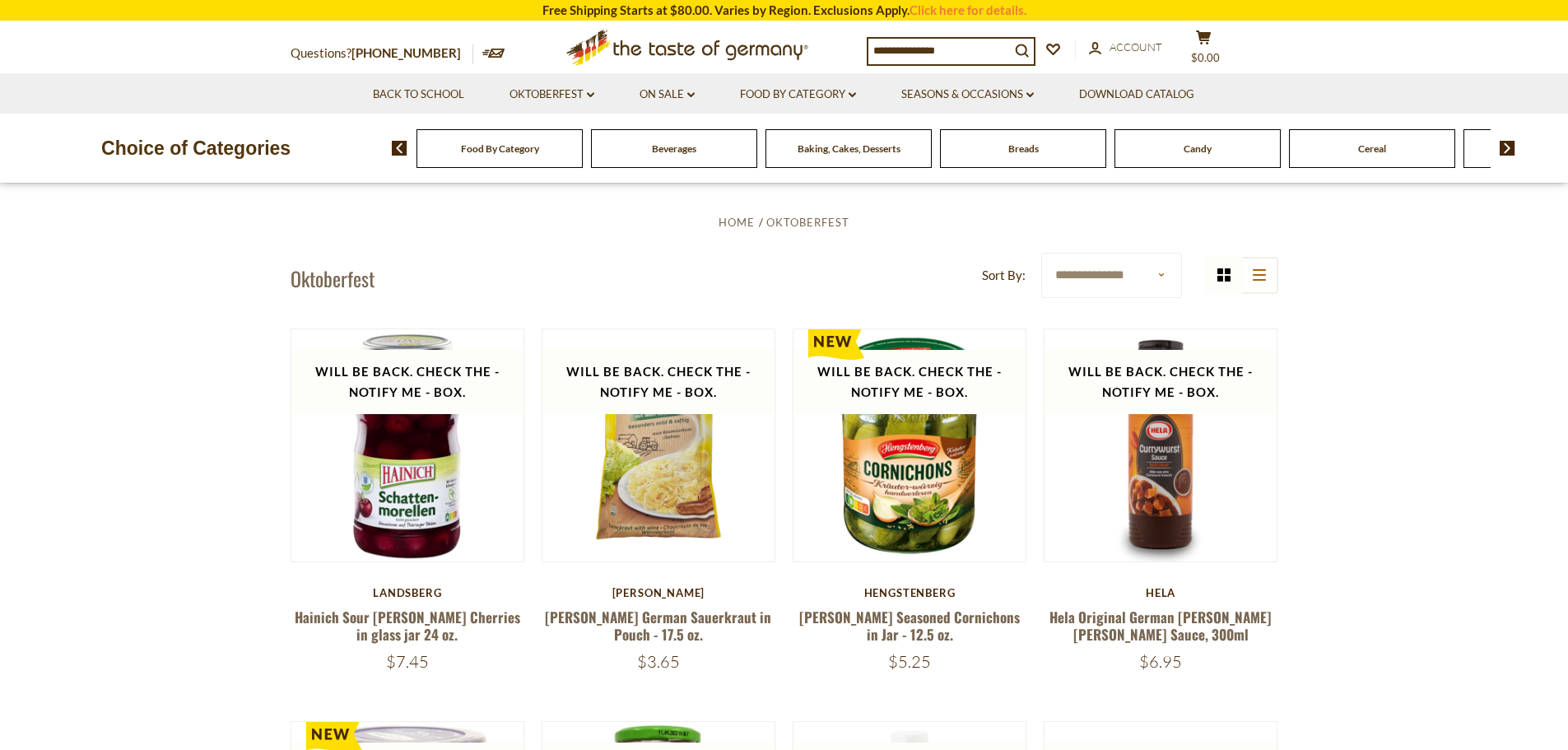
scroll to position [445, 0]
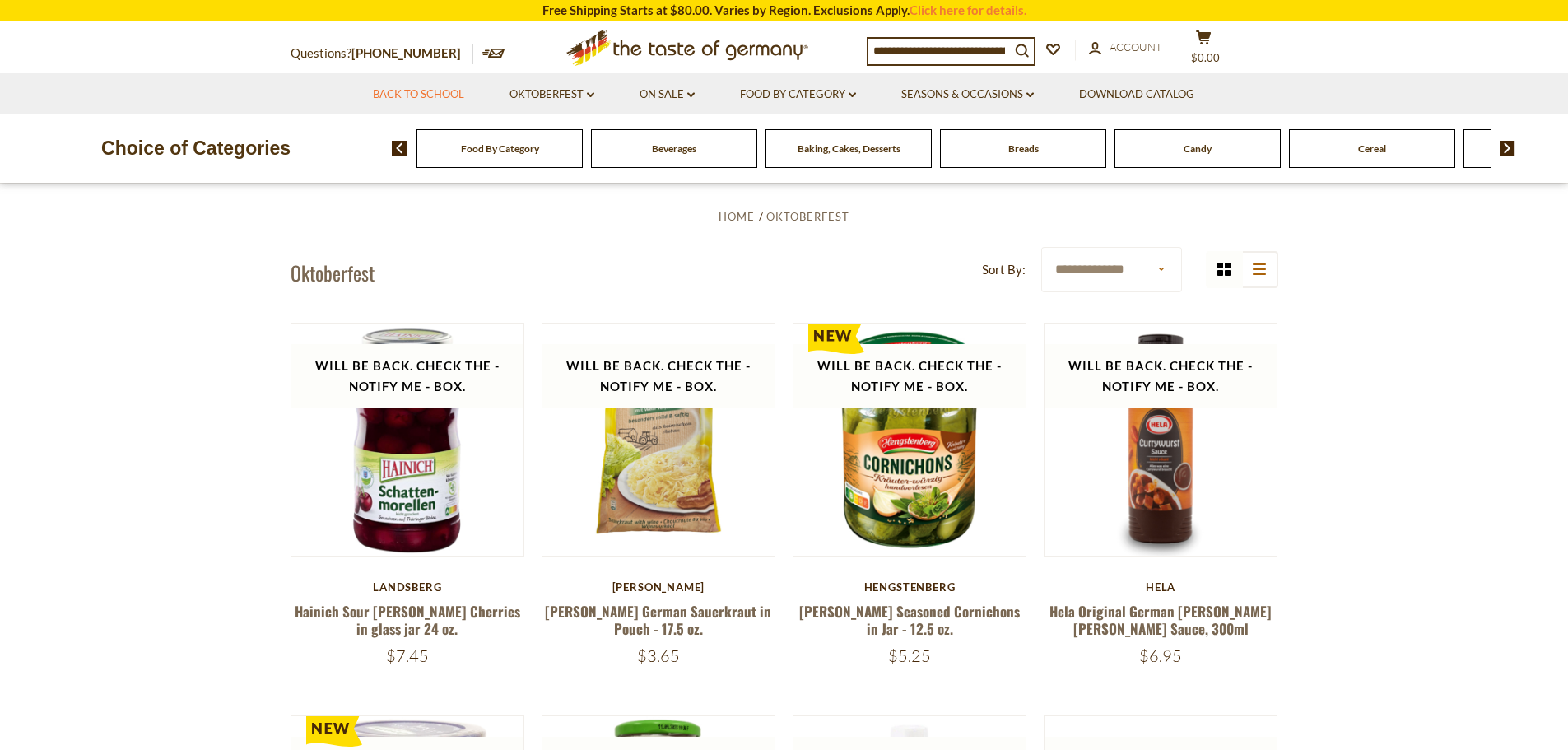
click at [414, 92] on link "Back to School" at bounding box center [419, 94] width 91 height 18
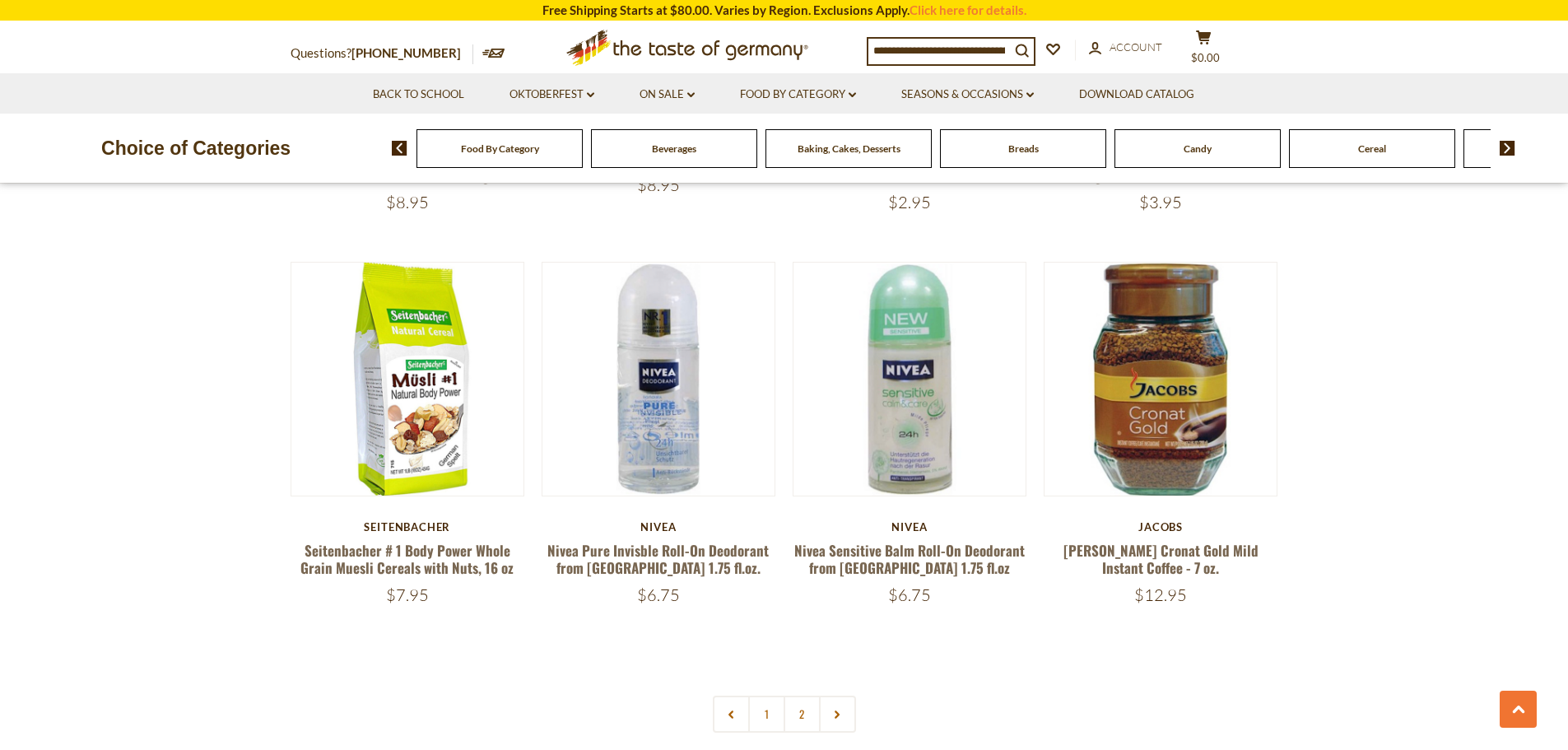
scroll to position [3805, 0]
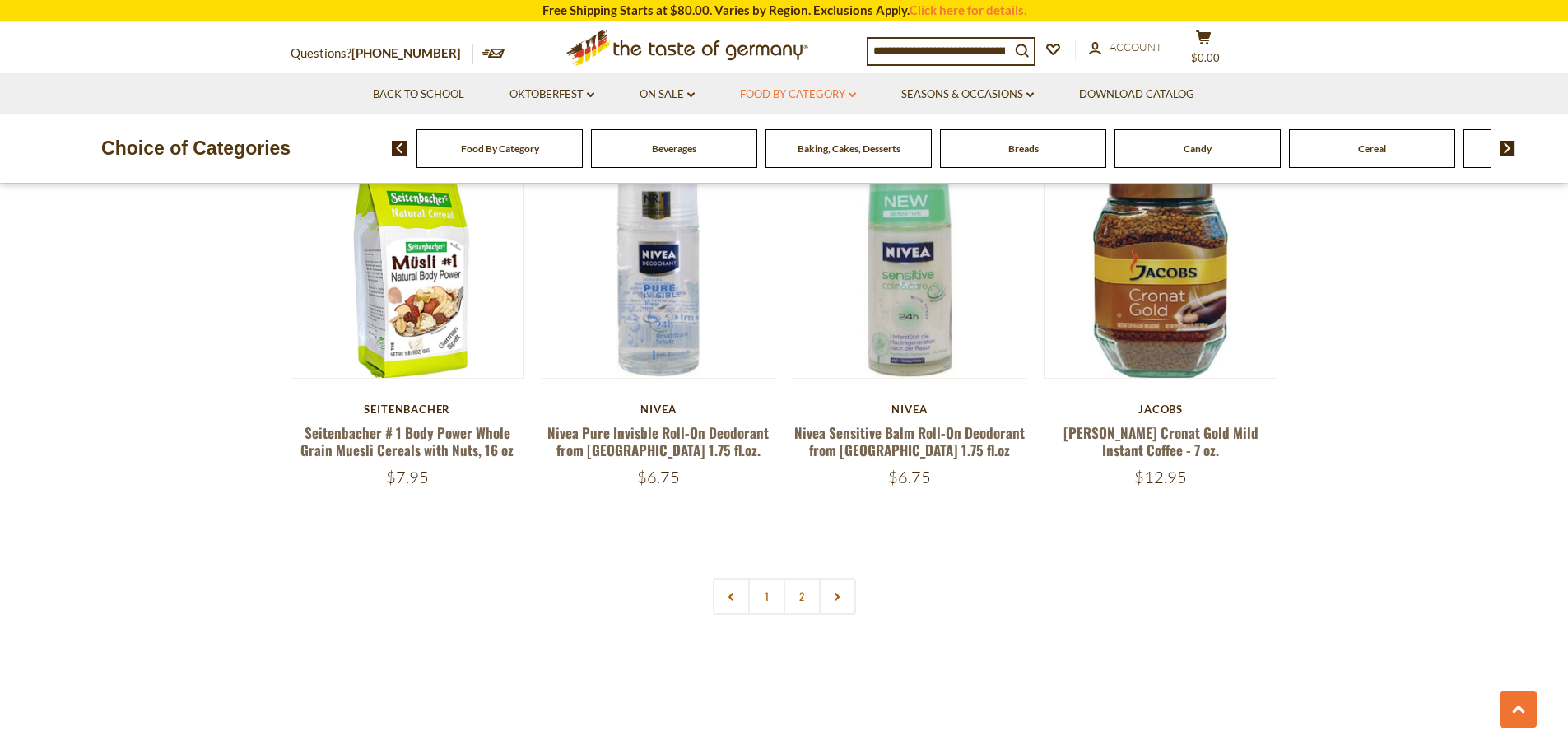
click at [848, 91] on link "Food By Category dropdown_arrow" at bounding box center [798, 94] width 116 height 18
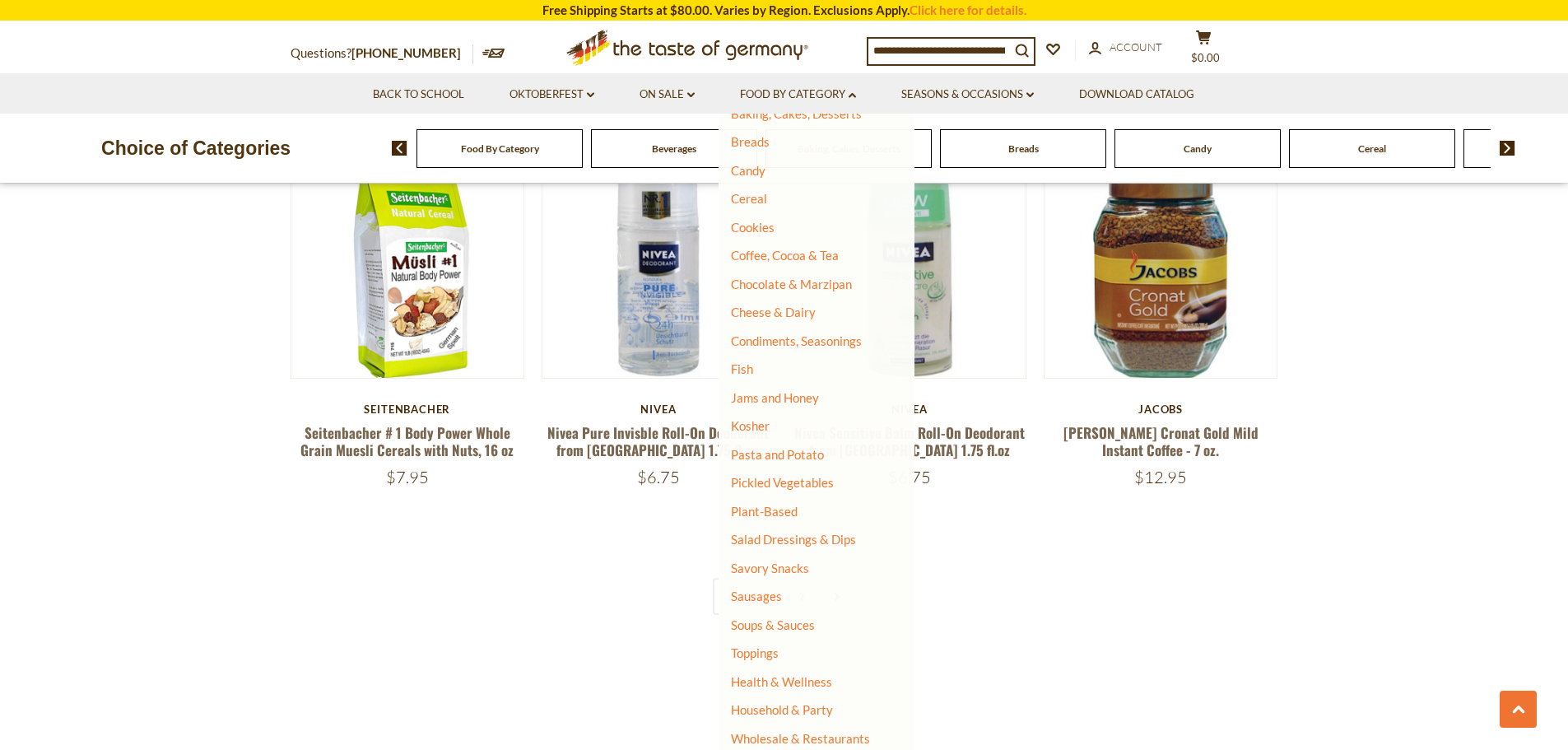
scroll to position [0, 0]
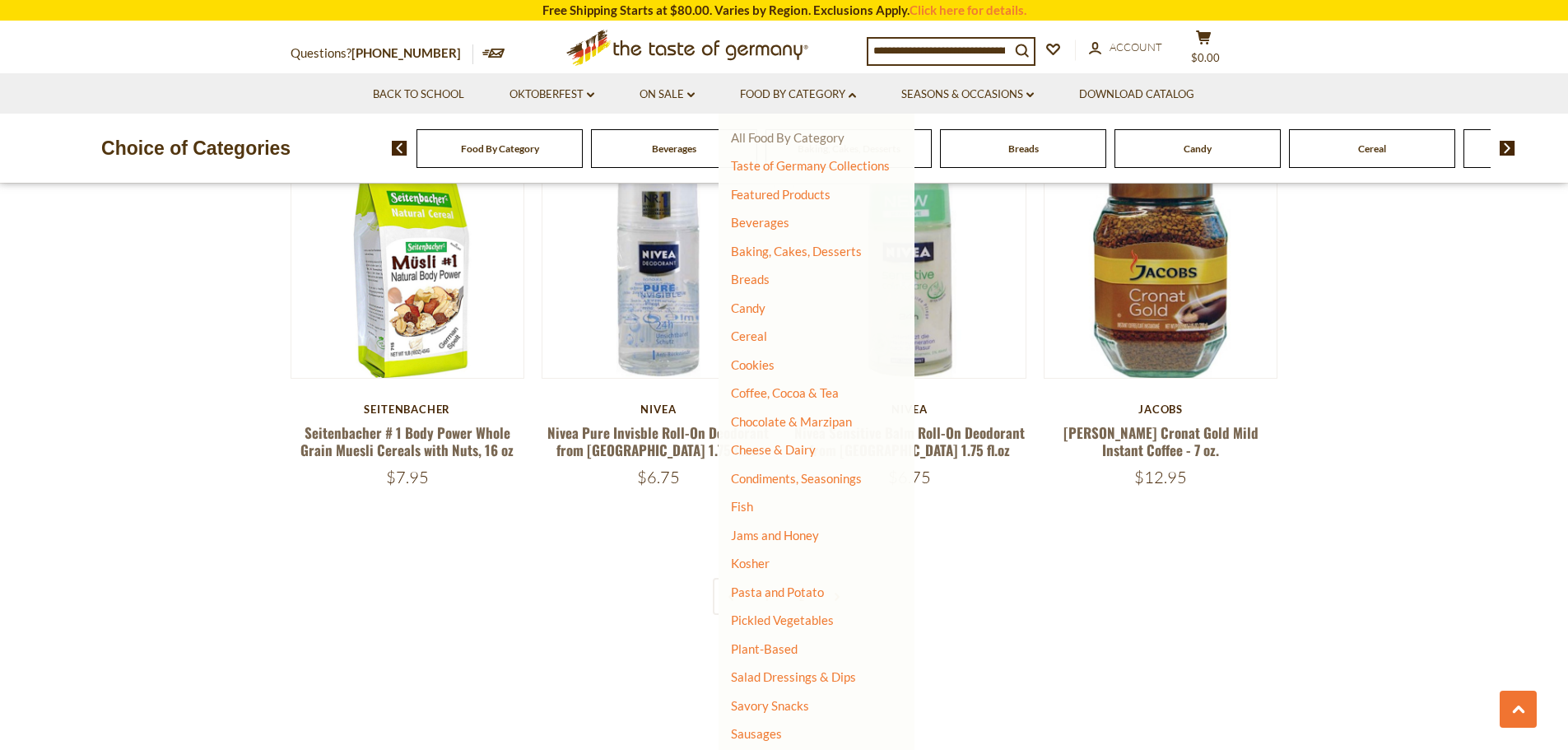
click at [768, 135] on link "All Food By Category" at bounding box center [787, 138] width 114 height 15
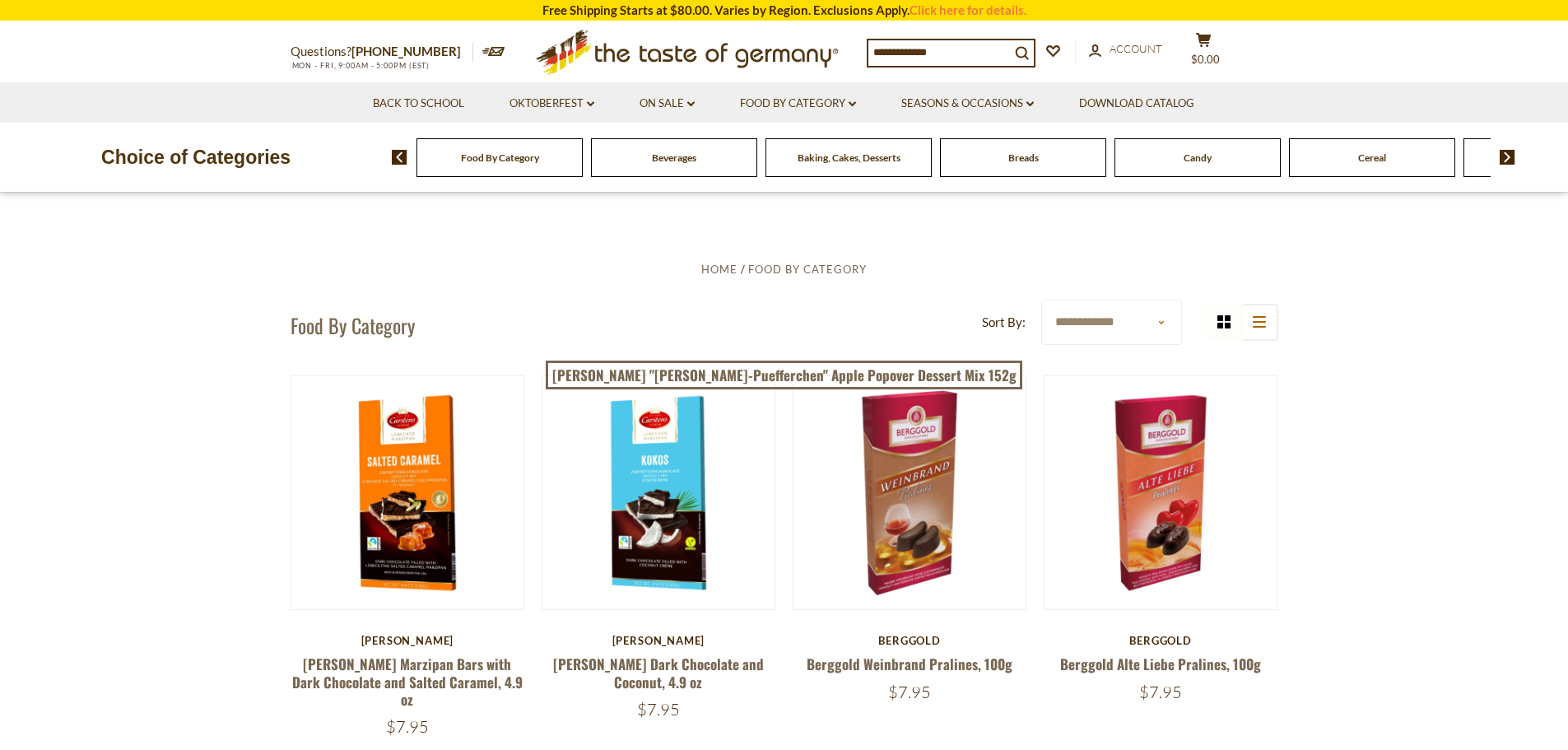
drag, startPoint x: 1566, startPoint y: 25, endPoint x: 1562, endPoint y: 63, distance: 38.2
click at [1562, 63] on section "Questions? [PHONE_NUMBER] MON - FRI, 9:00AM - 5:00PM (EST) × Questions? [PHONE_…" at bounding box center [784, 51] width 1568 height 60
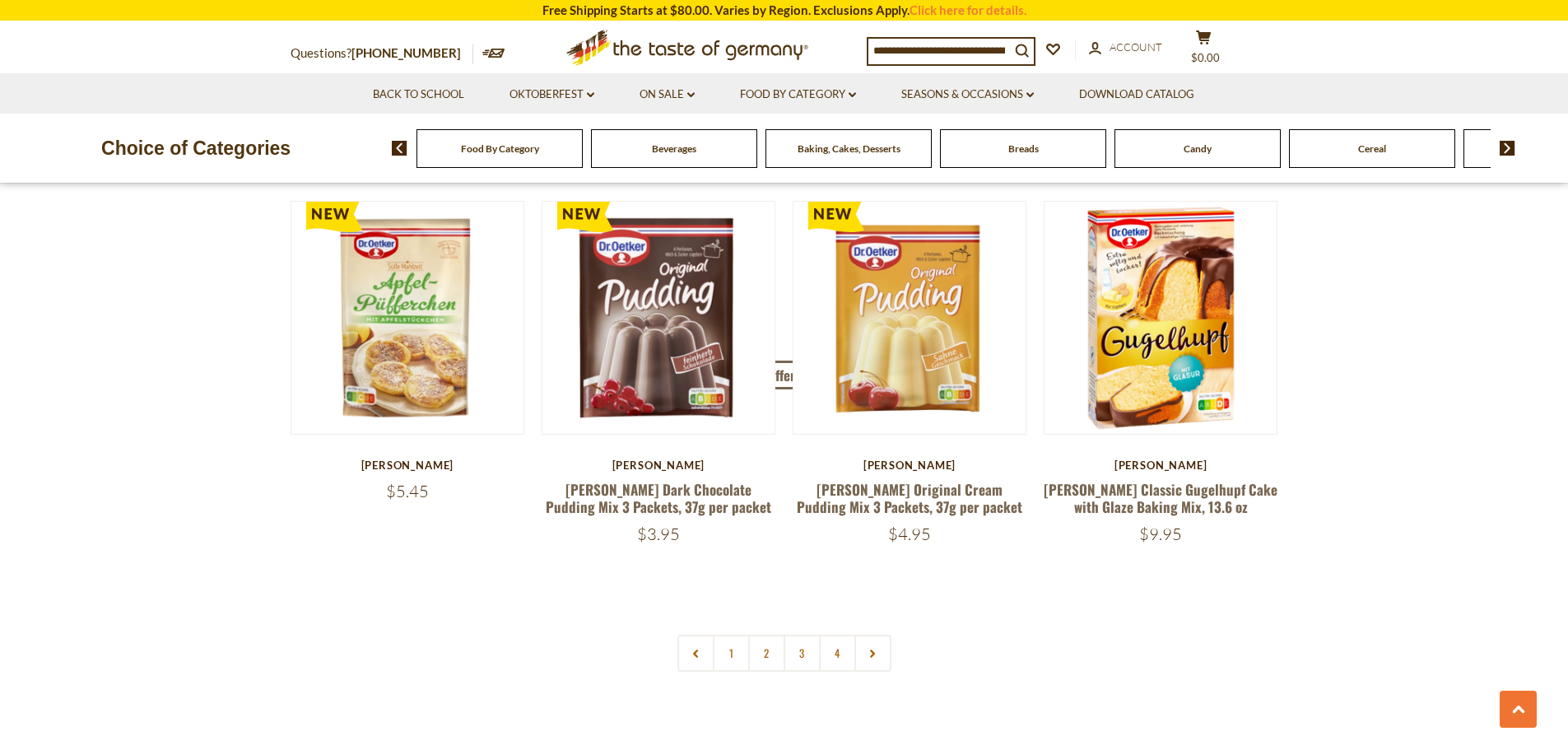
scroll to position [3412, 0]
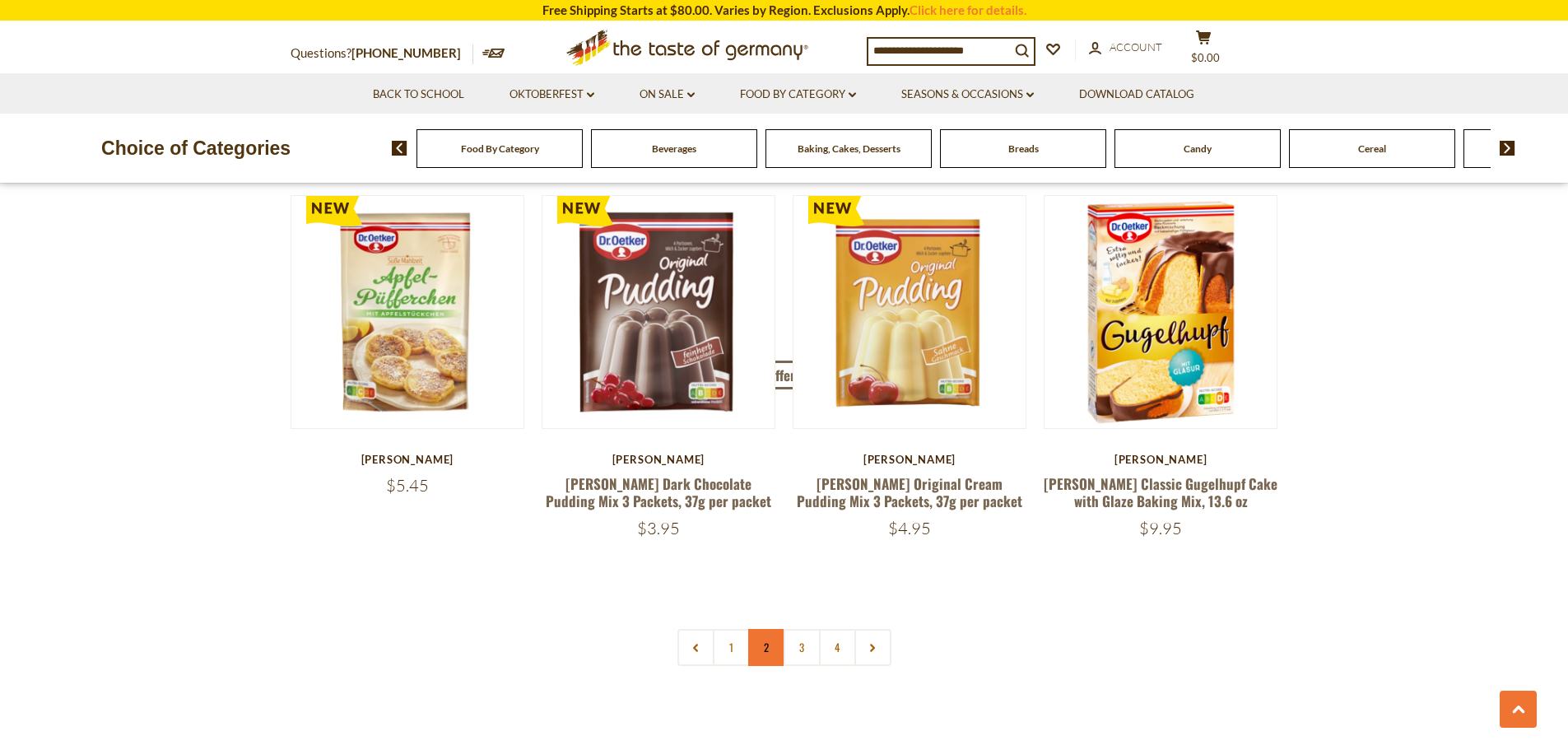
click at [759, 629] on link "2" at bounding box center [767, 647] width 37 height 37
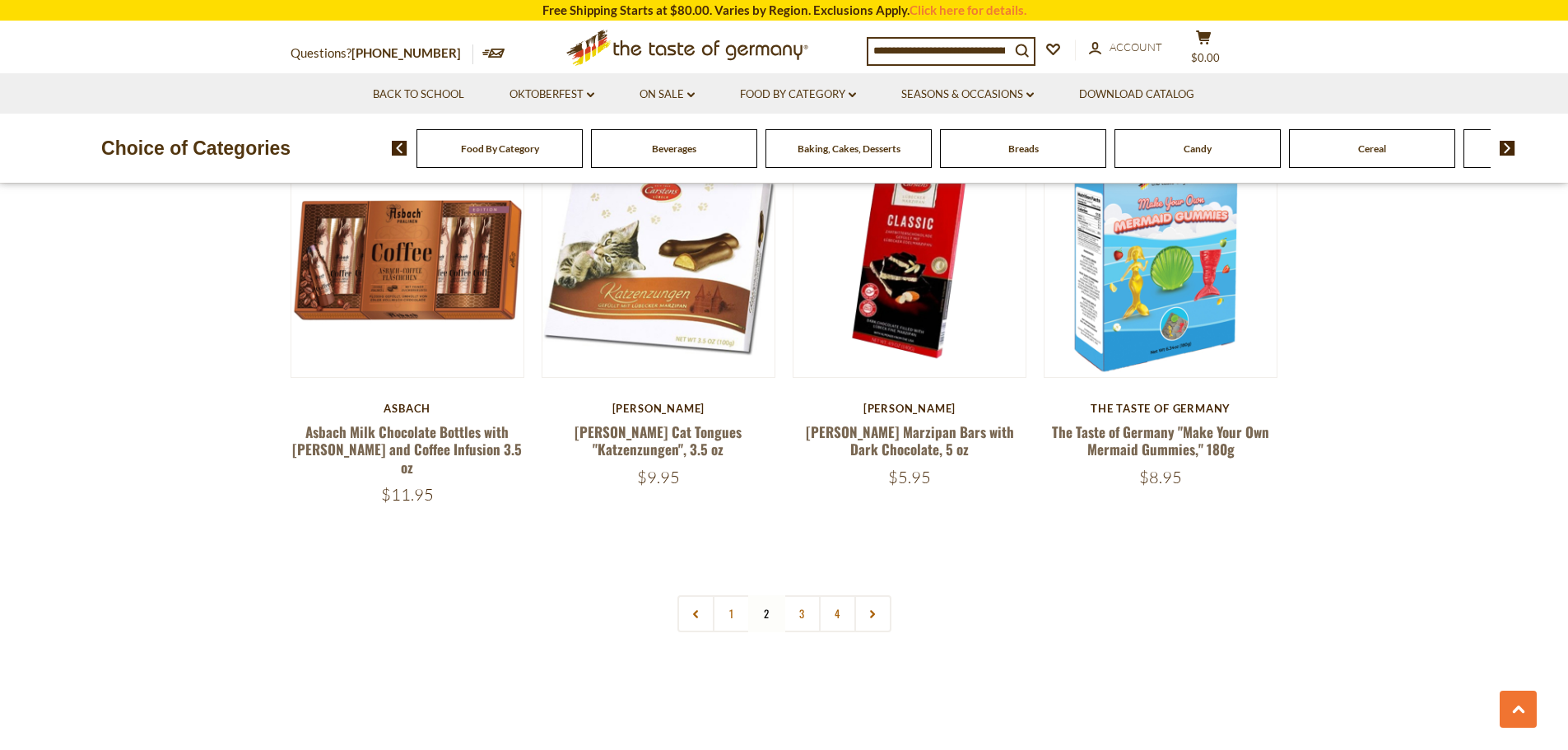
scroll to position [3510, 0]
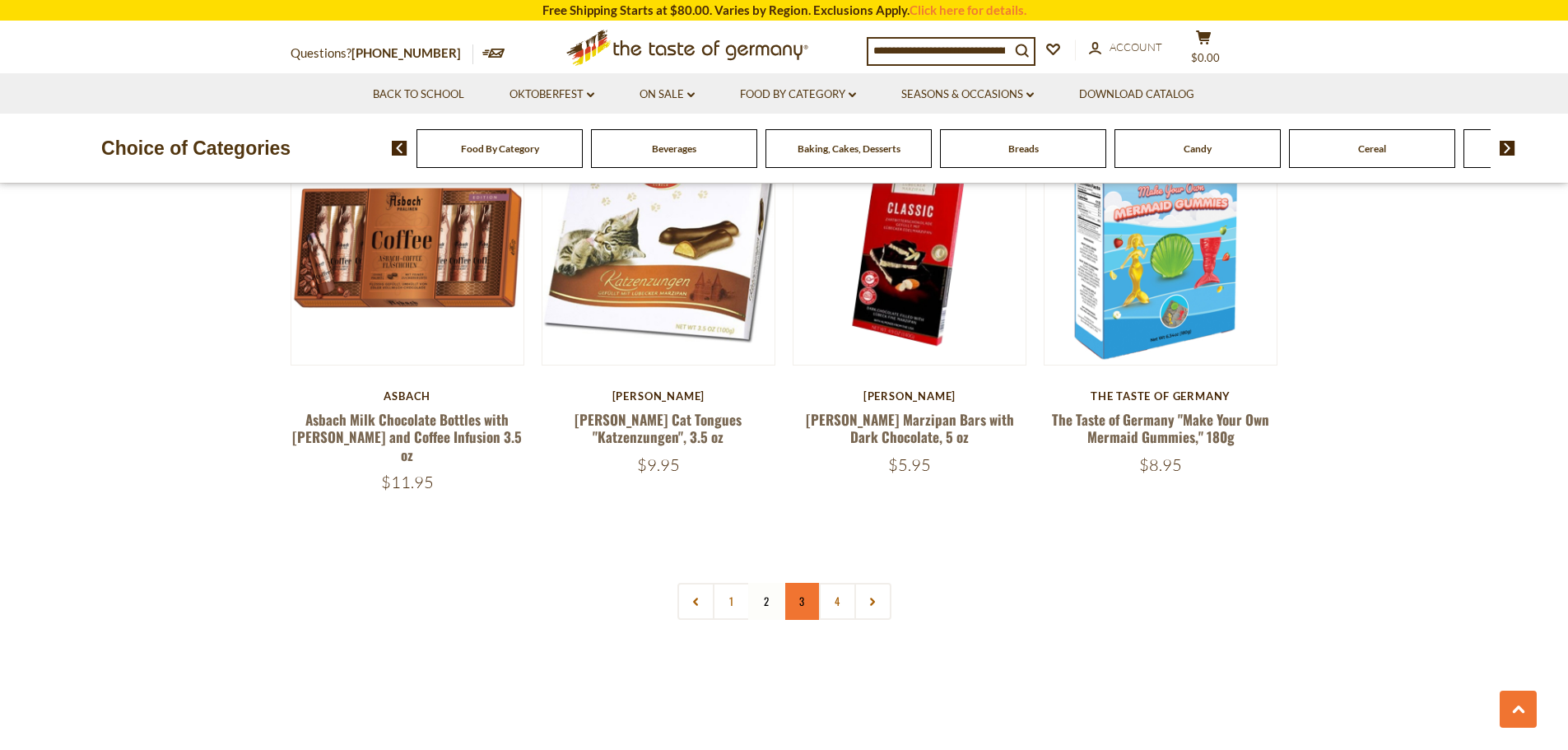
click at [796, 583] on link "3" at bounding box center [802, 602] width 37 height 37
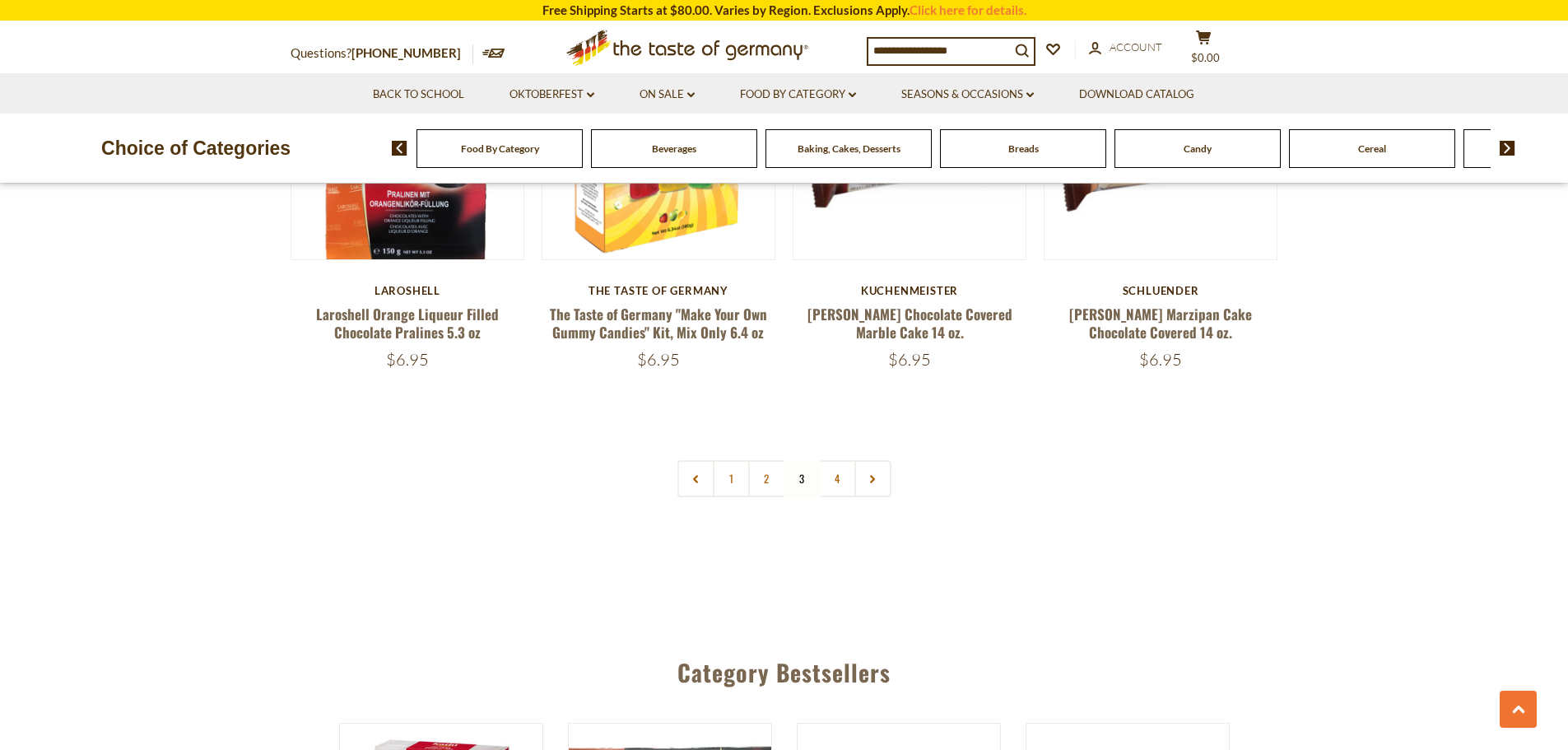
scroll to position [3575, 0]
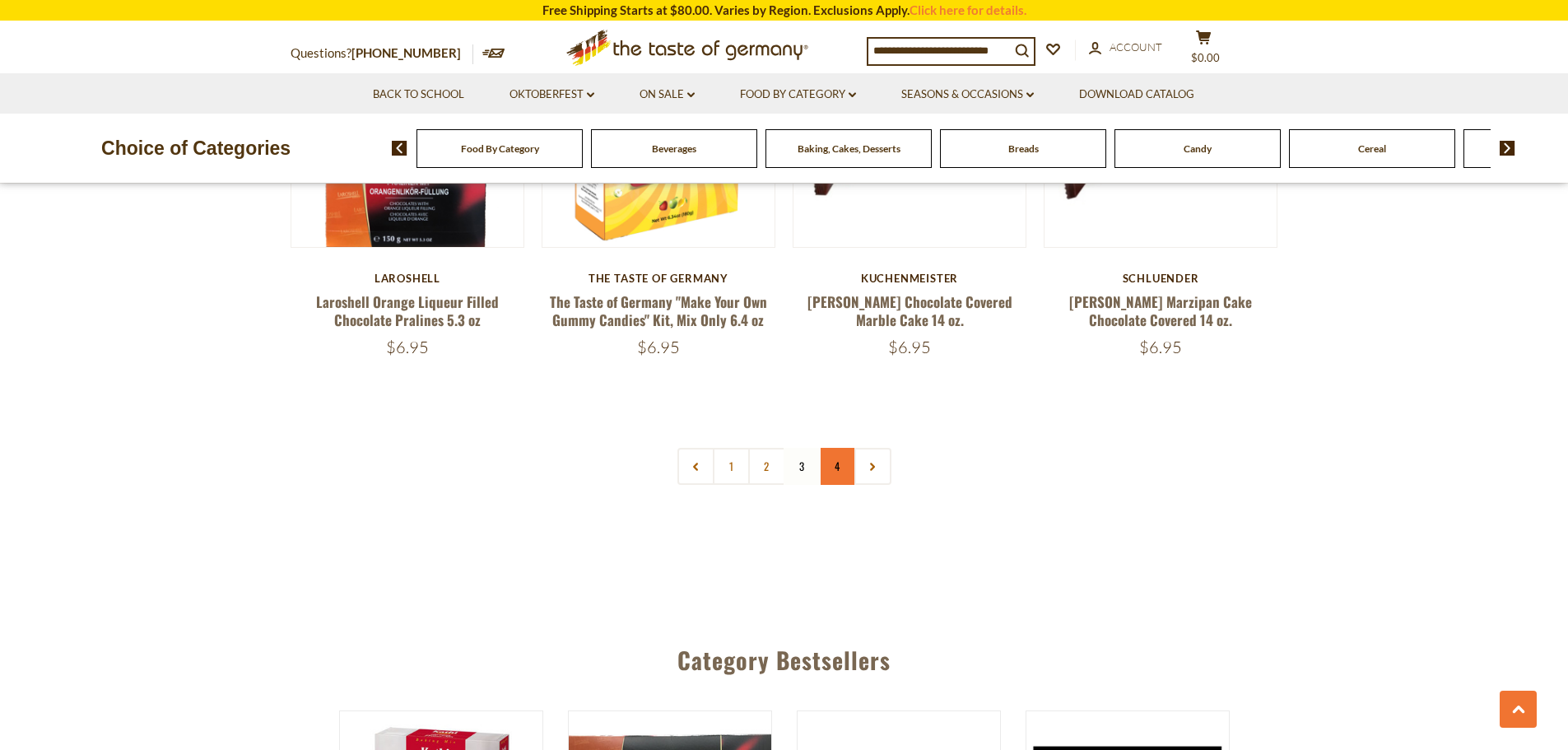
click at [834, 448] on link "4" at bounding box center [837, 467] width 37 height 37
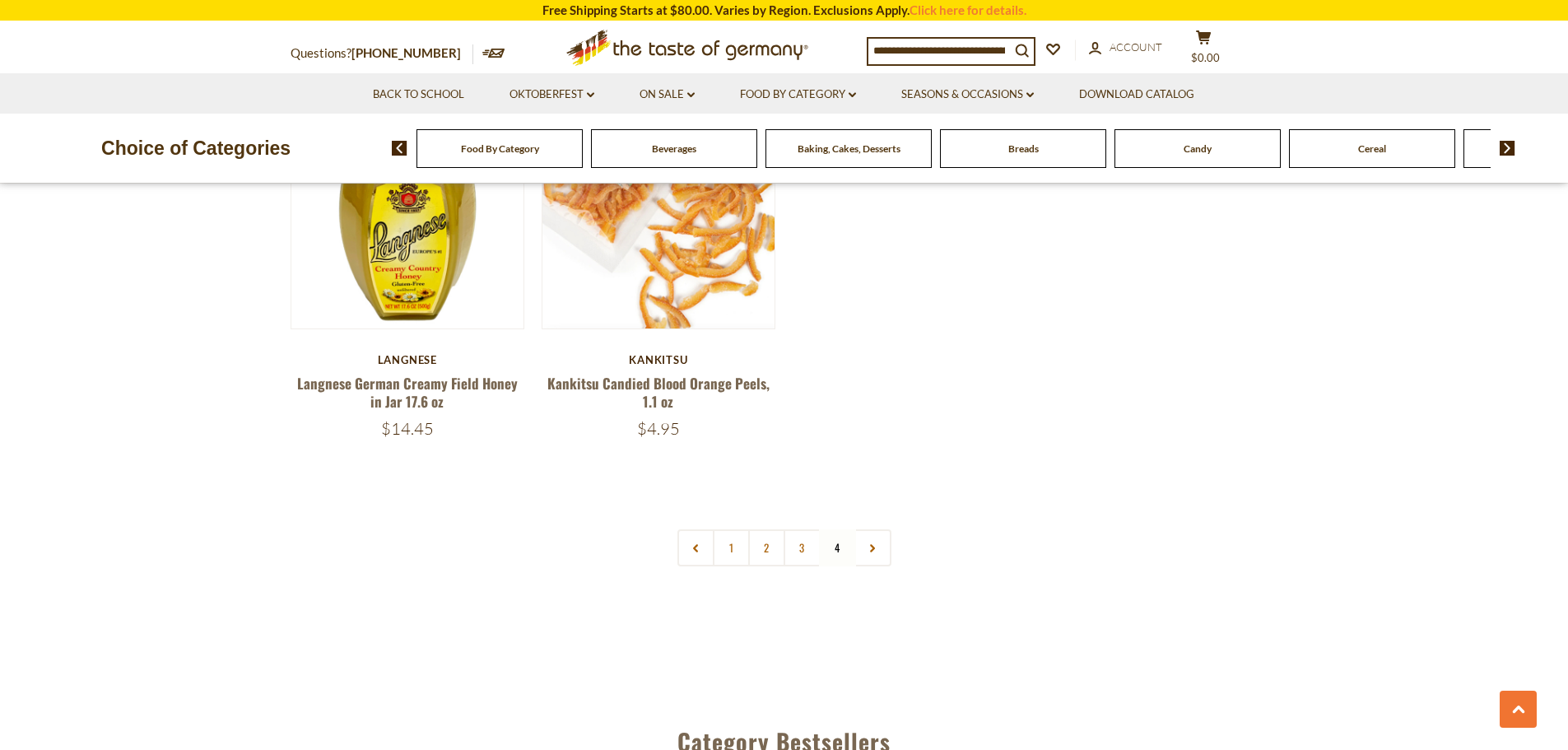
scroll to position [2275, 0]
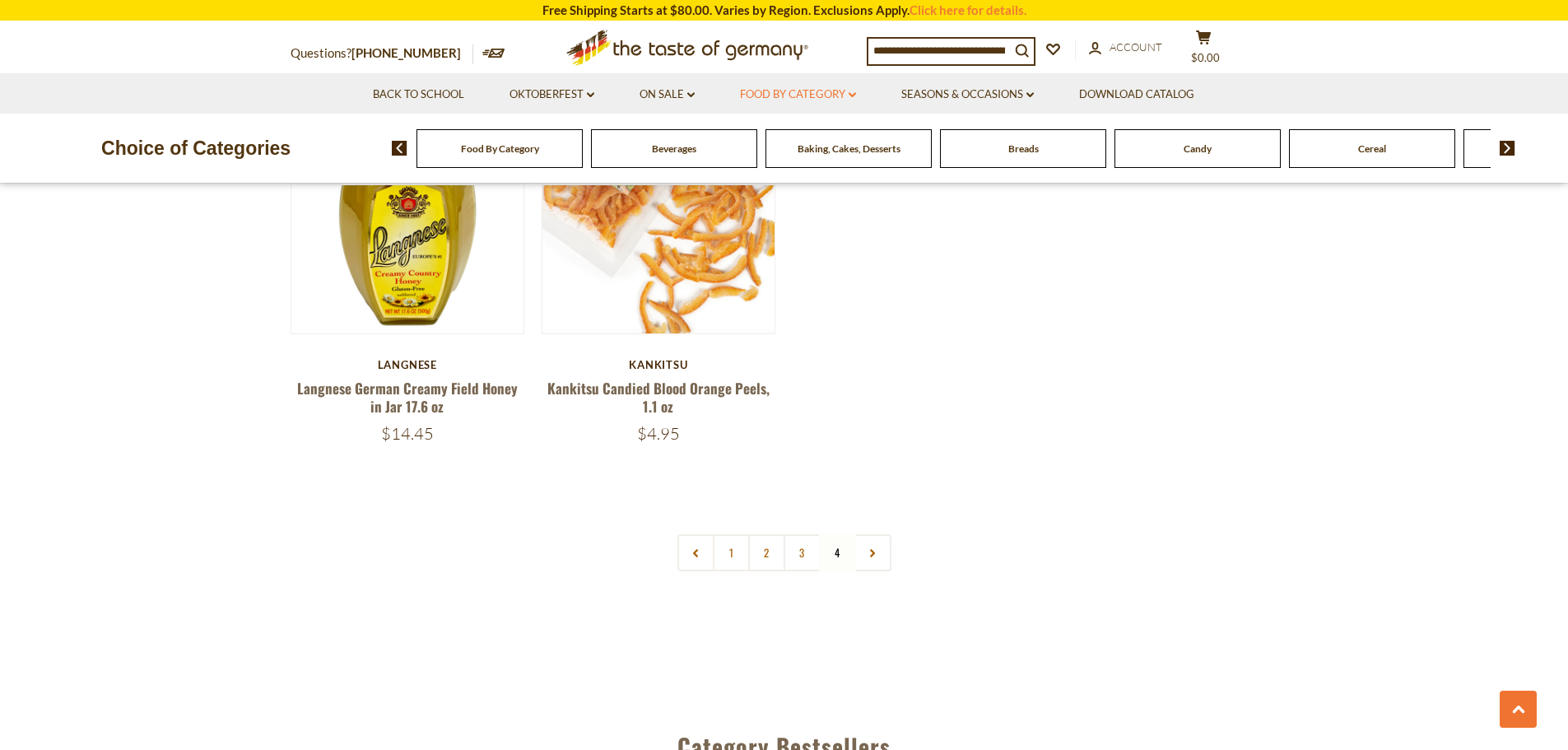
click at [850, 89] on link "Food By Category dropdown_arrow" at bounding box center [798, 94] width 116 height 18
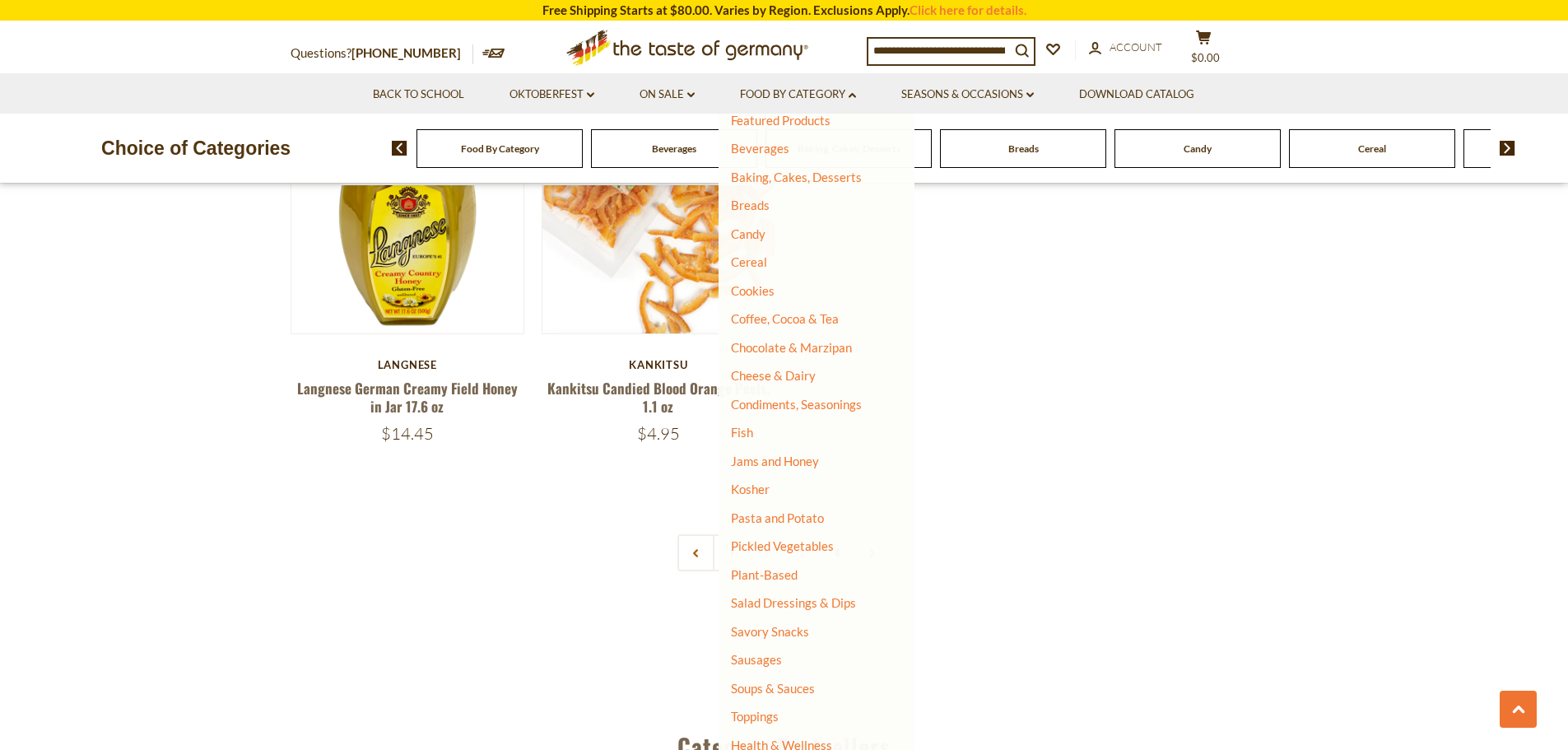
scroll to position [138, 0]
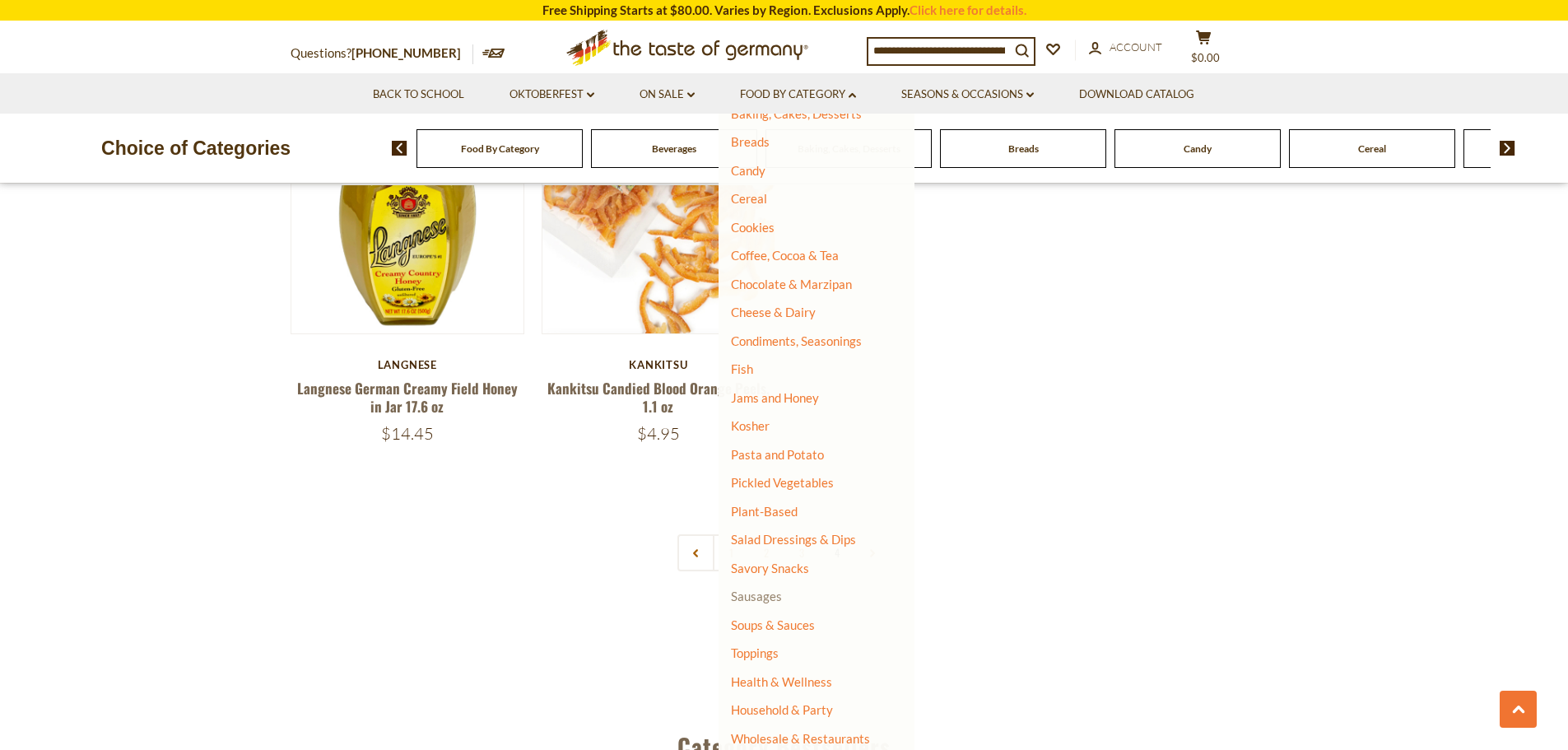
click at [740, 591] on link "Sausages" at bounding box center [756, 596] width 51 height 15
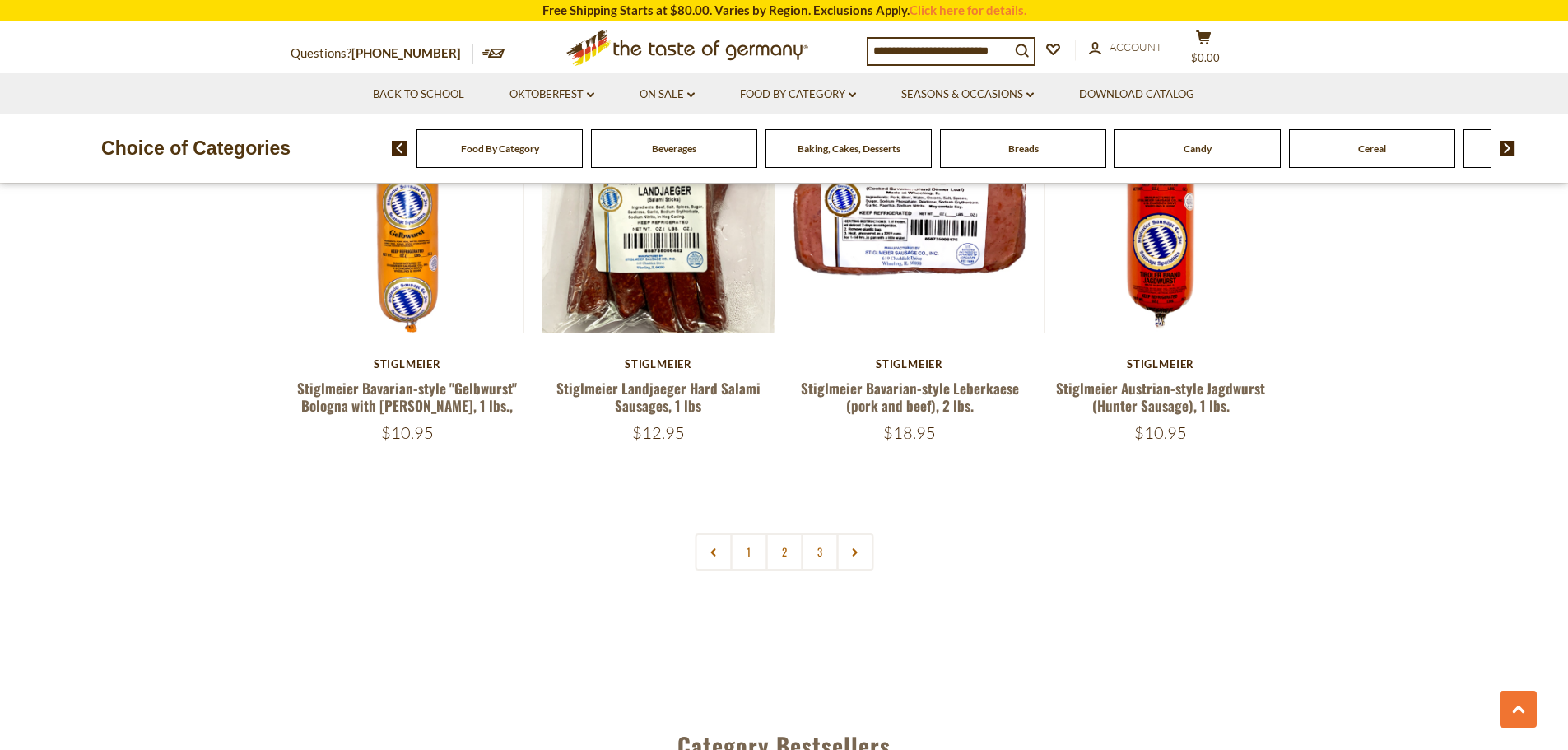
scroll to position [3916, 0]
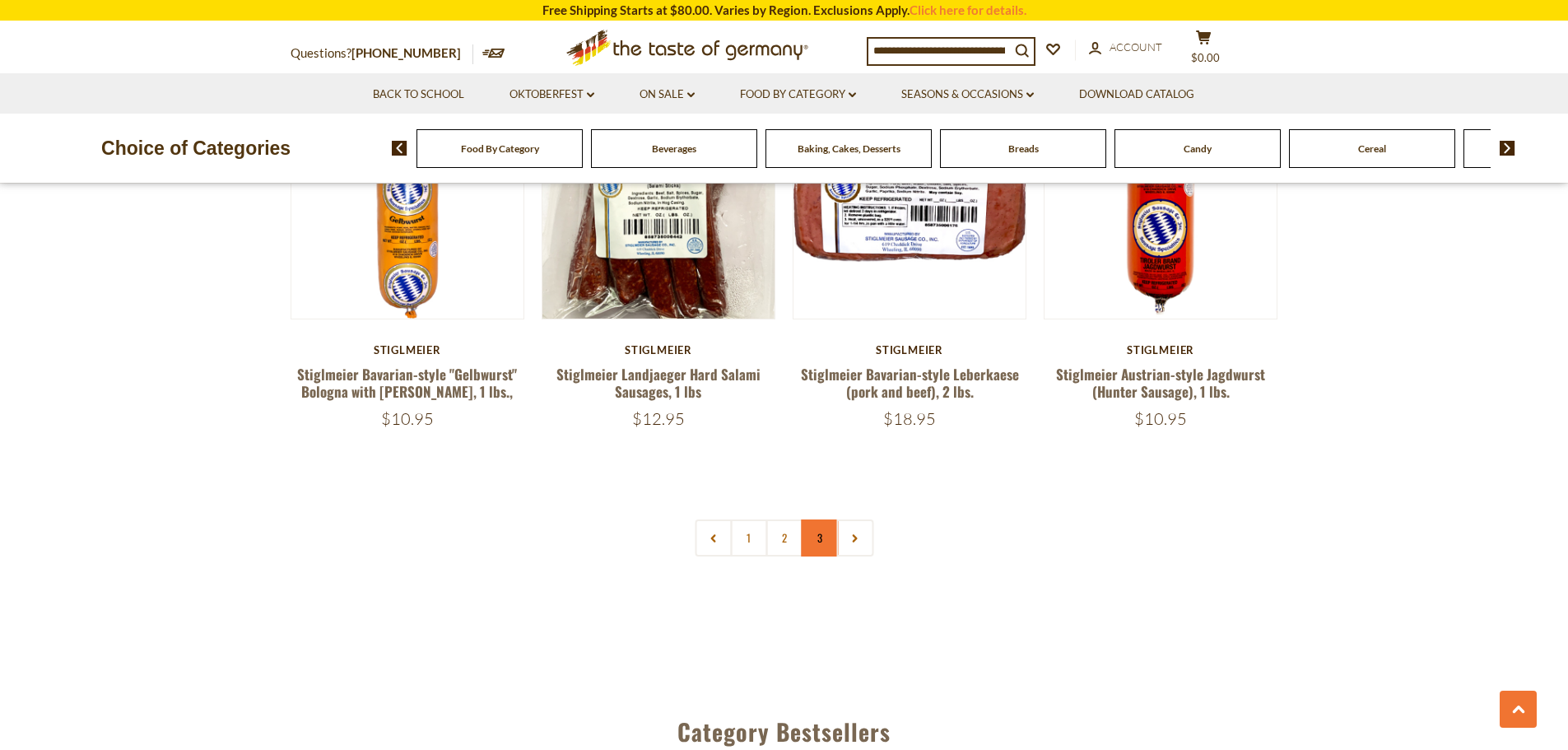
click at [809, 519] on link "3" at bounding box center [819, 537] width 37 height 37
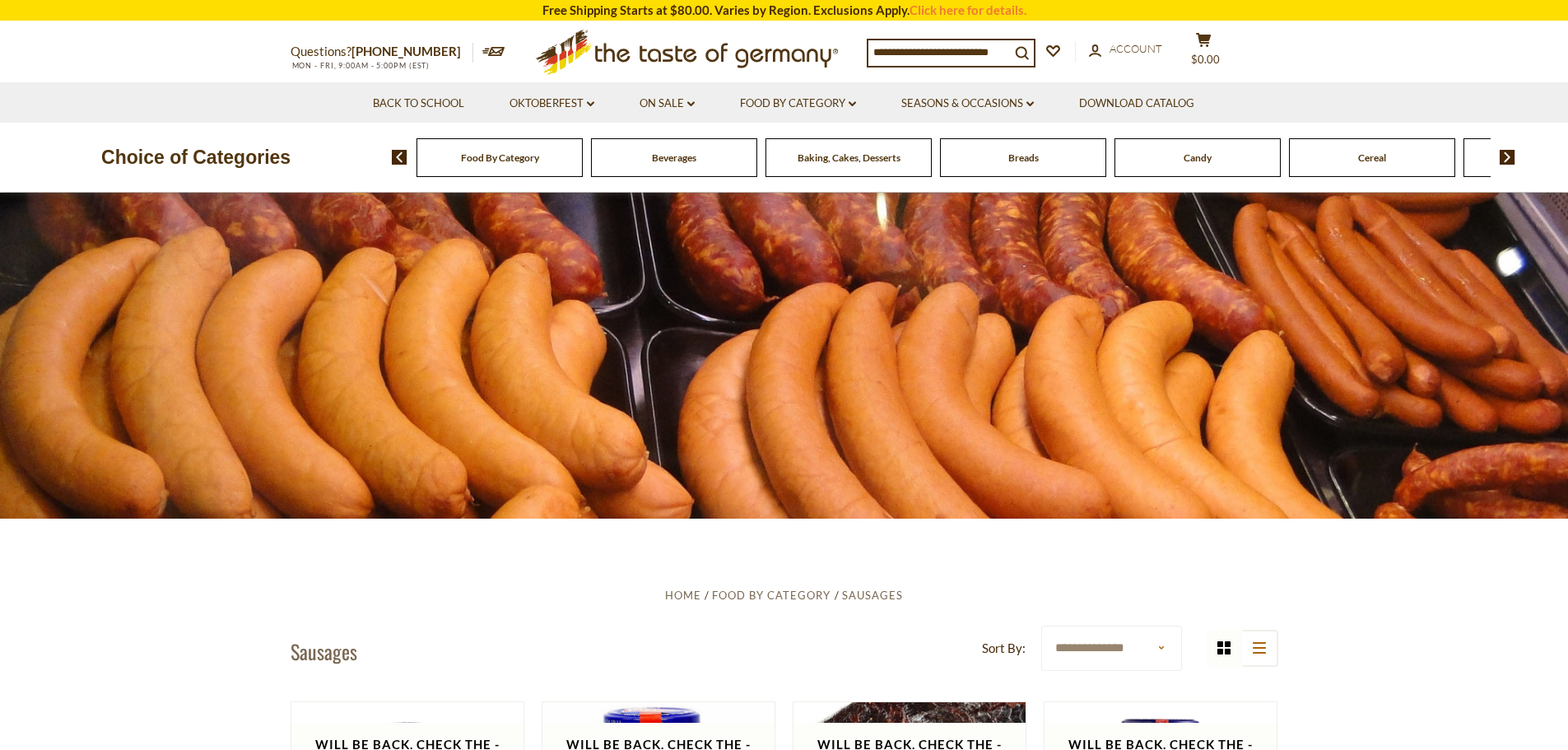
scroll to position [55, 0]
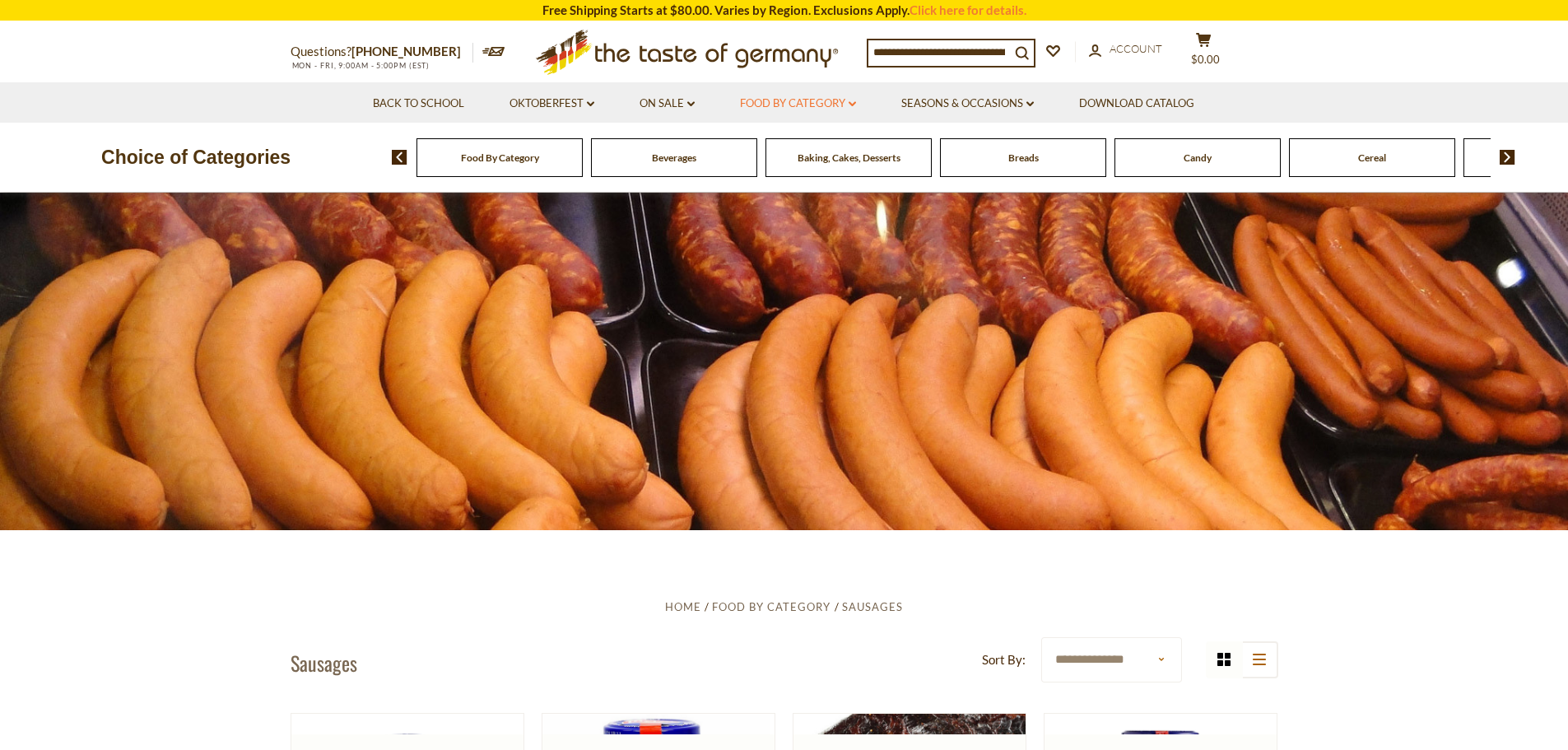
click at [847, 102] on link "Food By Category dropdown_arrow" at bounding box center [798, 103] width 116 height 18
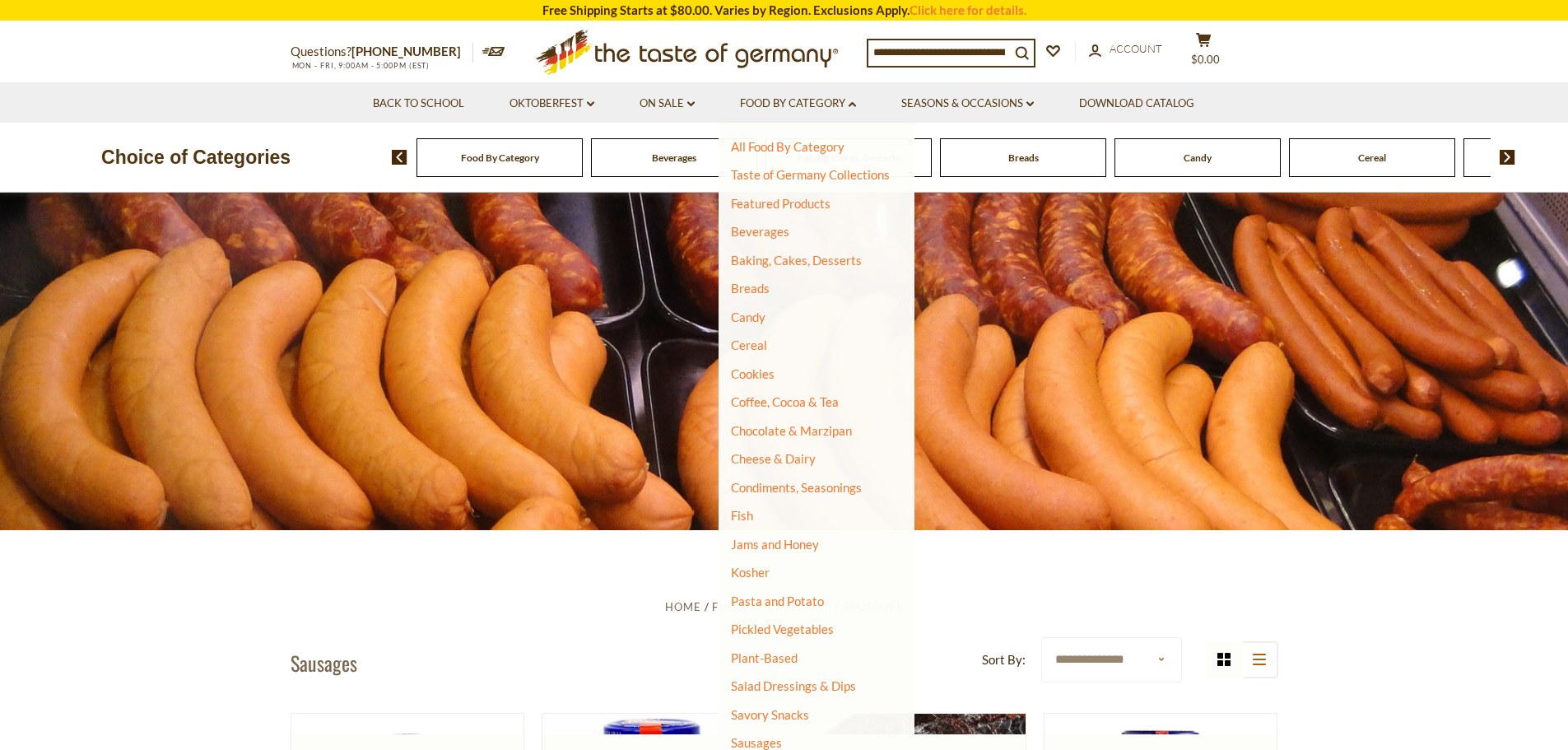
scroll to position [138, 0]
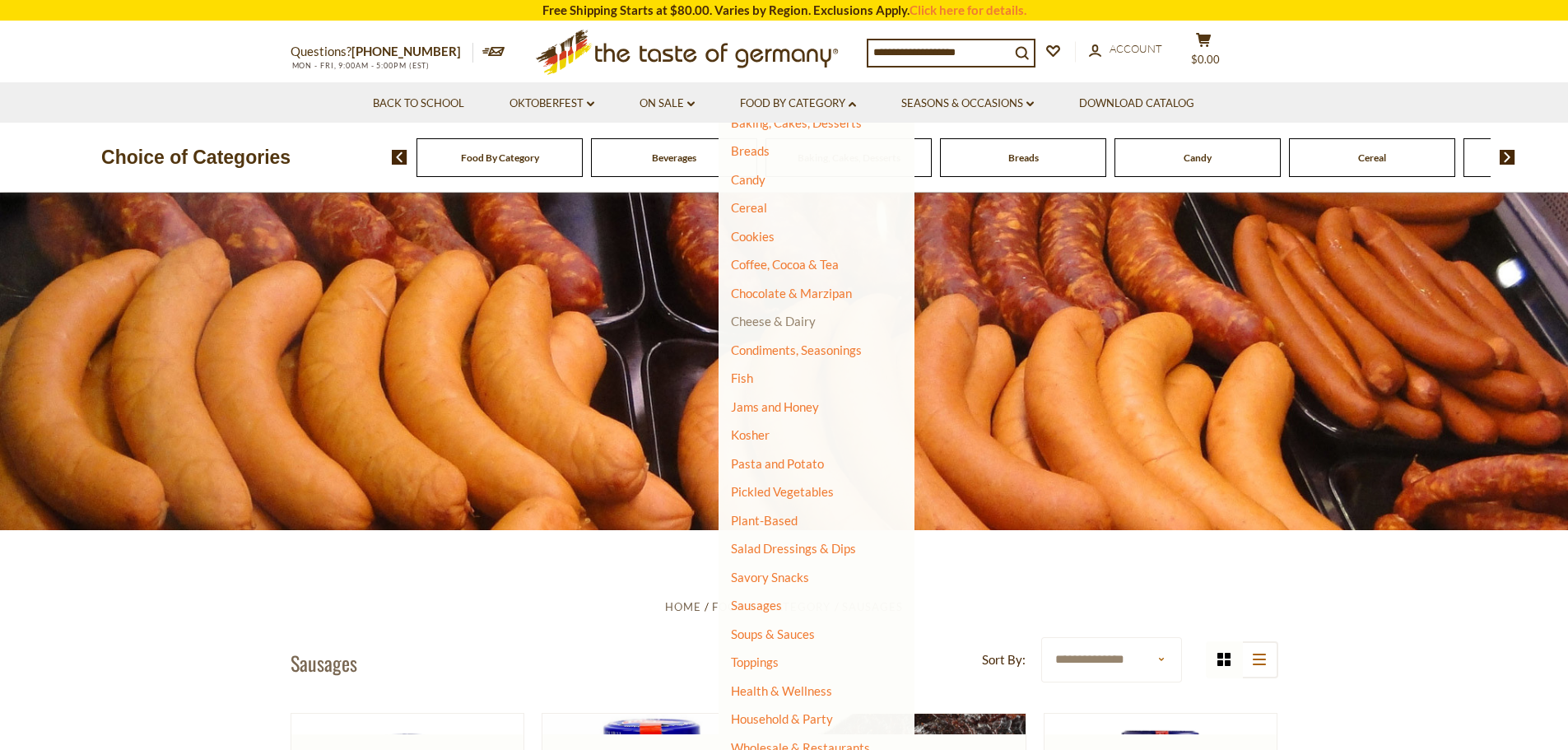
click at [779, 322] on link "Cheese & Dairy" at bounding box center [773, 321] width 84 height 15
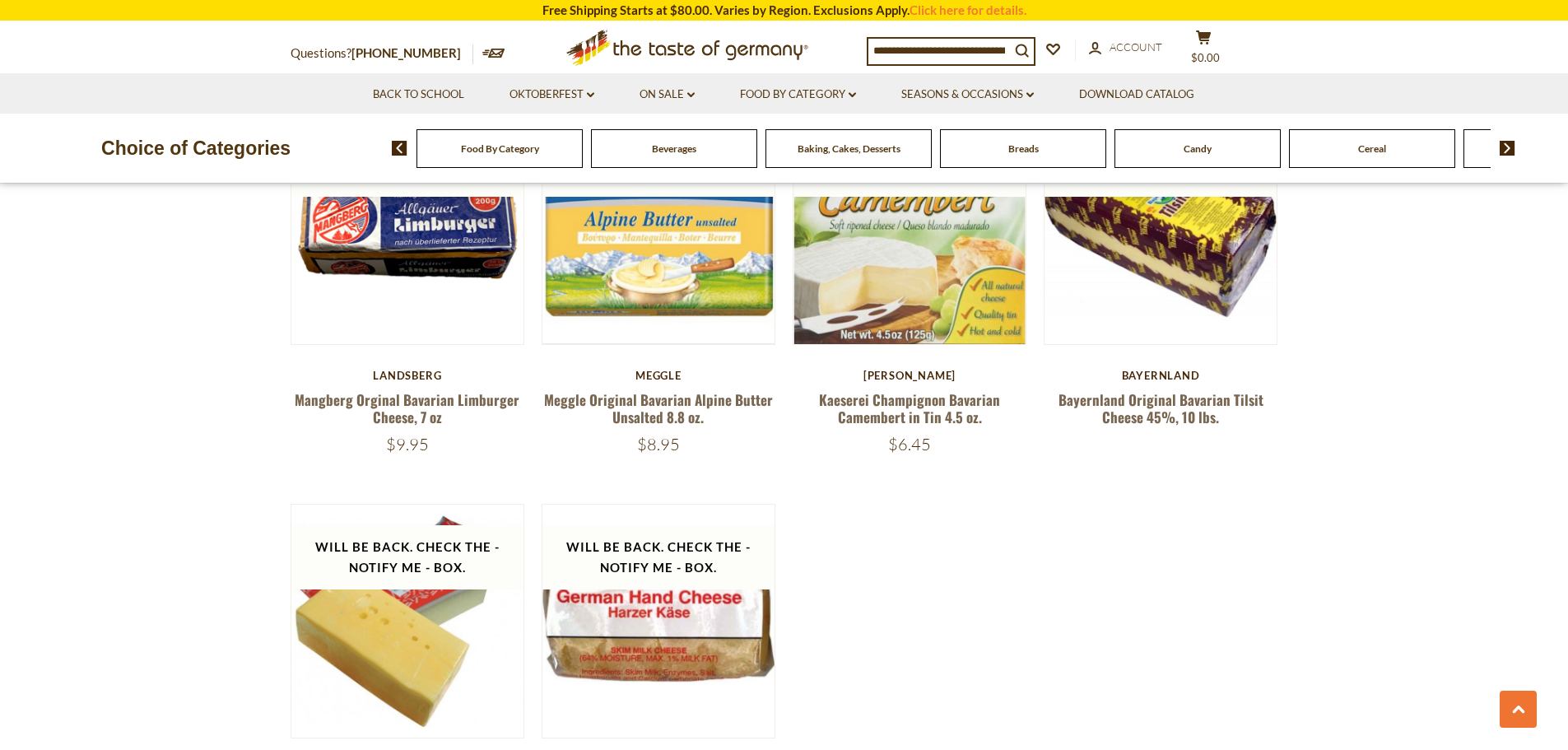
scroll to position [1875, 0]
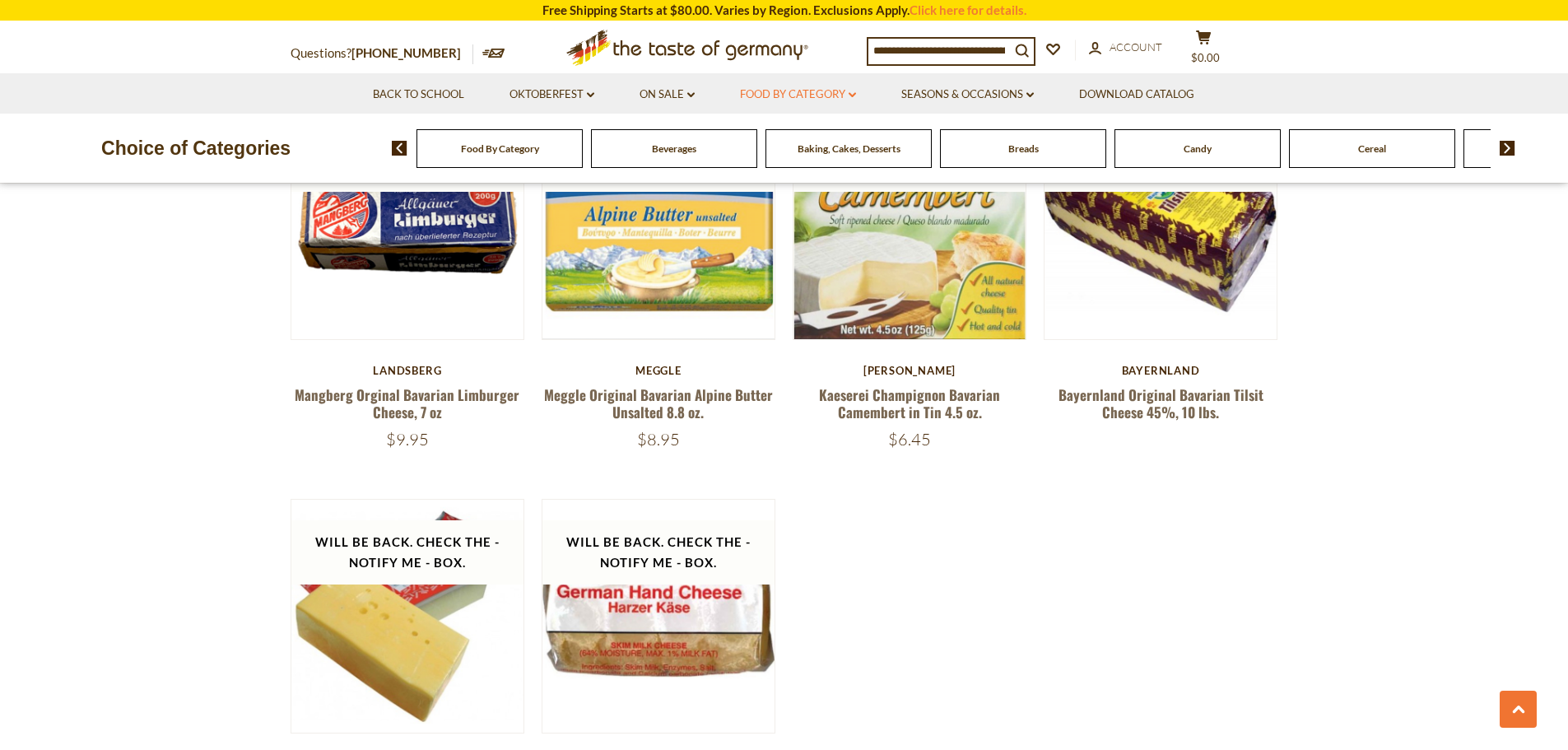
click at [832, 93] on link "Food By Category dropdown_arrow" at bounding box center [798, 94] width 116 height 18
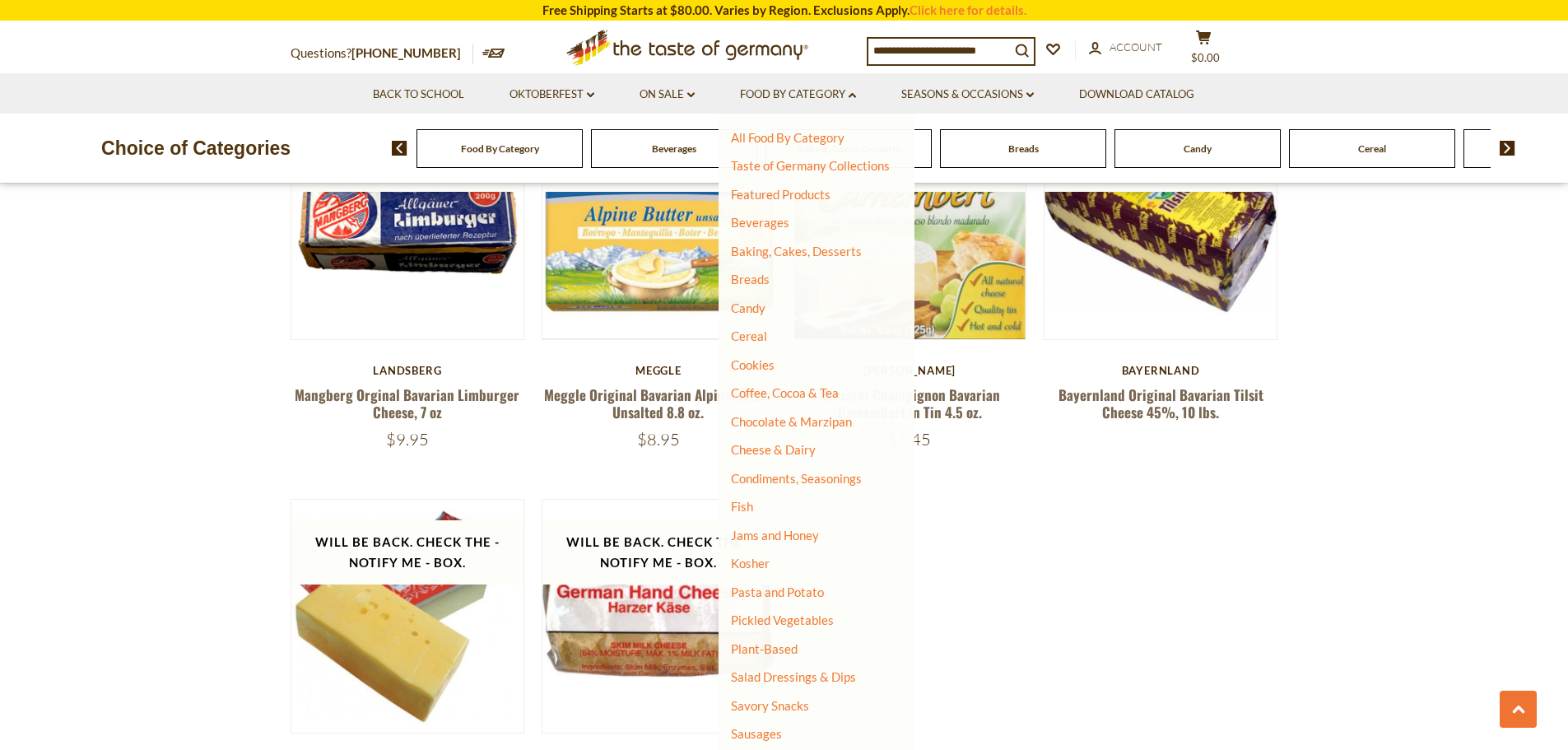
scroll to position [138, 0]
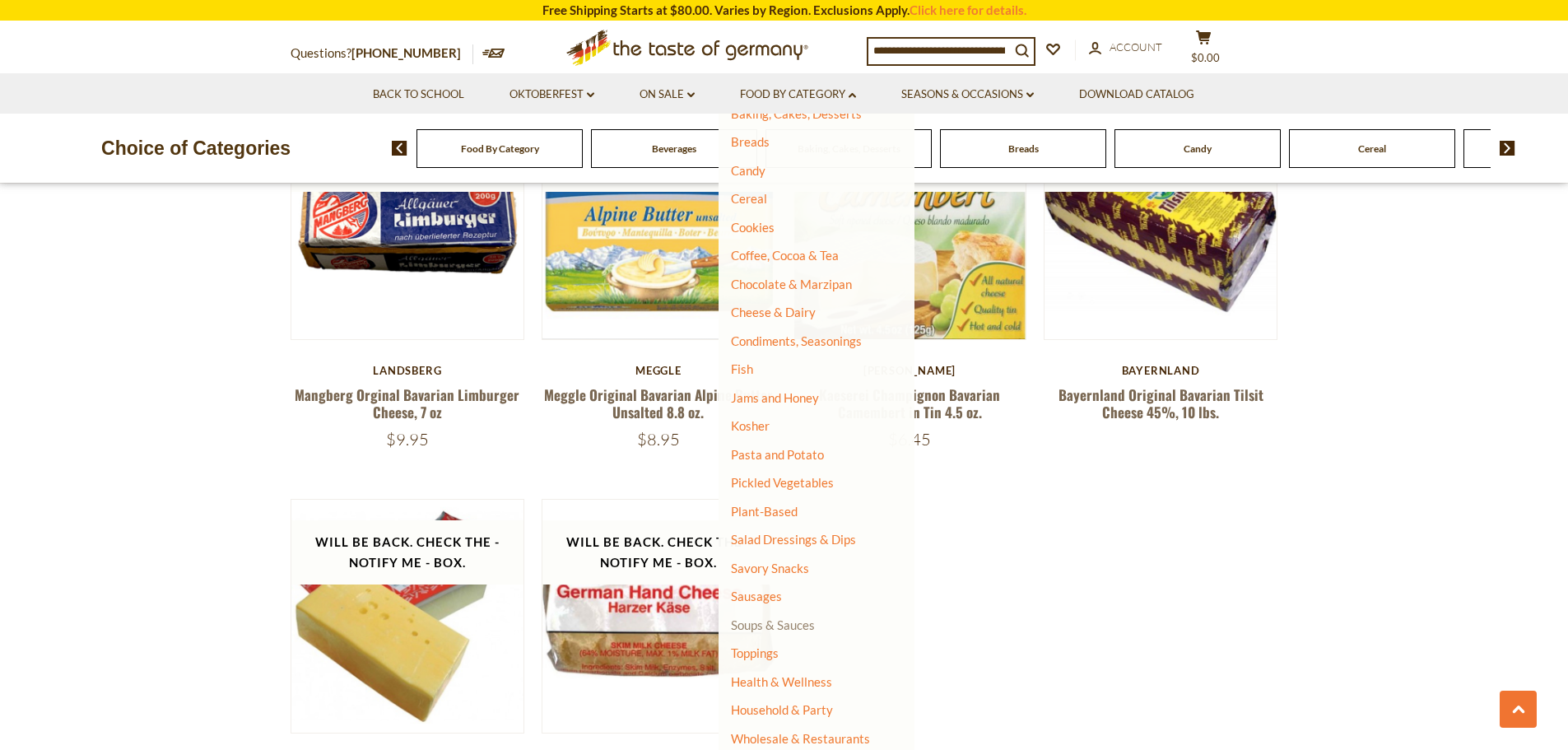
click at [770, 617] on link "Soups & Sauces" at bounding box center [772, 624] width 84 height 15
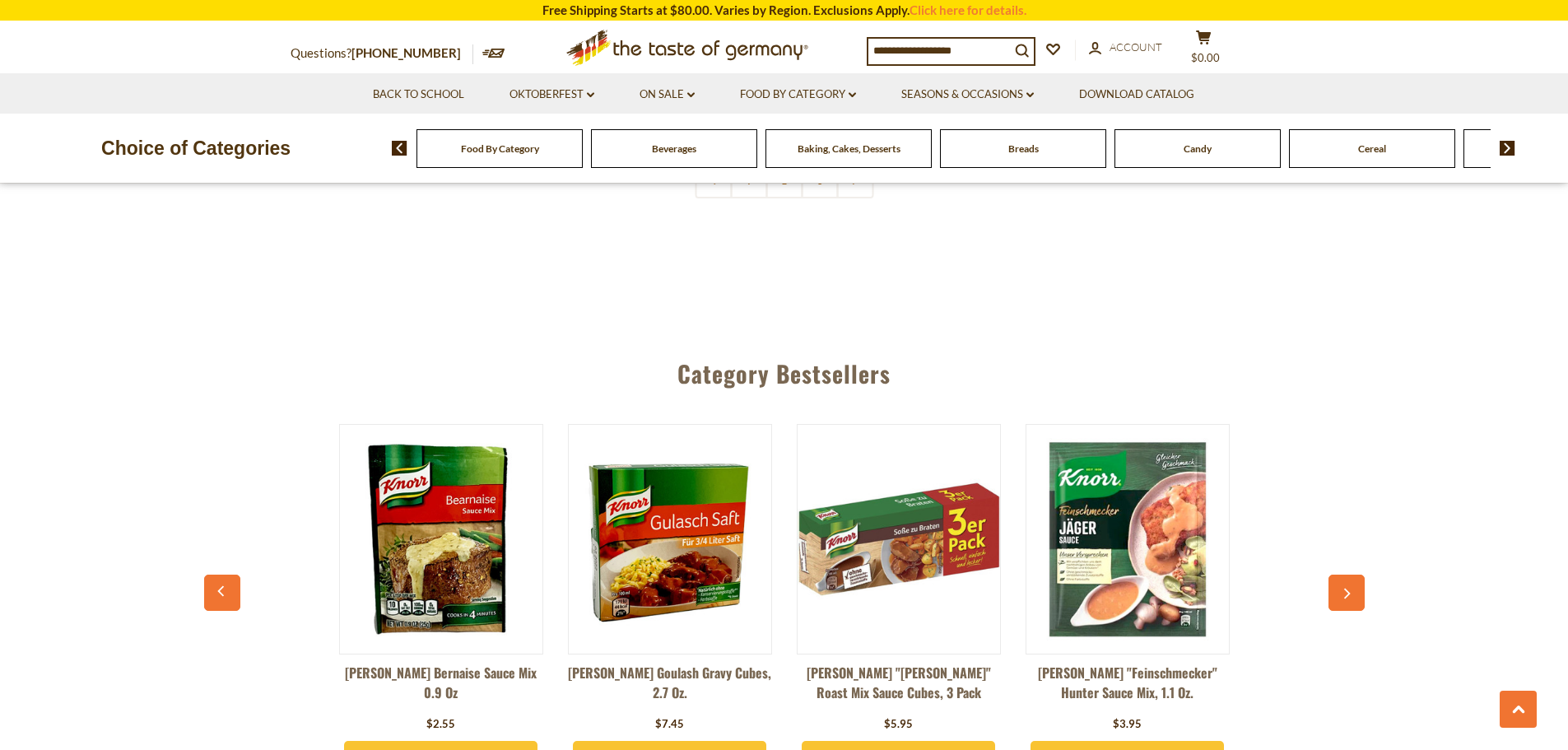
scroll to position [3591, 0]
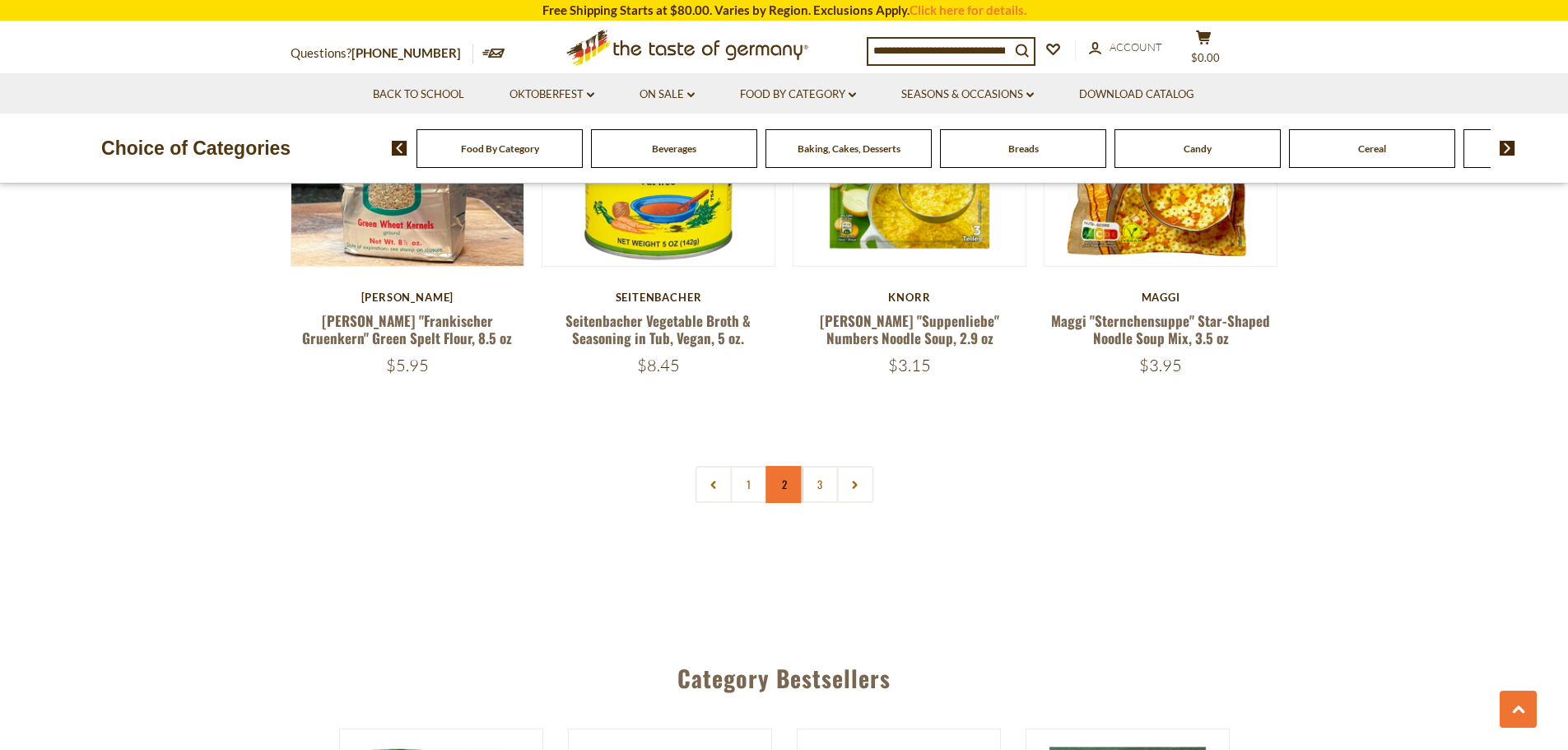
click at [792, 466] on link "2" at bounding box center [784, 484] width 37 height 37
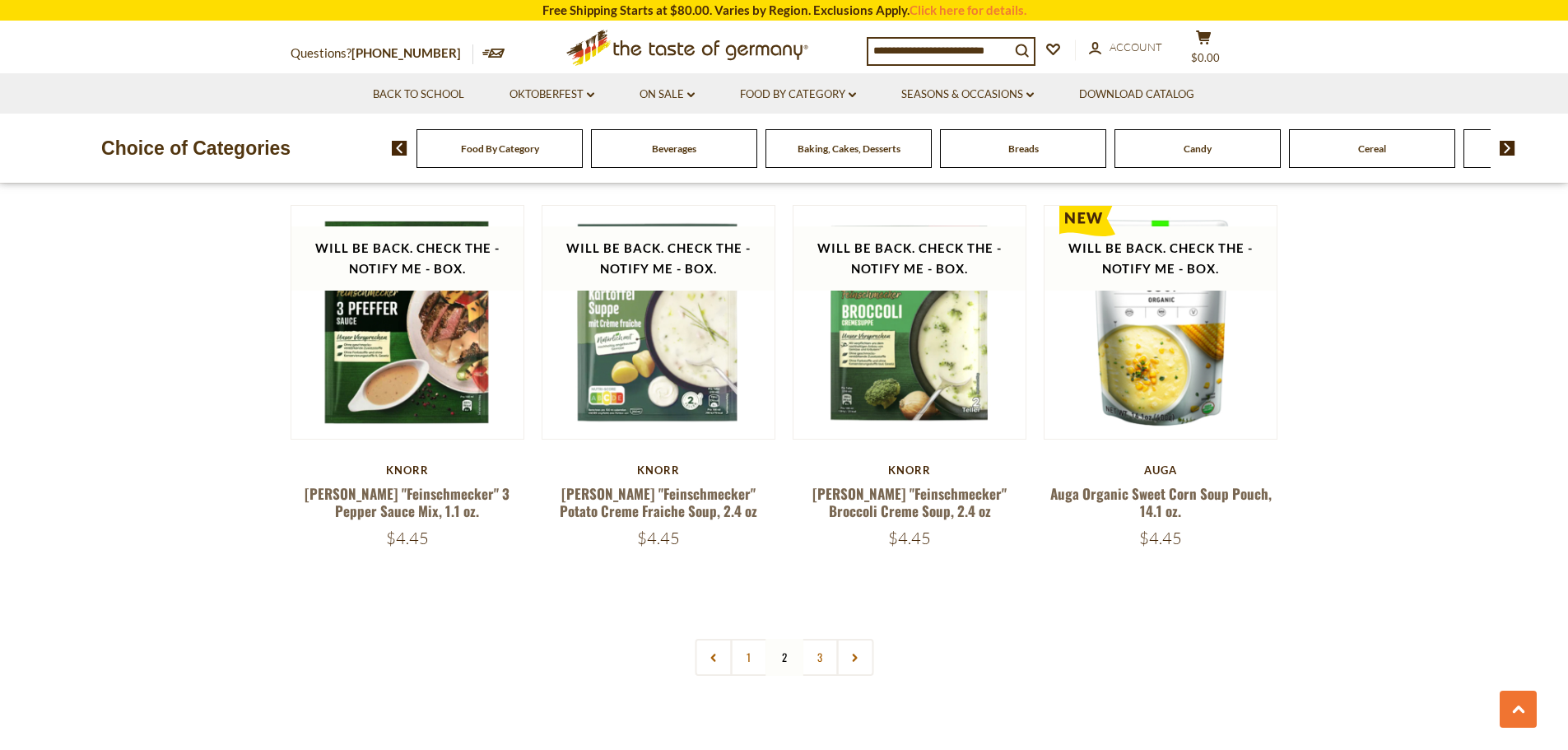
scroll to position [3505, 0]
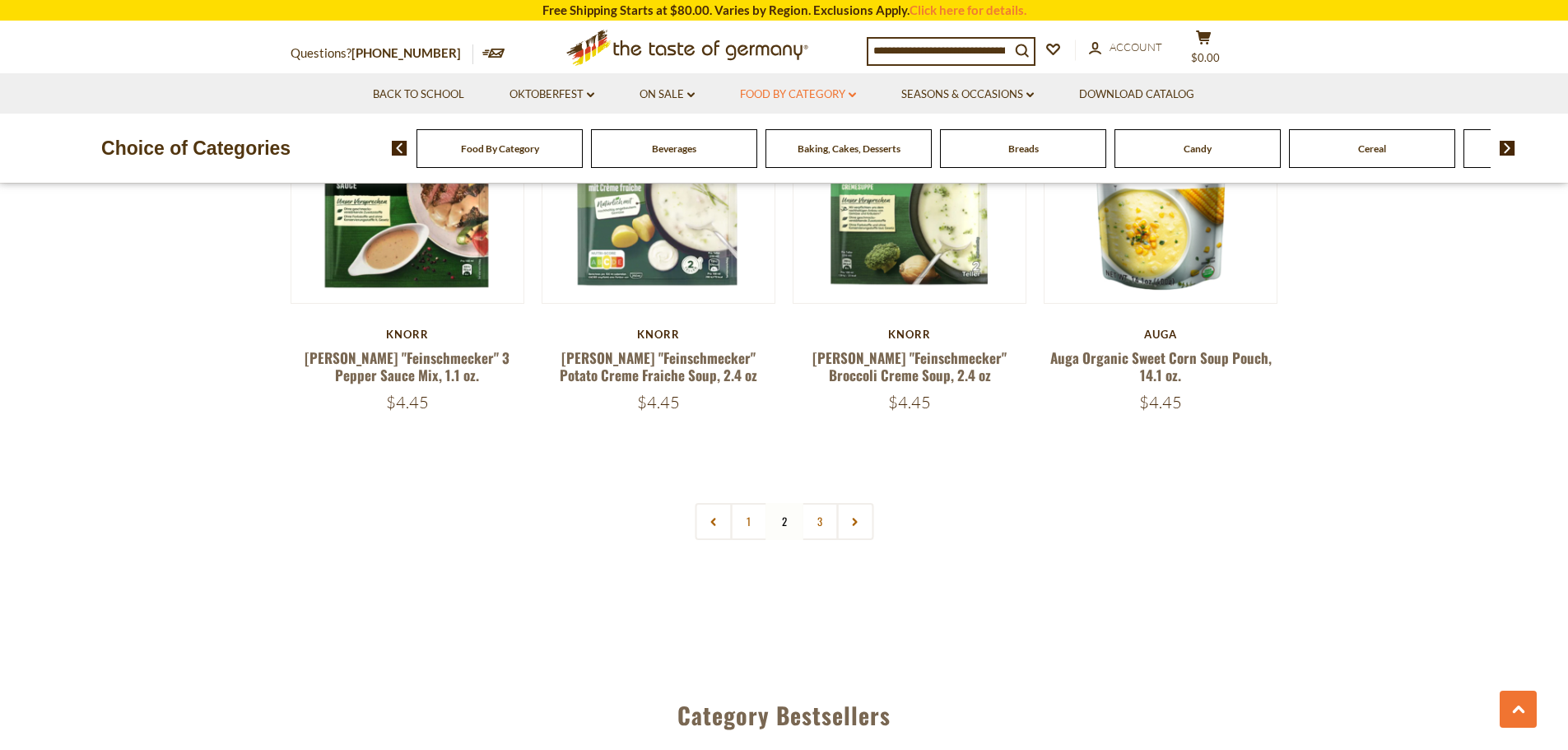
click at [761, 98] on link "Food By Category dropdown_arrow" at bounding box center [798, 94] width 116 height 18
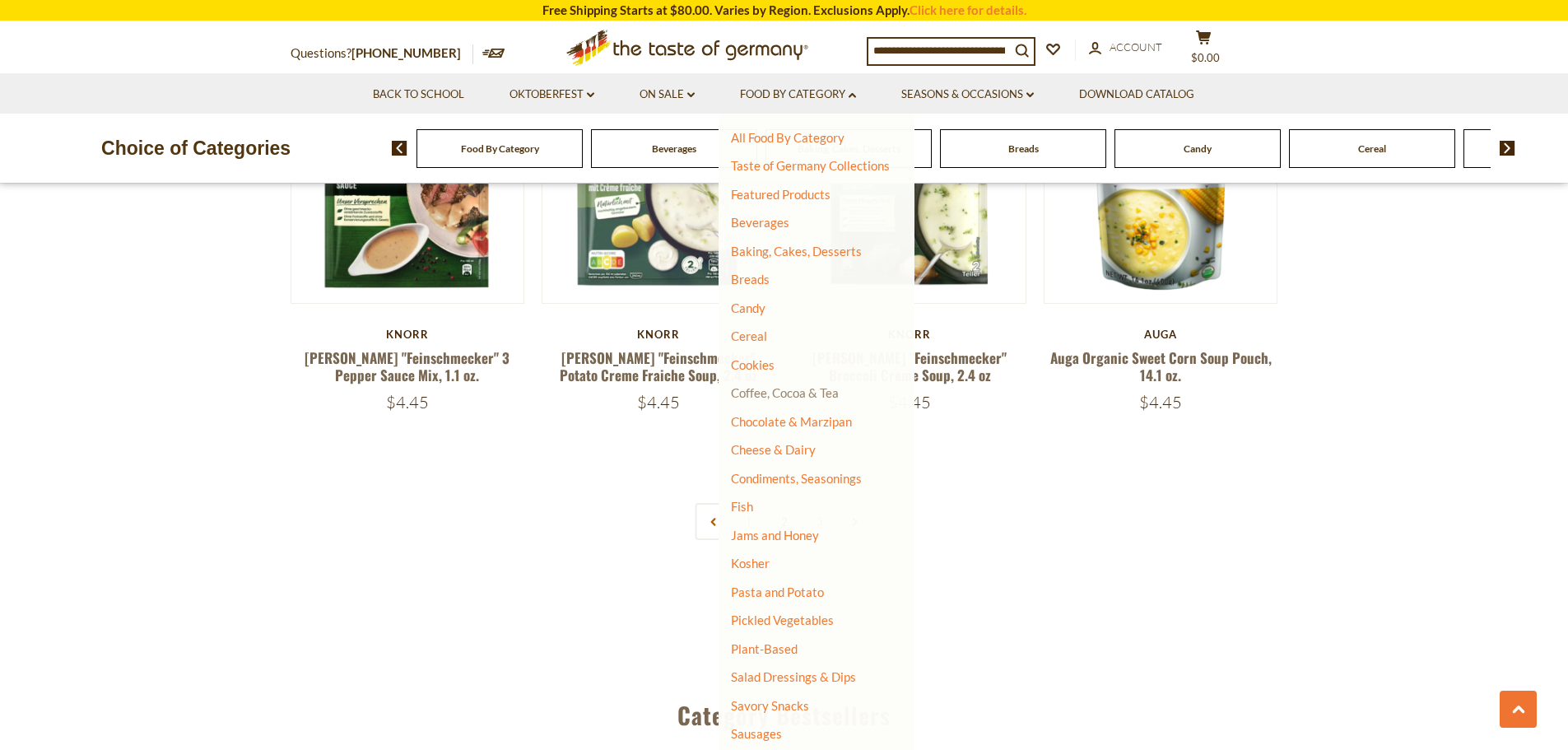
click at [762, 391] on link "Coffee, Cocoa & Tea" at bounding box center [785, 392] width 108 height 15
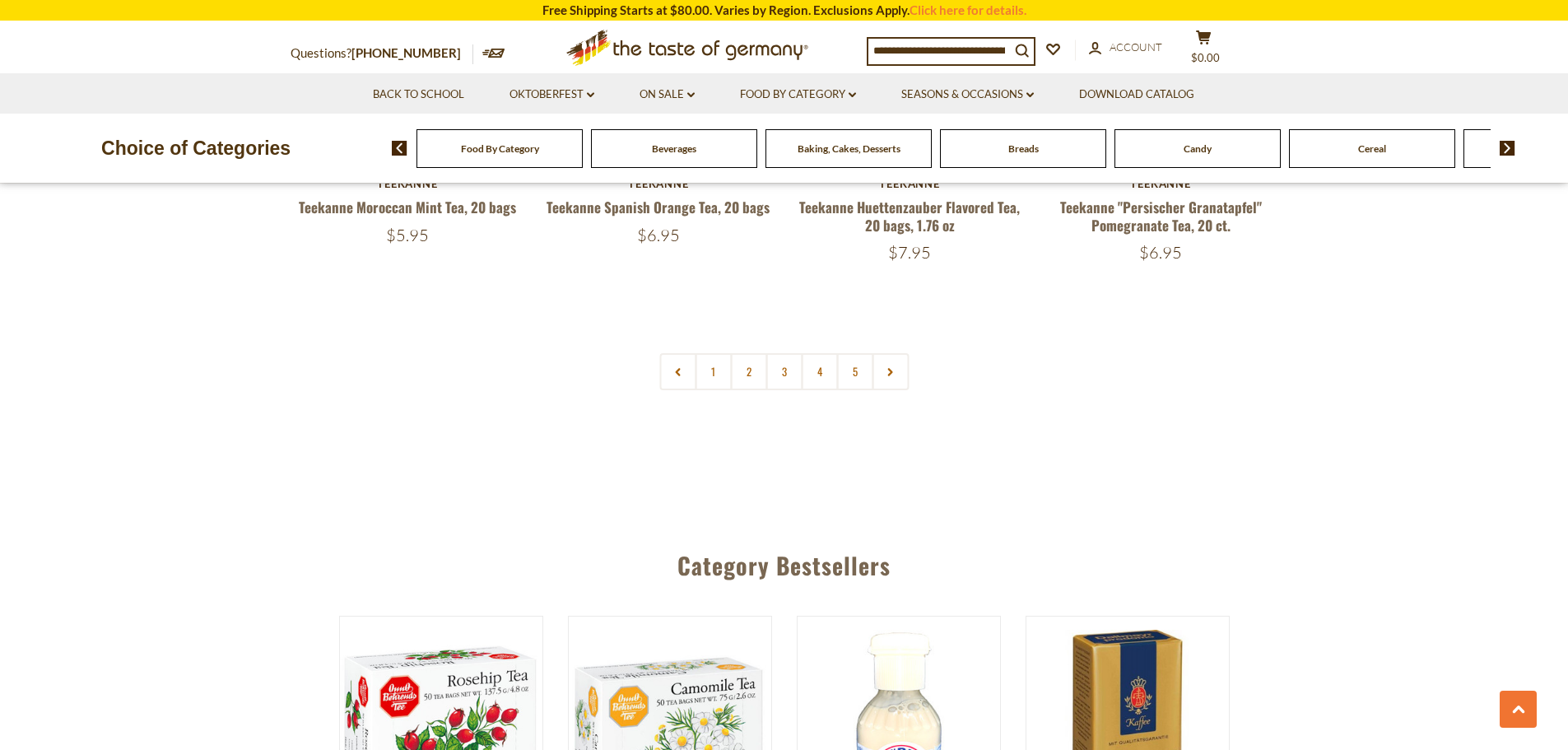
scroll to position [4058, 0]
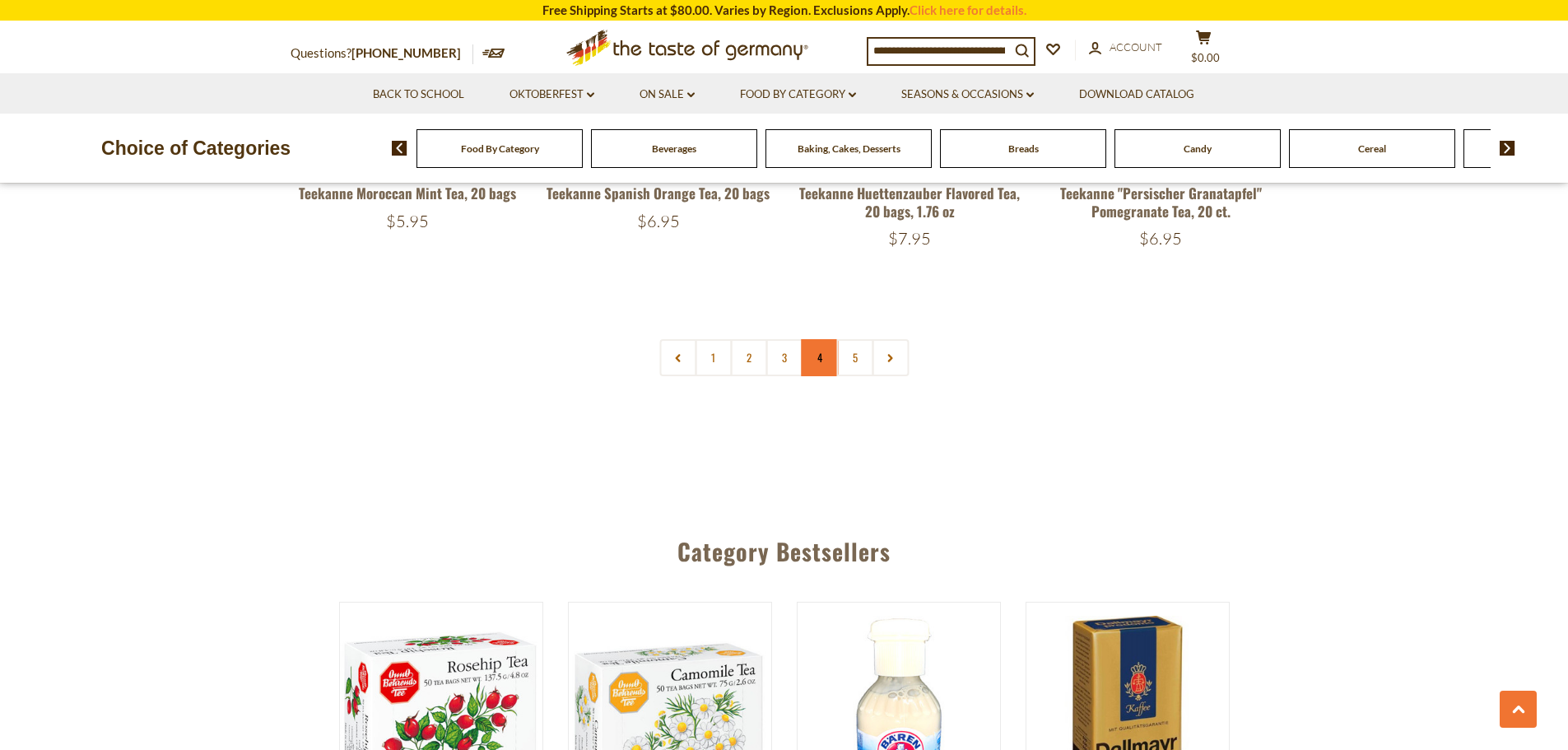
click at [821, 339] on link "4" at bounding box center [819, 358] width 37 height 37
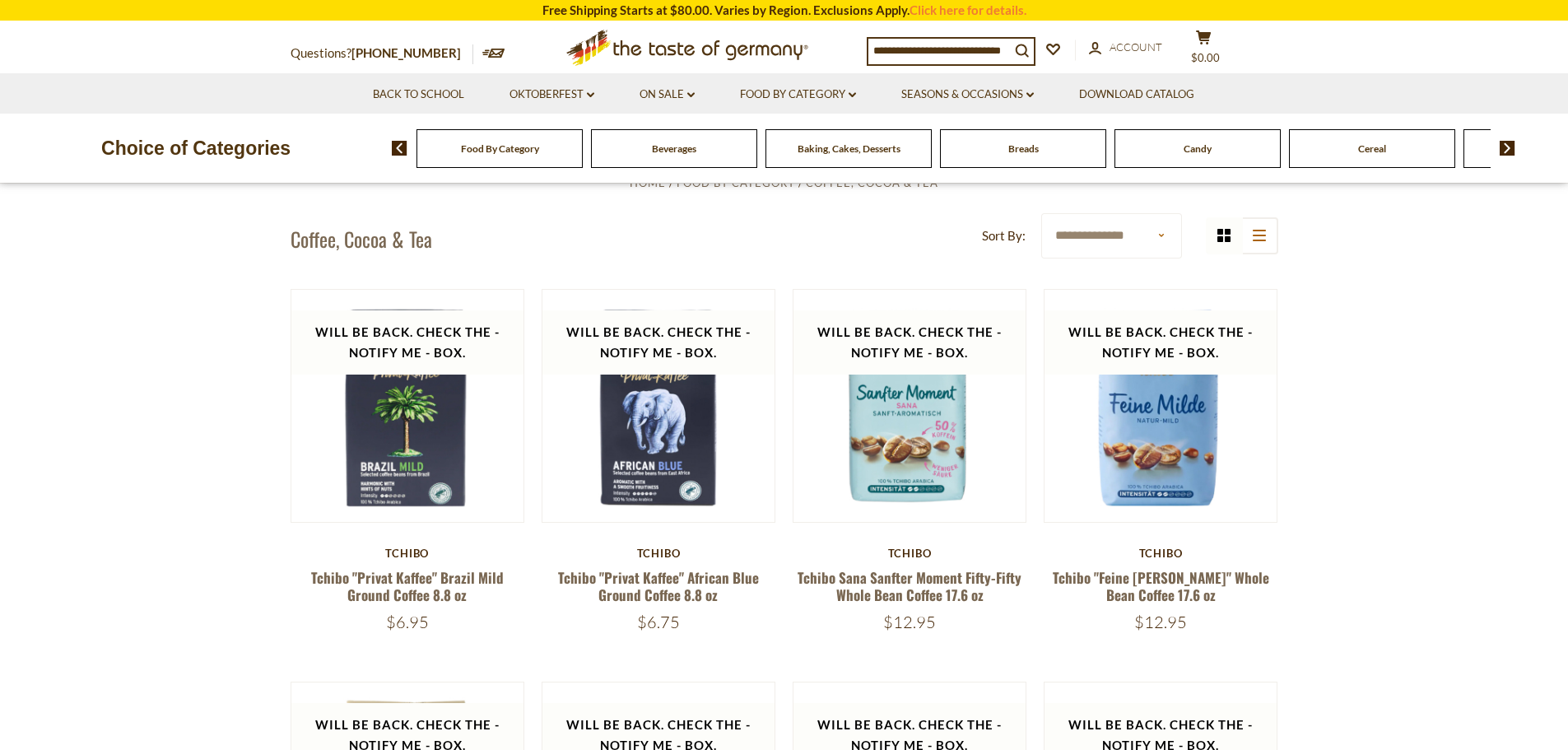
scroll to position [534, 0]
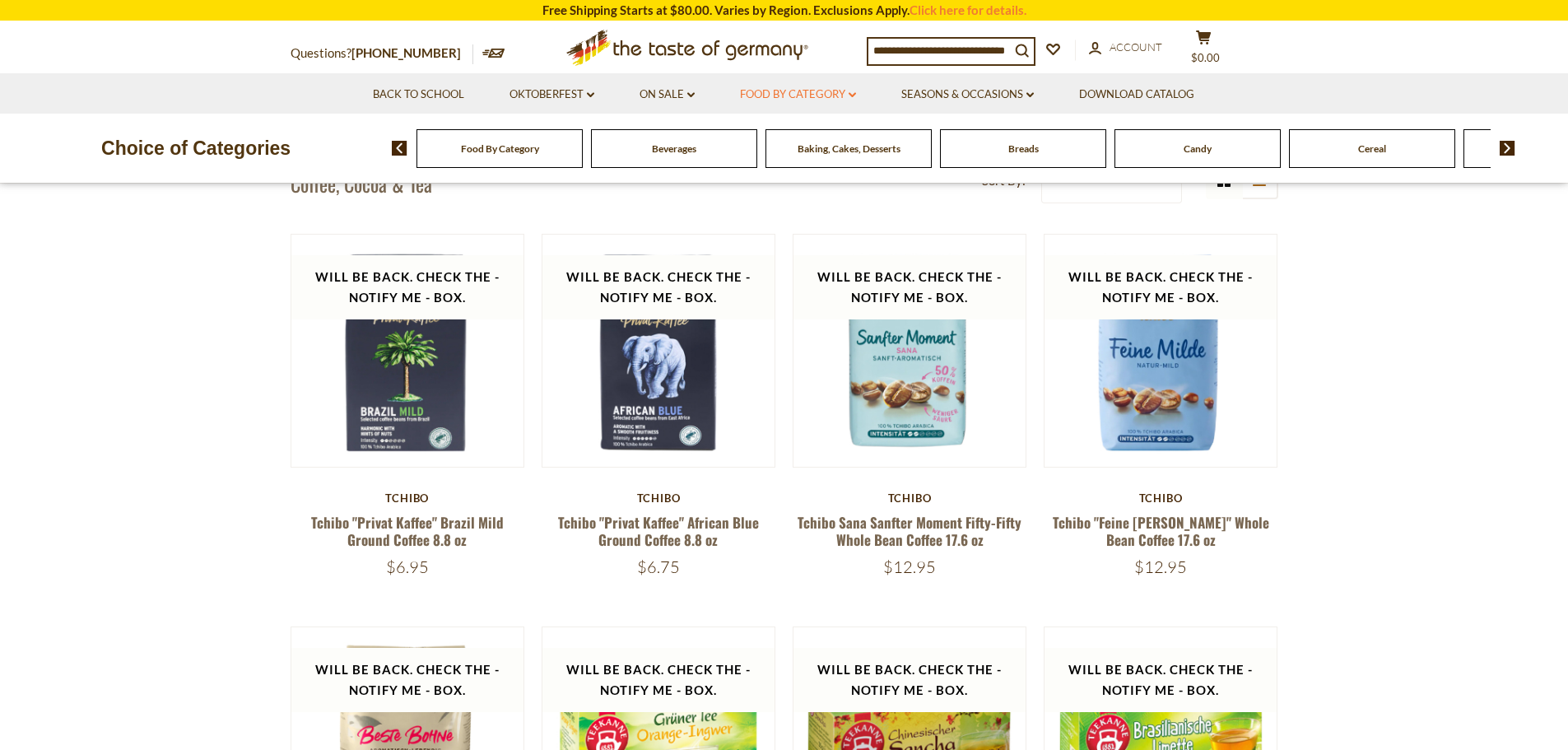
click at [852, 91] on link "Food By Category dropdown_arrow" at bounding box center [798, 94] width 116 height 18
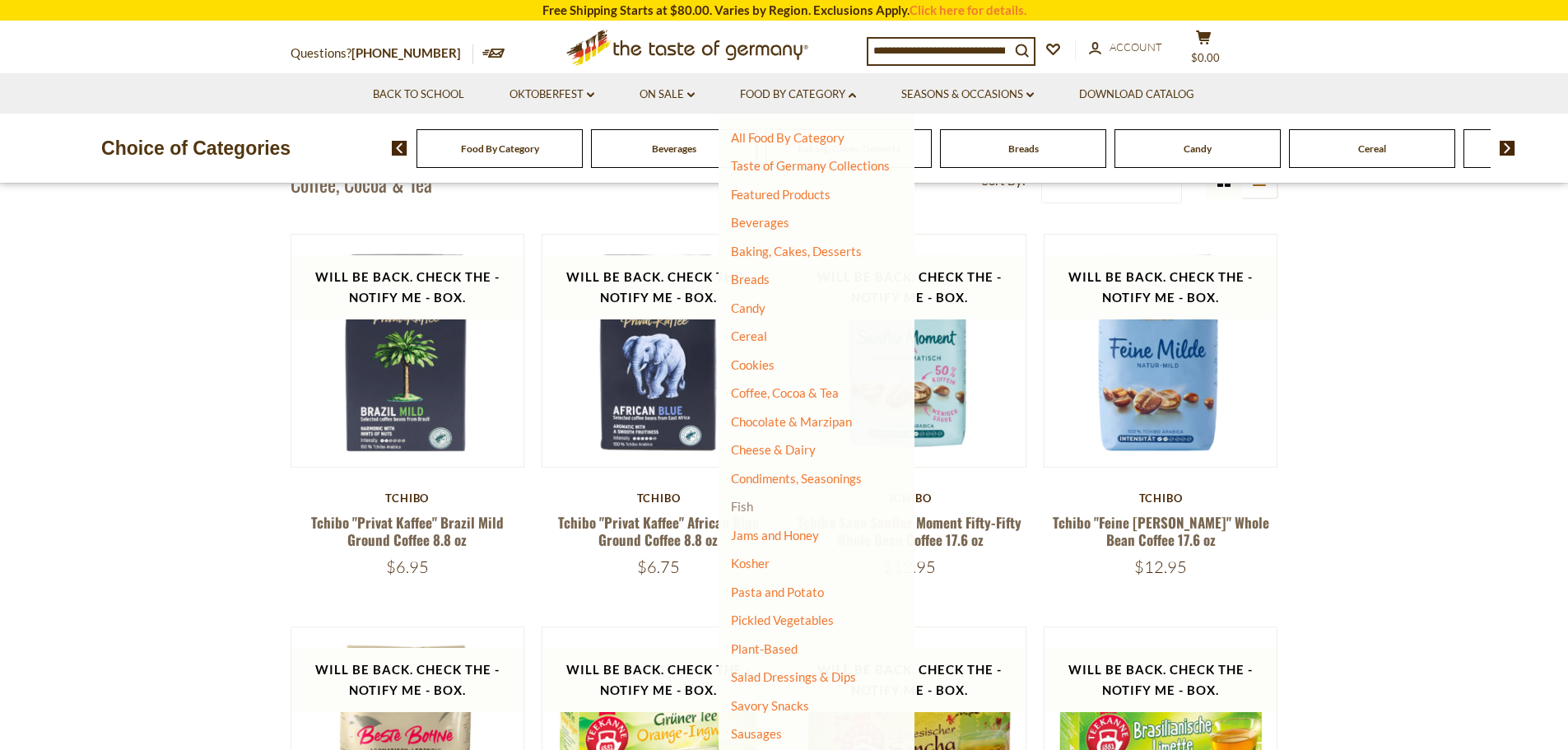
click at [747, 502] on link "Fish" at bounding box center [742, 506] width 22 height 15
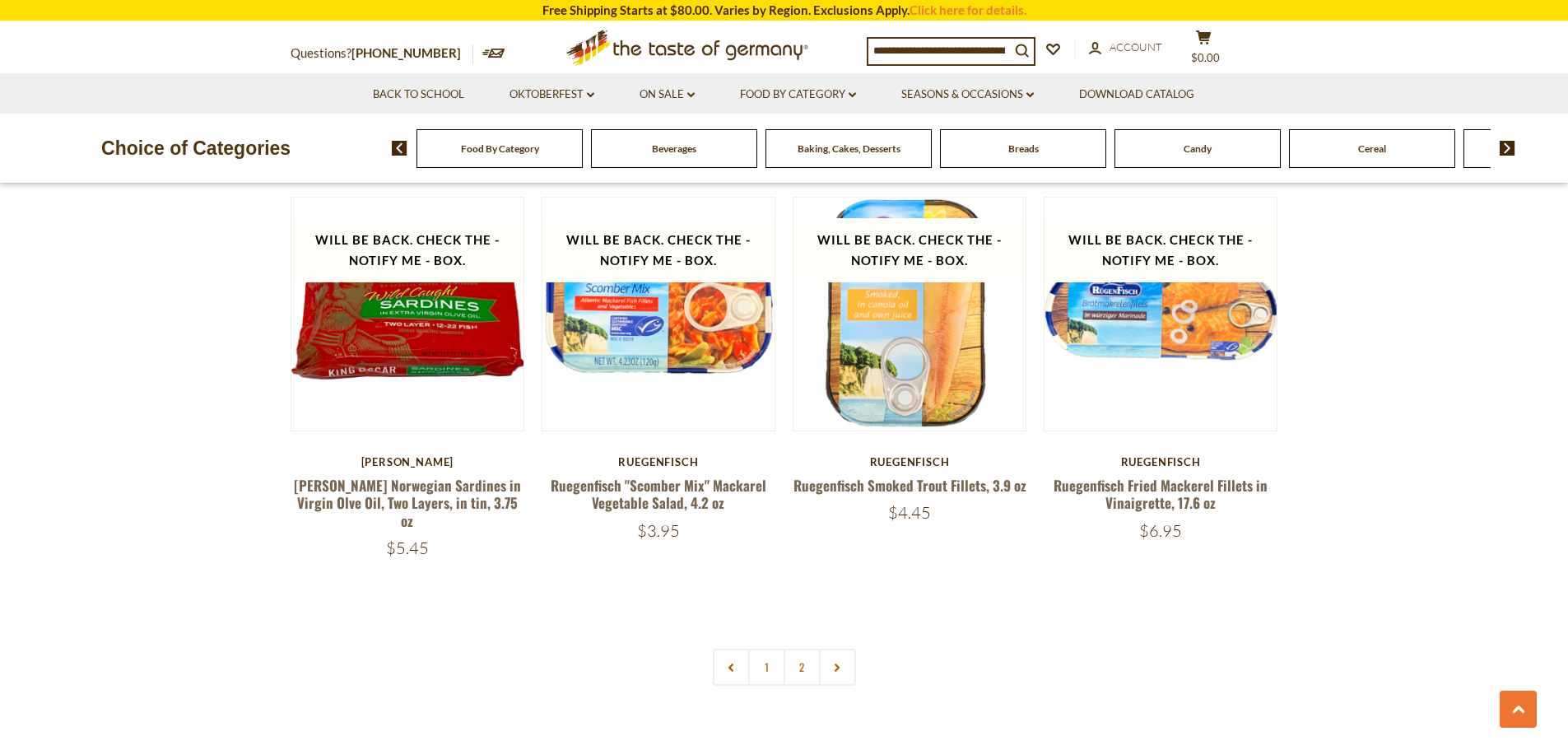
scroll to position [3790, 0]
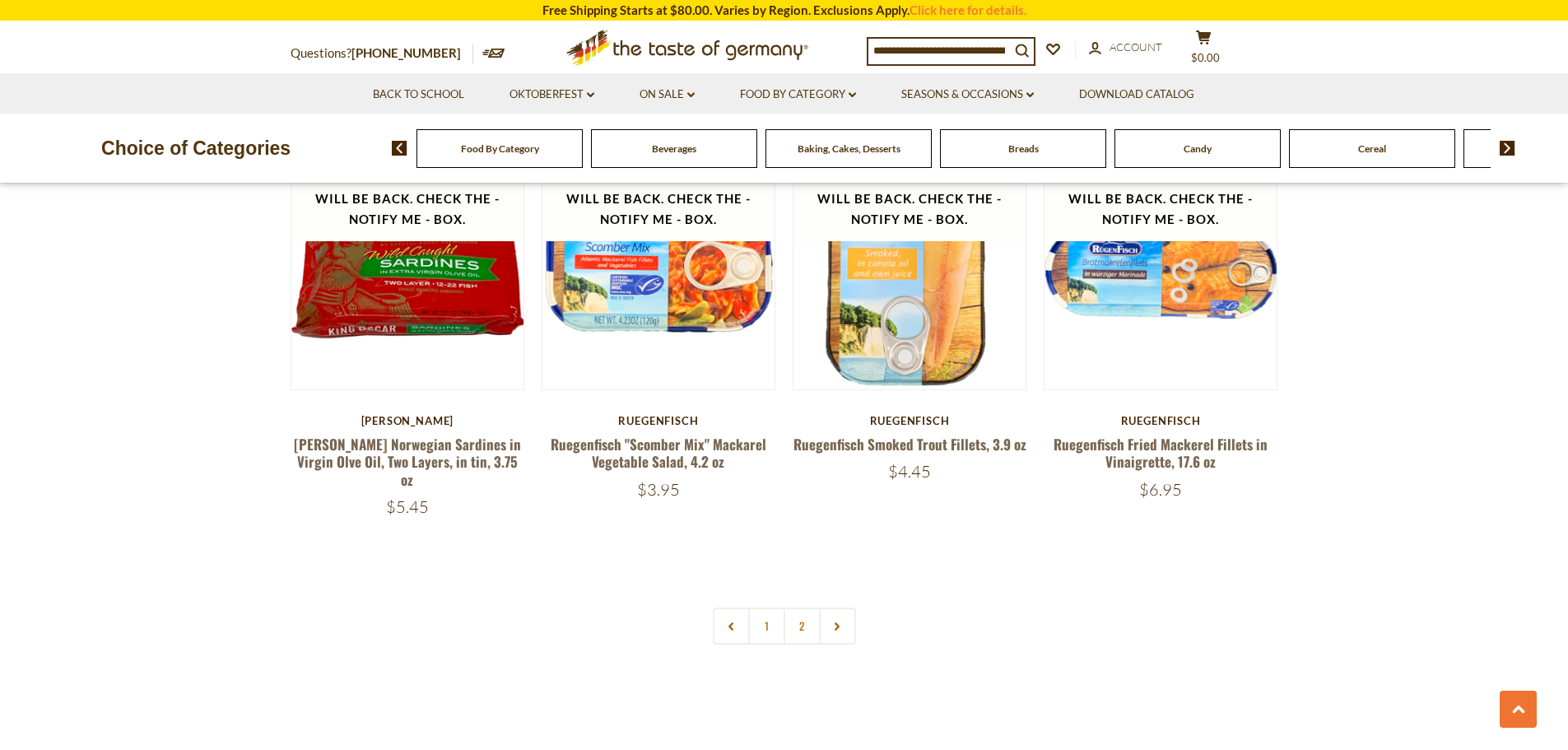
drag, startPoint x: 1577, startPoint y: 74, endPoint x: 1494, endPoint y: 527, distance: 460.5
click at [813, 607] on link "2" at bounding box center [802, 626] width 37 height 37
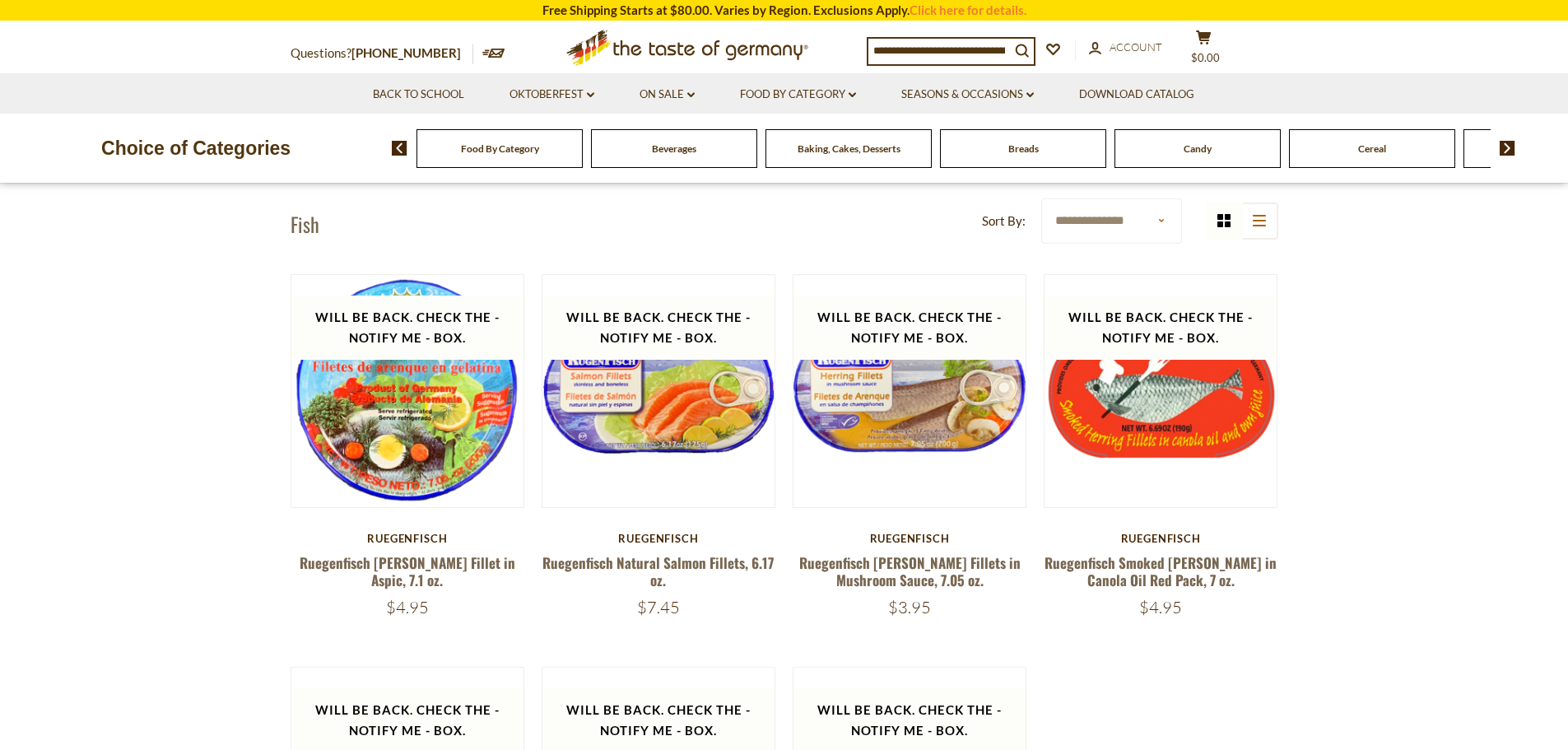
scroll to position [472, 0]
